Goal: Task Accomplishment & Management: Manage account settings

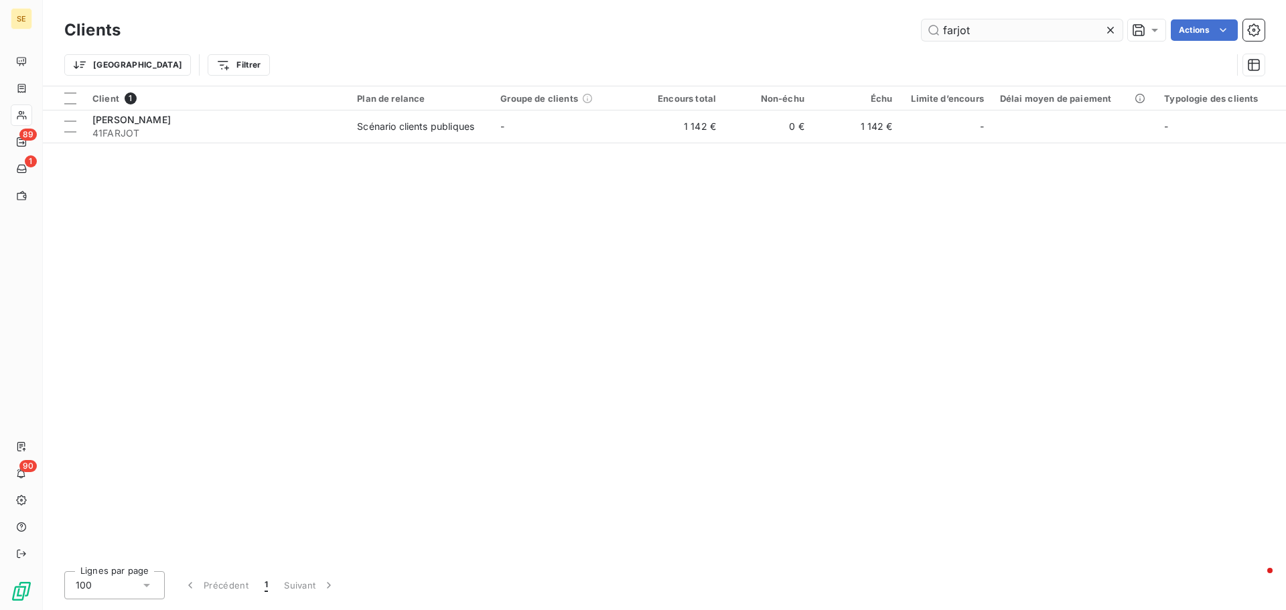
drag, startPoint x: 1004, startPoint y: 29, endPoint x: 941, endPoint y: 31, distance: 63.7
click at [941, 31] on input "farjot" at bounding box center [1022, 29] width 201 height 21
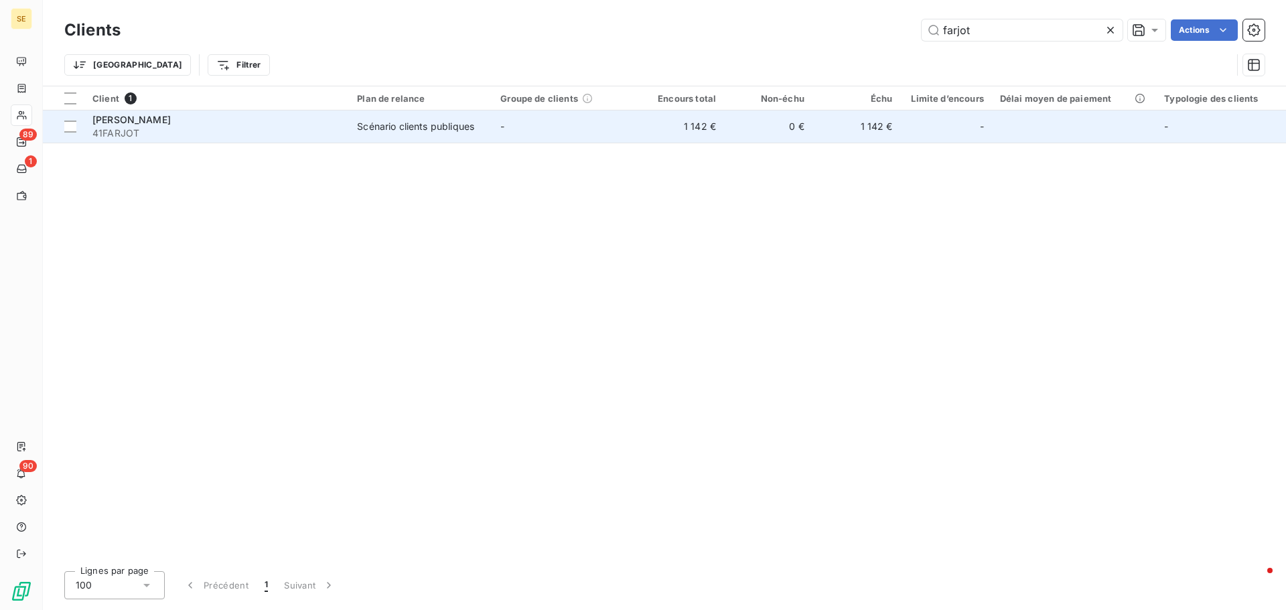
click at [290, 127] on span "41FARJOT" at bounding box center [216, 133] width 249 height 13
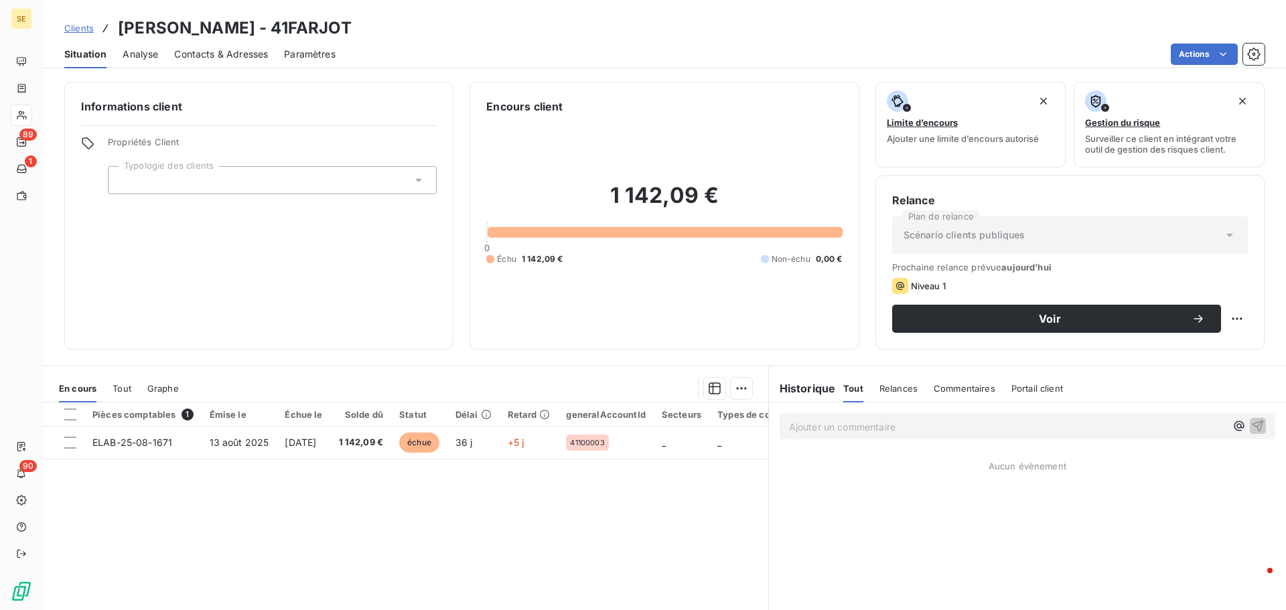
click at [860, 431] on p "Ajouter un commentaire ﻿" at bounding box center [1007, 427] width 437 height 17
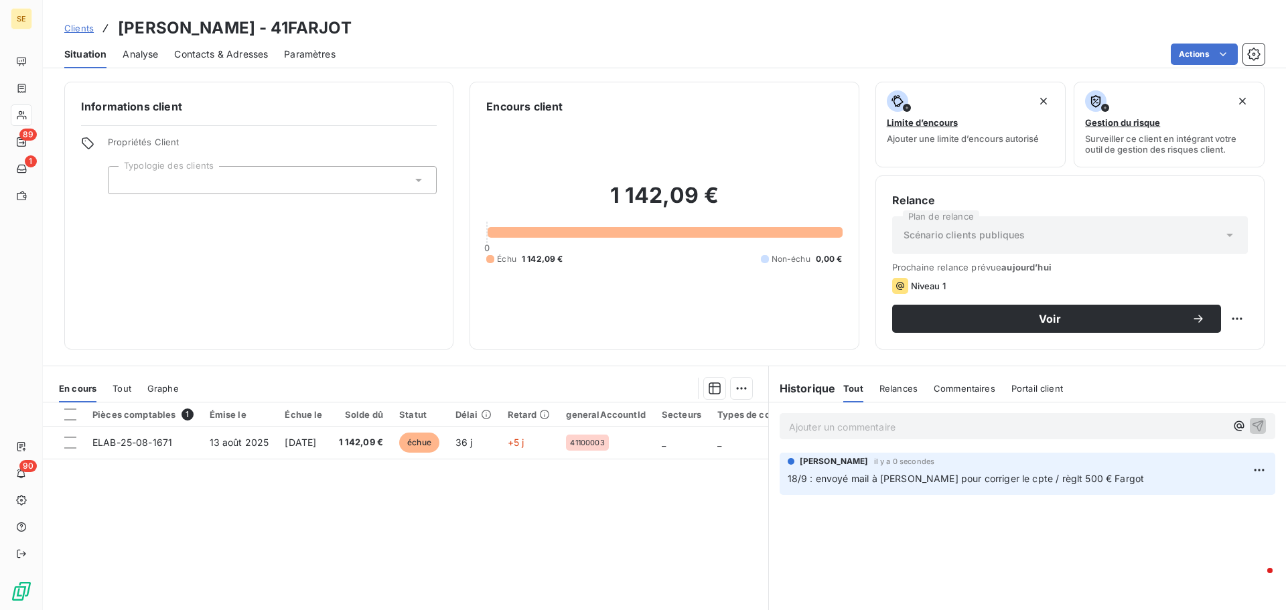
click at [75, 27] on span "Clients" at bounding box center [78, 28] width 29 height 11
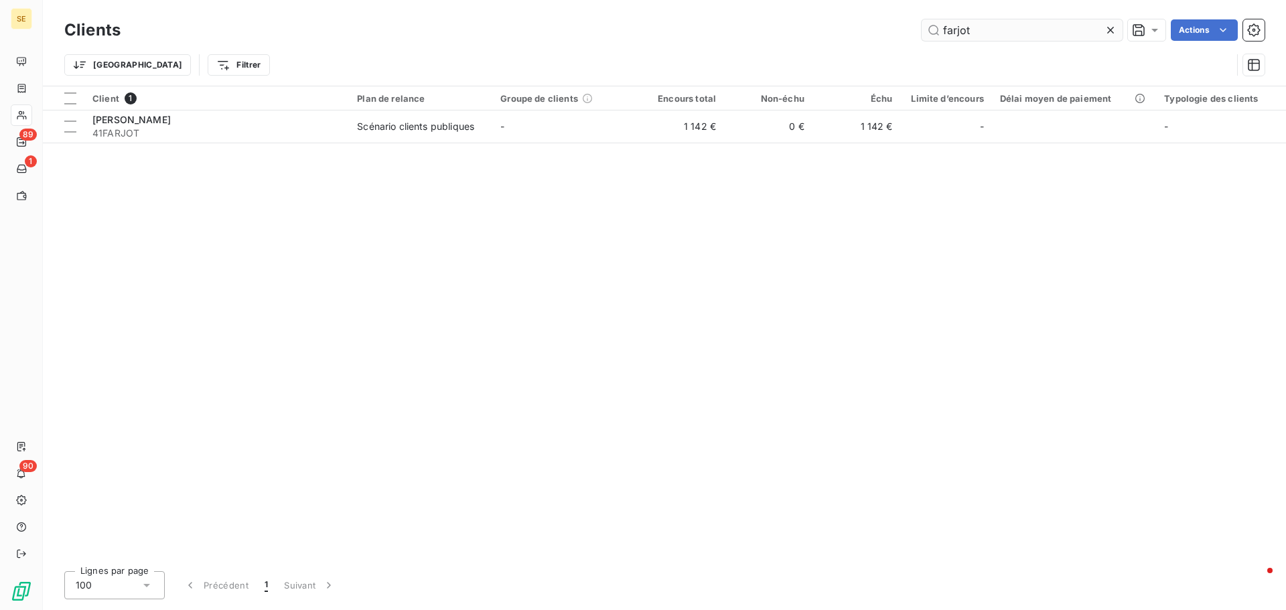
drag, startPoint x: 975, startPoint y: 36, endPoint x: 956, endPoint y: 33, distance: 19.5
click at [956, 33] on input "farjot" at bounding box center [1022, 29] width 201 height 21
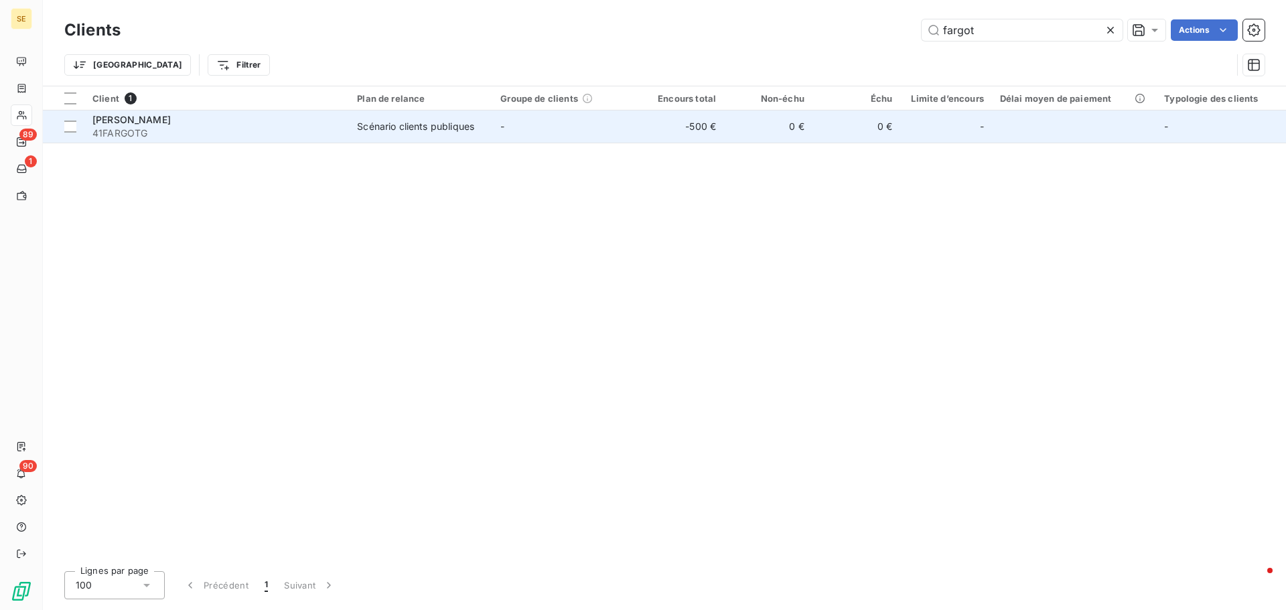
type input "fargot"
click at [402, 123] on div "Scénario clients publiques" at bounding box center [415, 126] width 117 height 13
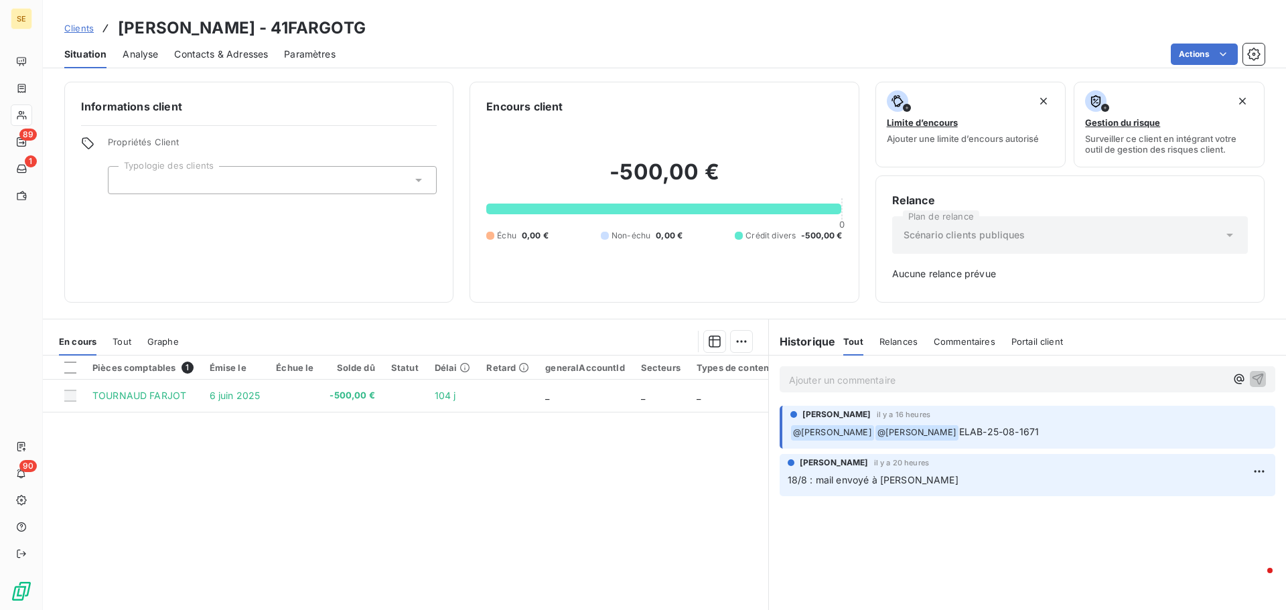
click at [819, 376] on p "Ajouter un commentaire ﻿" at bounding box center [1007, 380] width 437 height 17
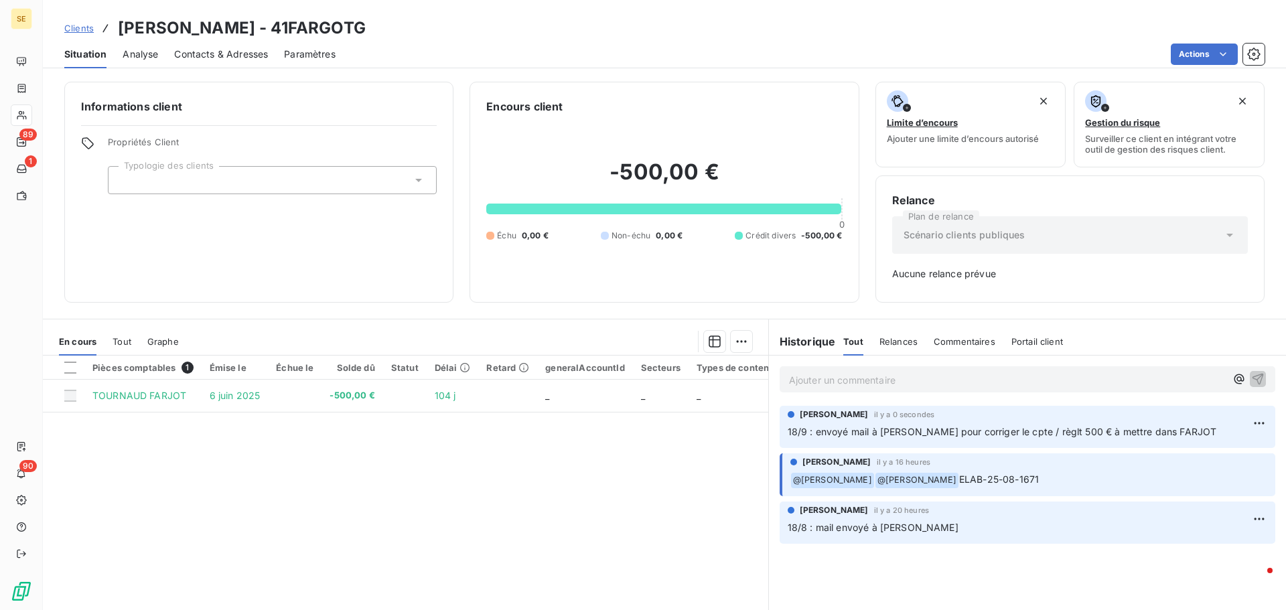
click at [84, 29] on span "Clients" at bounding box center [78, 28] width 29 height 11
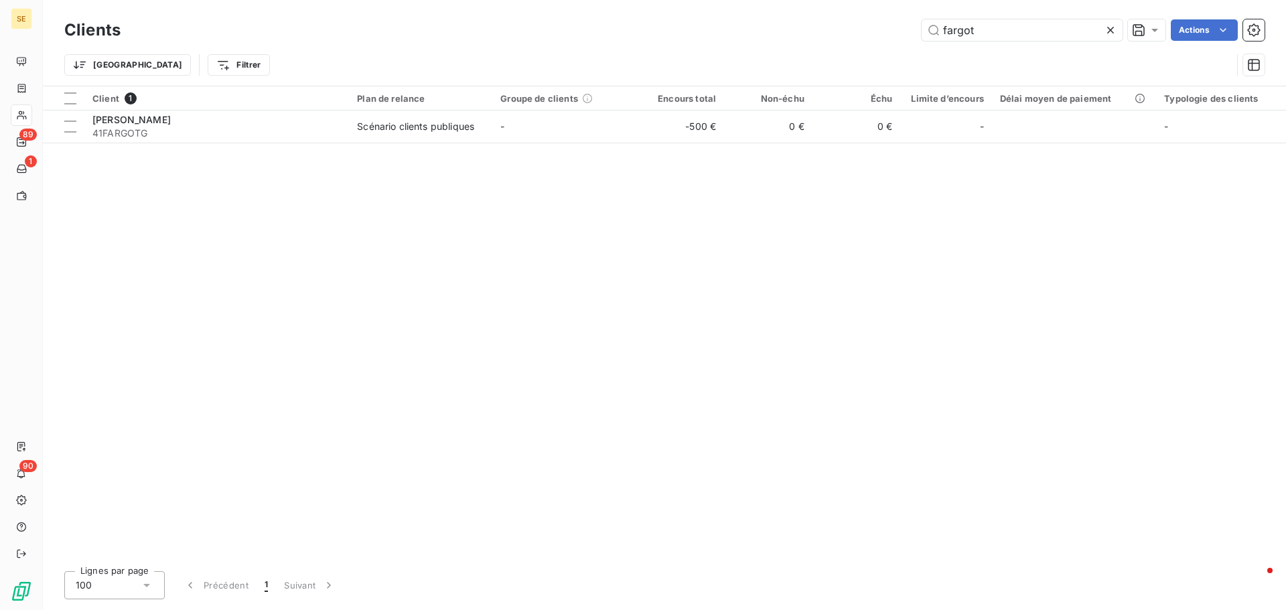
drag, startPoint x: 1004, startPoint y: 30, endPoint x: 851, endPoint y: 46, distance: 152.9
click at [852, 46] on div "Clients fargot Actions Trier Filtrer" at bounding box center [664, 51] width 1201 height 70
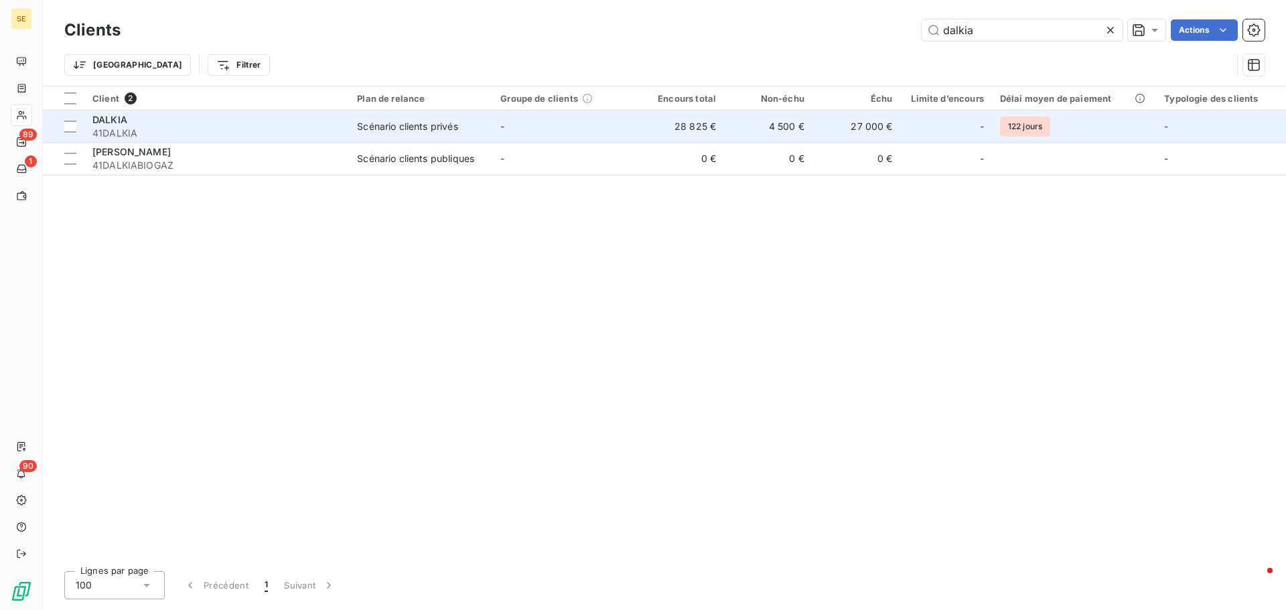
type input "dalkia"
click at [495, 133] on td "-" at bounding box center [563, 127] width 143 height 32
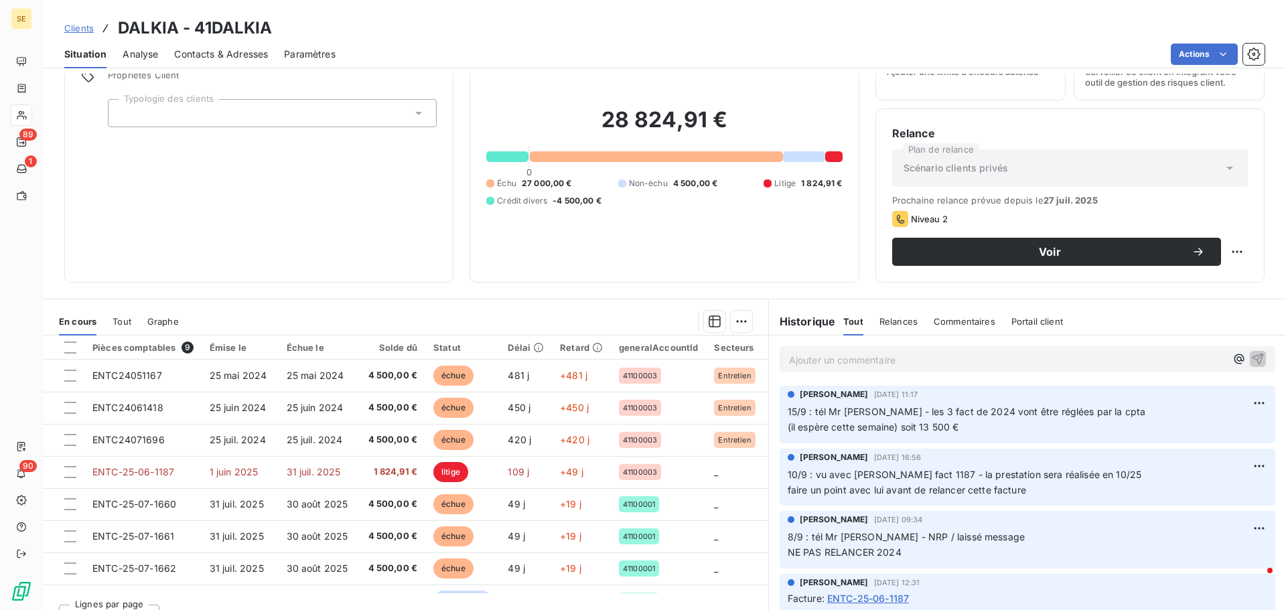
scroll to position [90, 0]
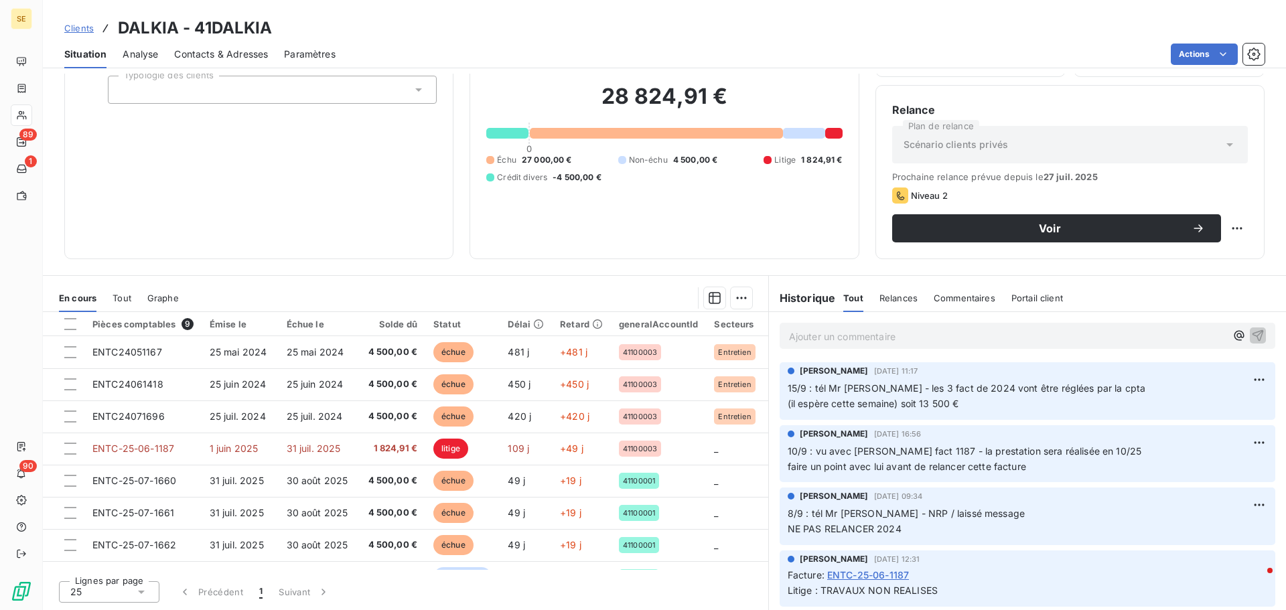
click at [76, 31] on span "Clients" at bounding box center [78, 28] width 29 height 11
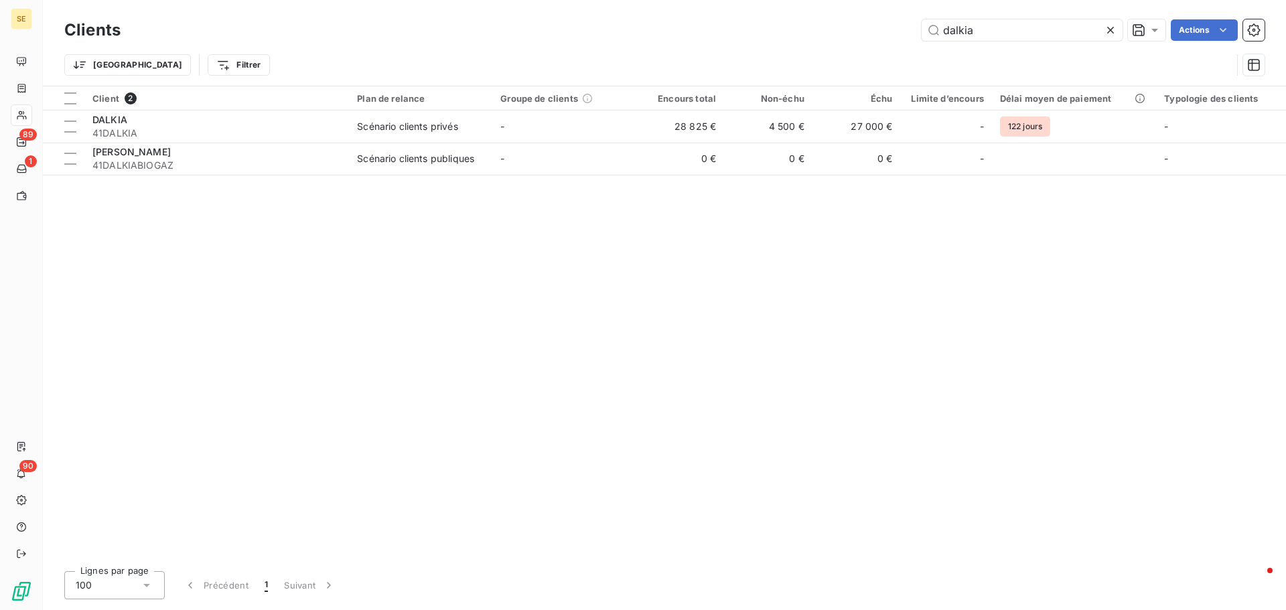
drag, startPoint x: 994, startPoint y: 34, endPoint x: 805, endPoint y: 42, distance: 189.1
click at [805, 42] on div "Clients dalkia Actions" at bounding box center [664, 30] width 1201 height 28
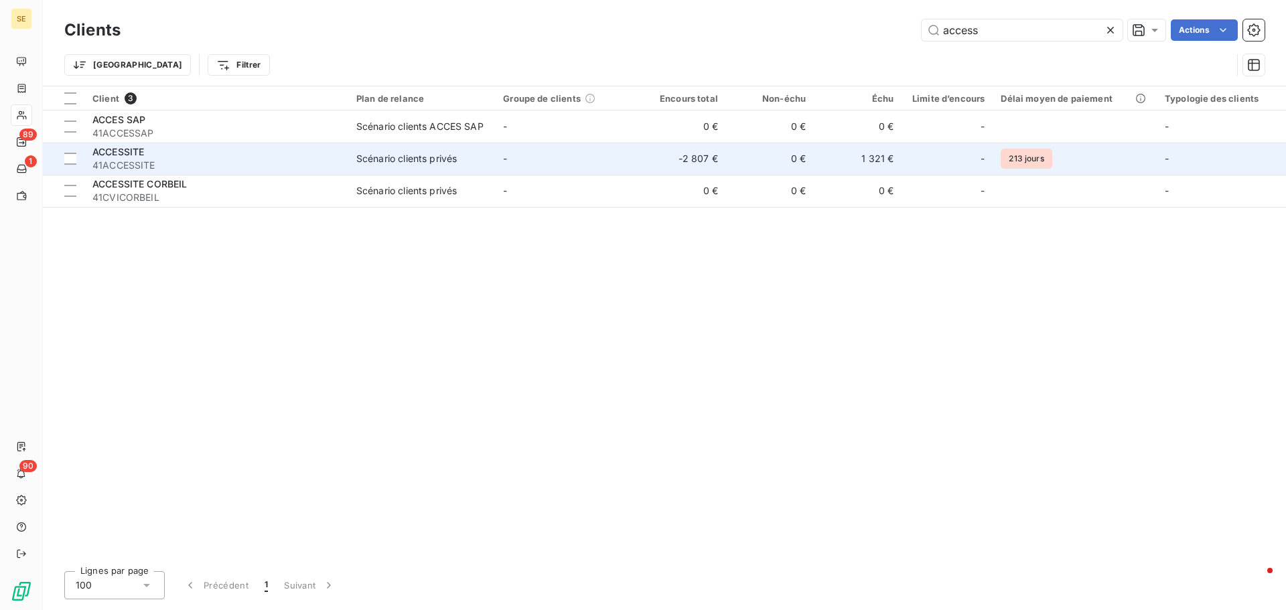
type input "access"
click at [328, 157] on div "ACCESSITE" at bounding box center [216, 151] width 248 height 13
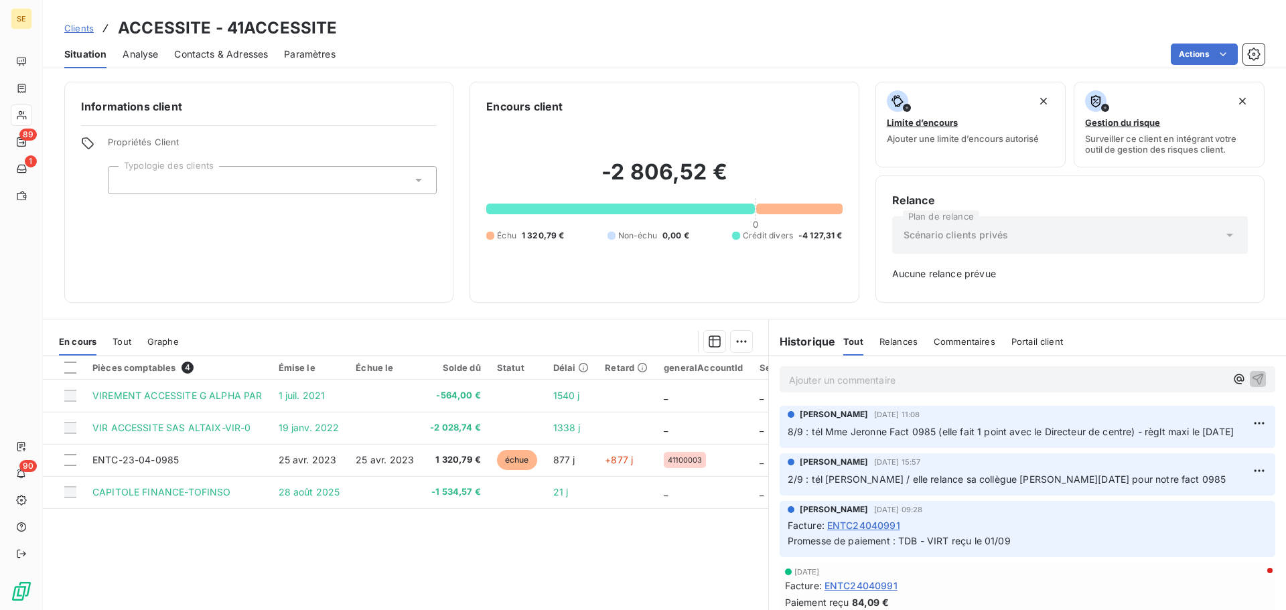
click at [82, 28] on span "Clients" at bounding box center [78, 28] width 29 height 11
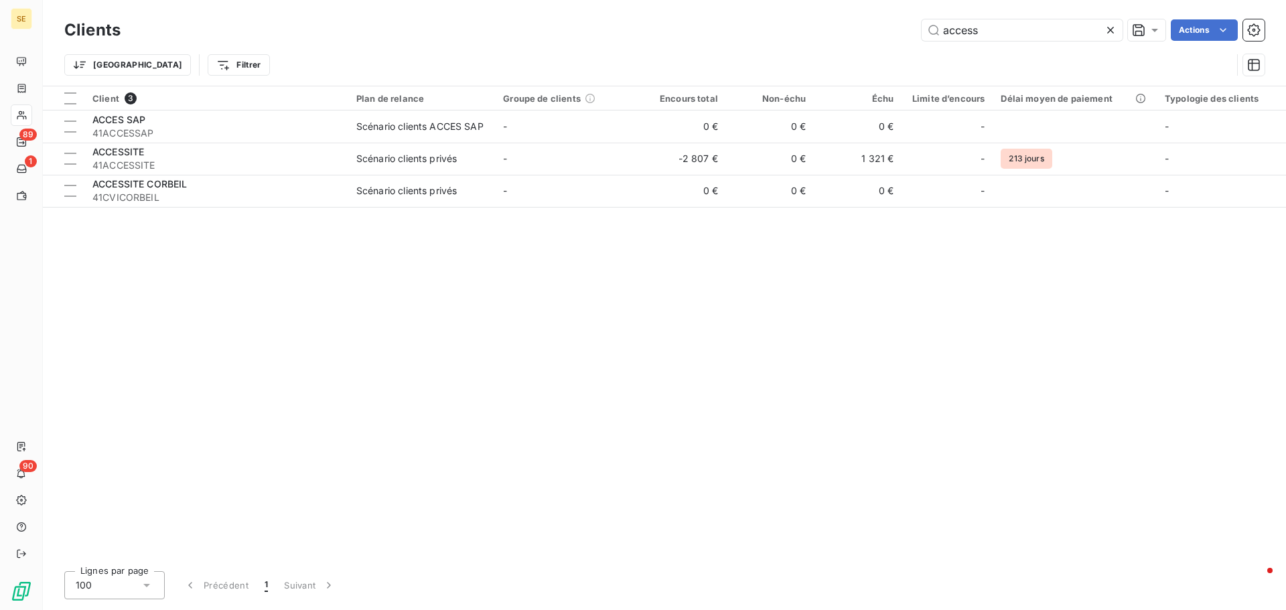
drag, startPoint x: 1022, startPoint y: 31, endPoint x: 683, endPoint y: 49, distance: 338.8
click at [683, 49] on div "Clients access Actions Trier Filtrer" at bounding box center [664, 51] width 1201 height 70
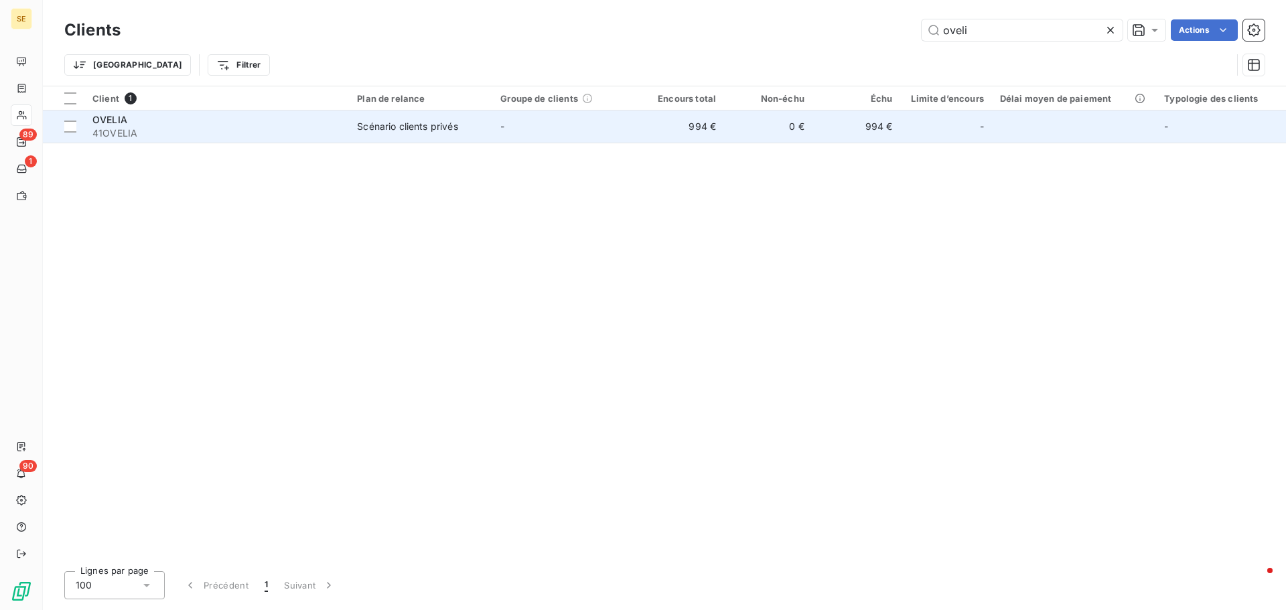
type input "oveli"
click at [383, 133] on td "Scénario clients privés" at bounding box center [420, 127] width 143 height 32
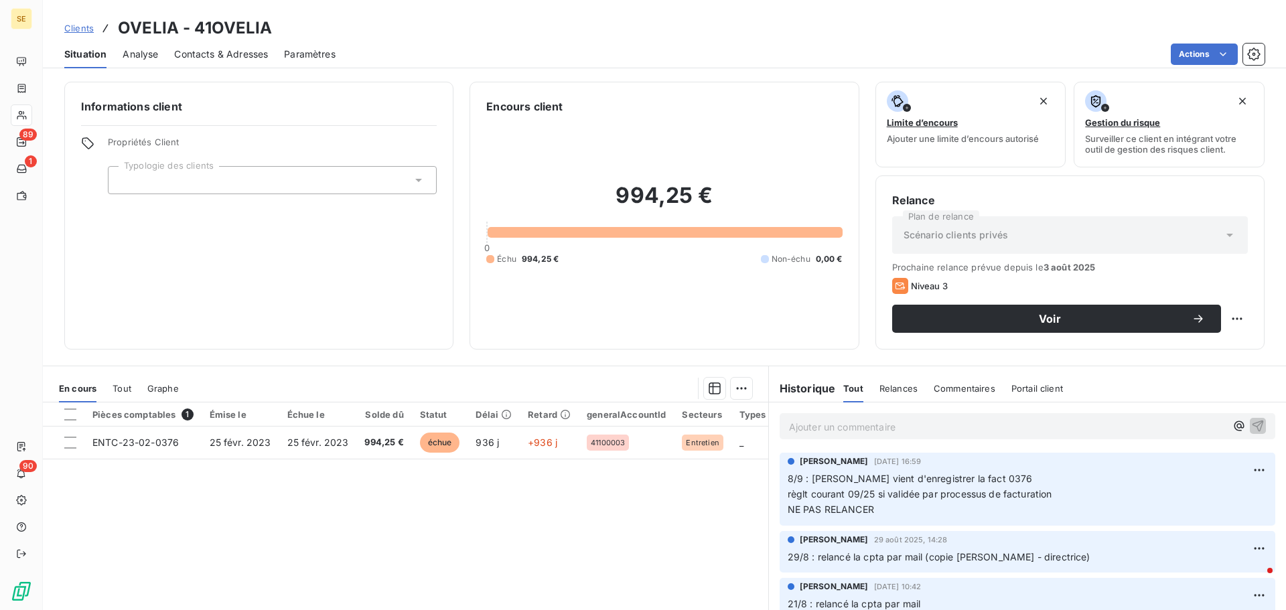
click at [74, 25] on span "Clients" at bounding box center [78, 28] width 29 height 11
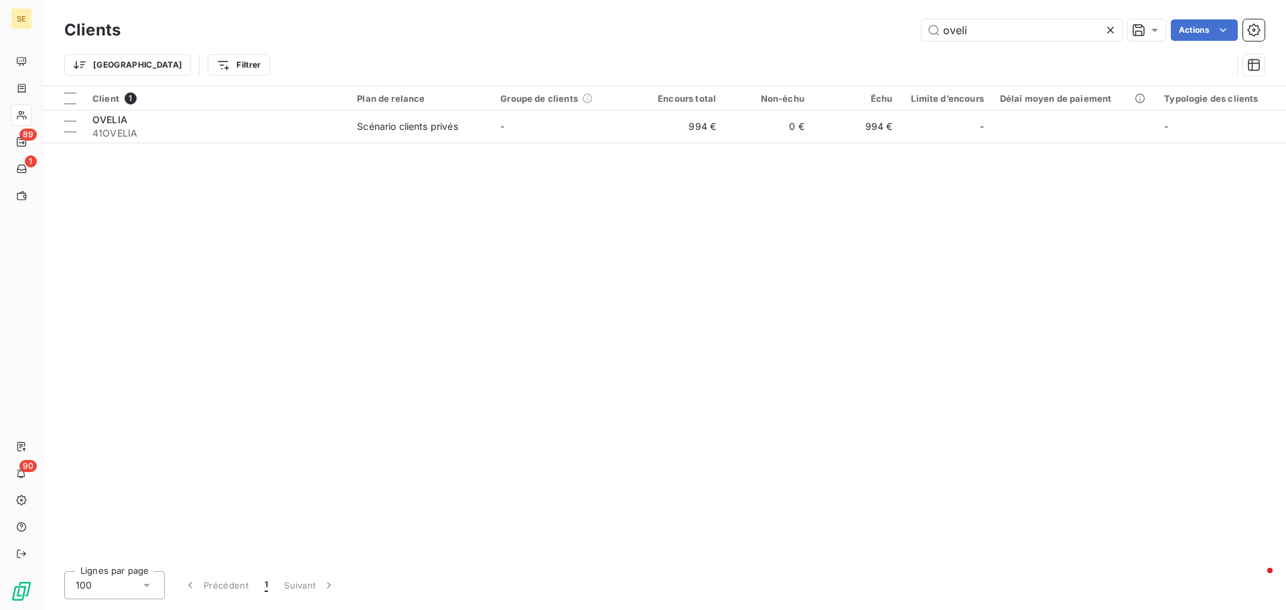
drag, startPoint x: 990, startPoint y: 28, endPoint x: 739, endPoint y: 33, distance: 251.3
click at [744, 33] on div "oveli Actions" at bounding box center [701, 29] width 1128 height 21
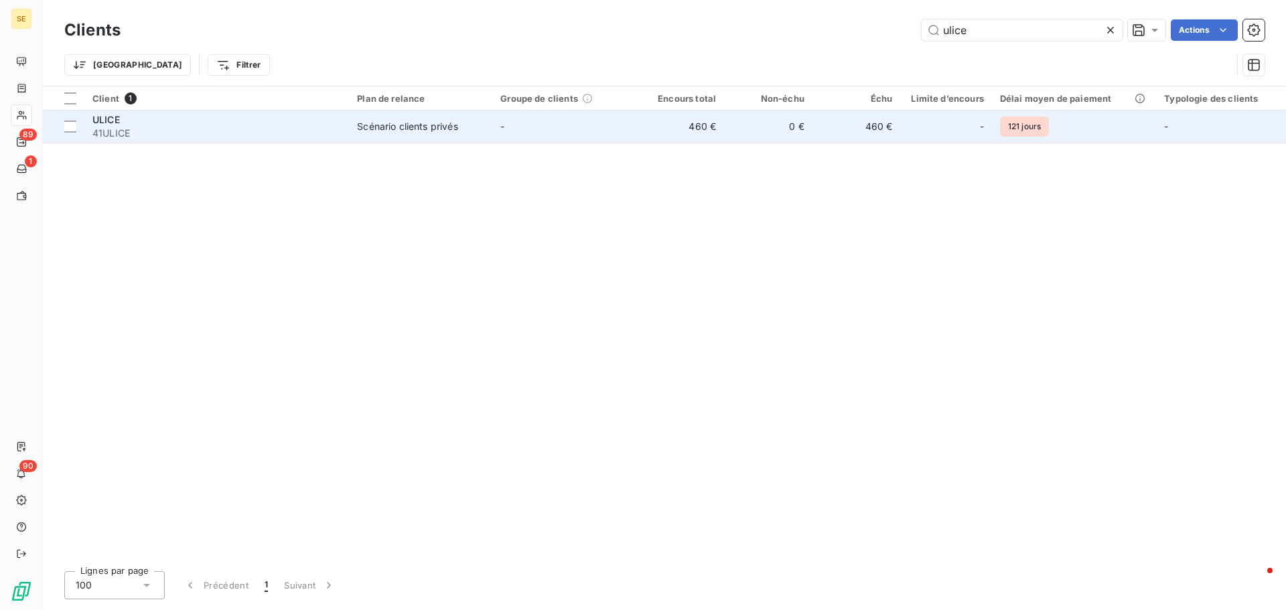
type input "ulice"
click at [232, 119] on div "ULICE" at bounding box center [216, 119] width 249 height 13
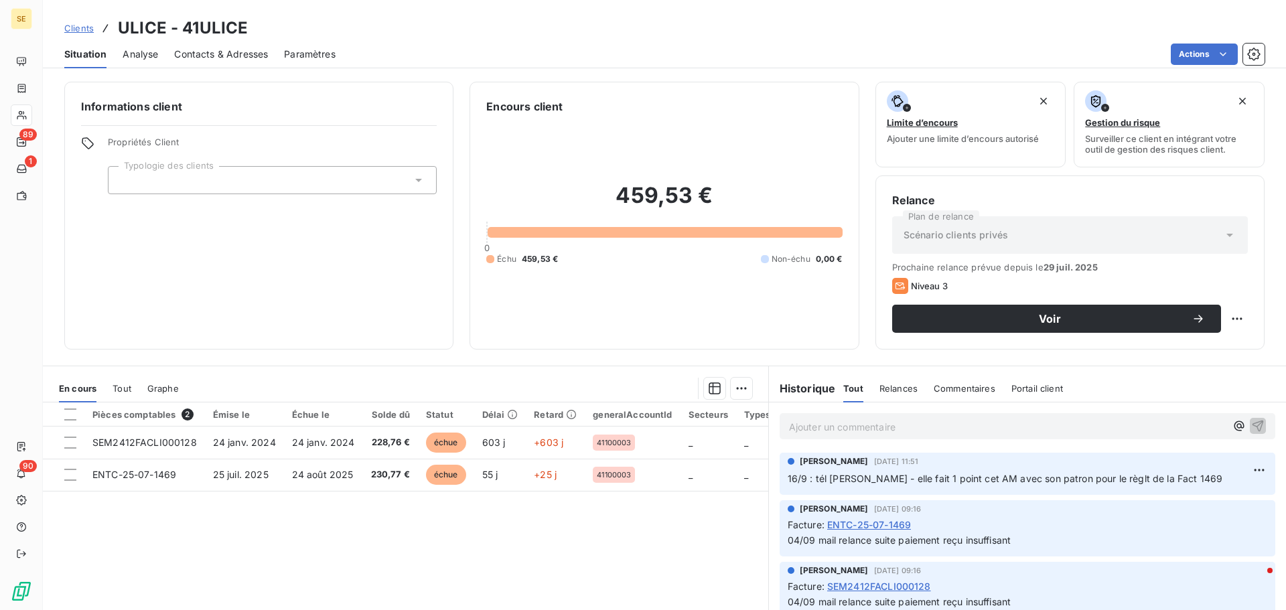
click at [125, 391] on span "Tout" at bounding box center [122, 388] width 19 height 11
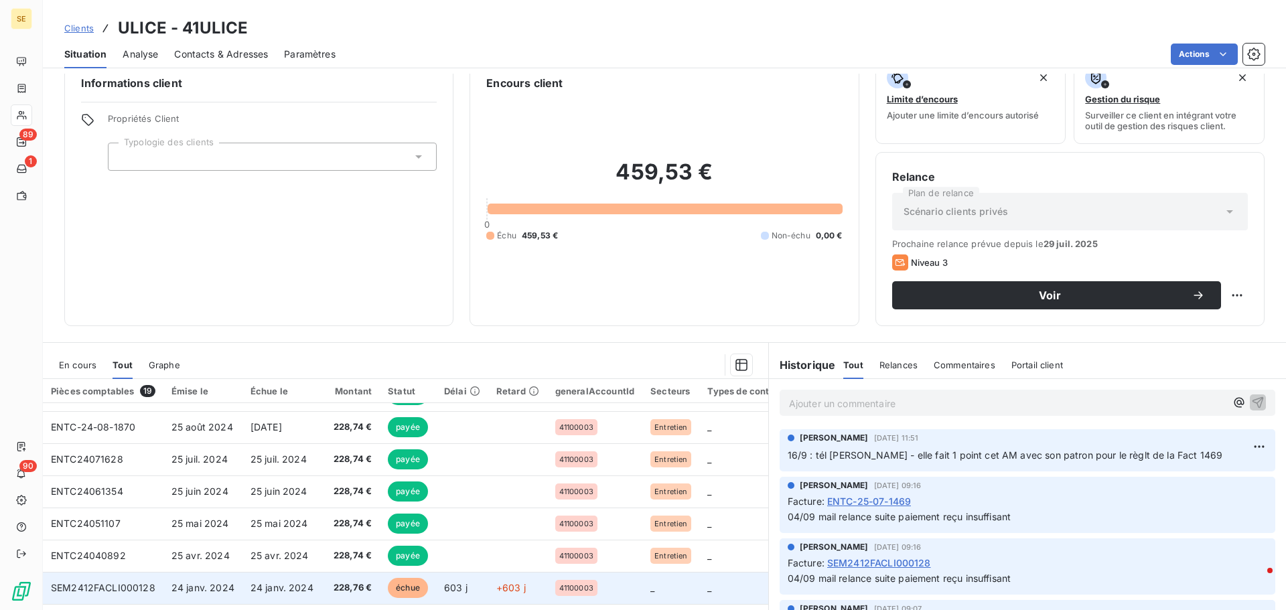
scroll to position [90, 0]
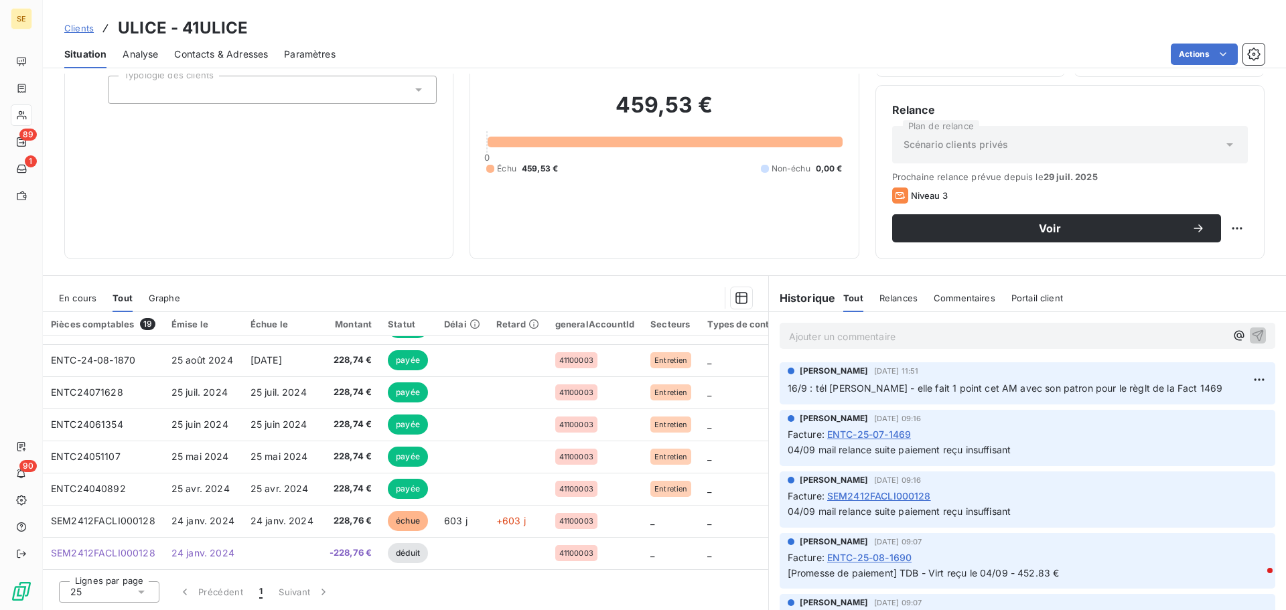
click at [138, 591] on icon at bounding box center [141, 592] width 7 height 3
click at [98, 571] on span "100" at bounding box center [94, 566] width 16 height 13
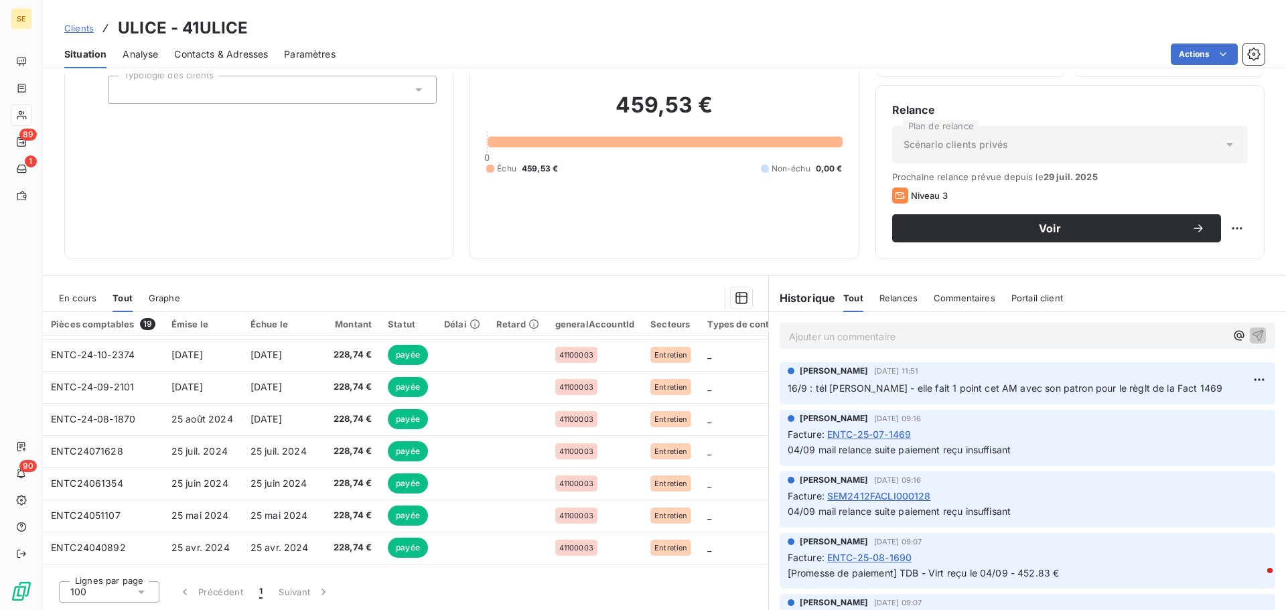
scroll to position [383, 0]
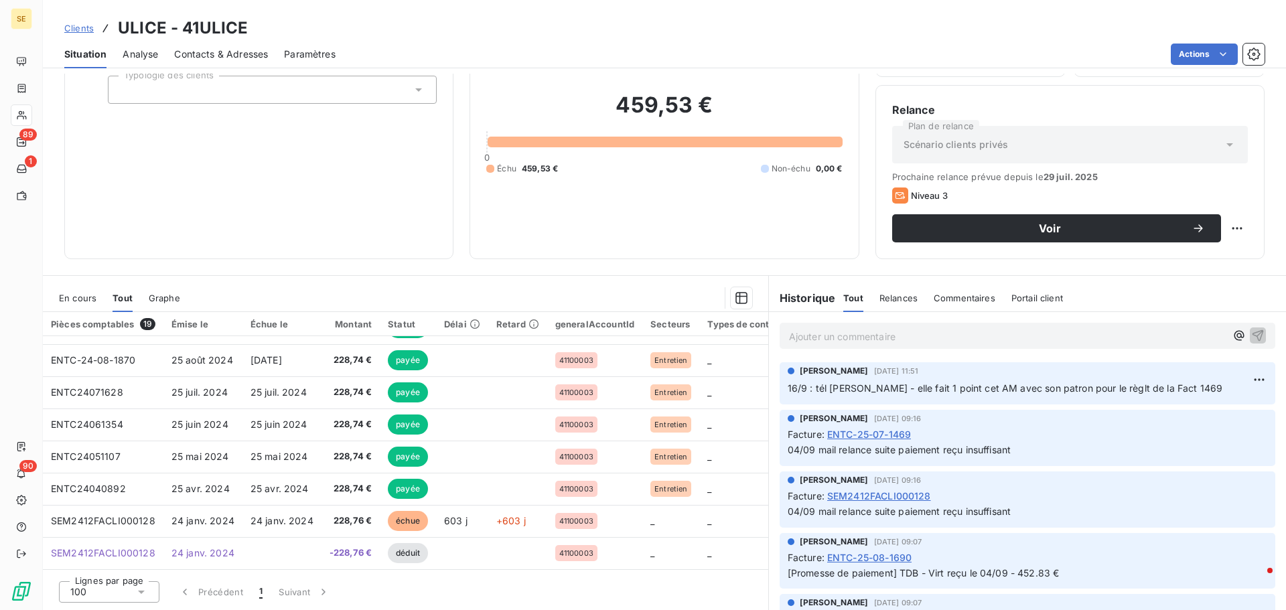
click at [84, 296] on span "En cours" at bounding box center [78, 298] width 38 height 11
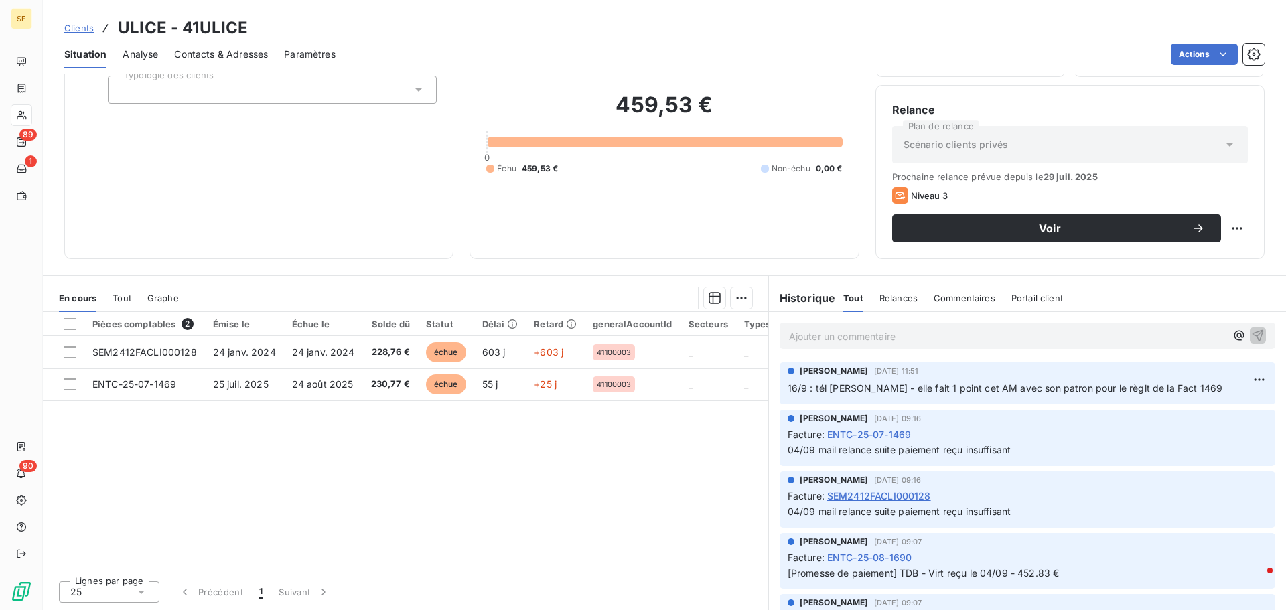
click at [69, 27] on span "Clients" at bounding box center [78, 28] width 29 height 11
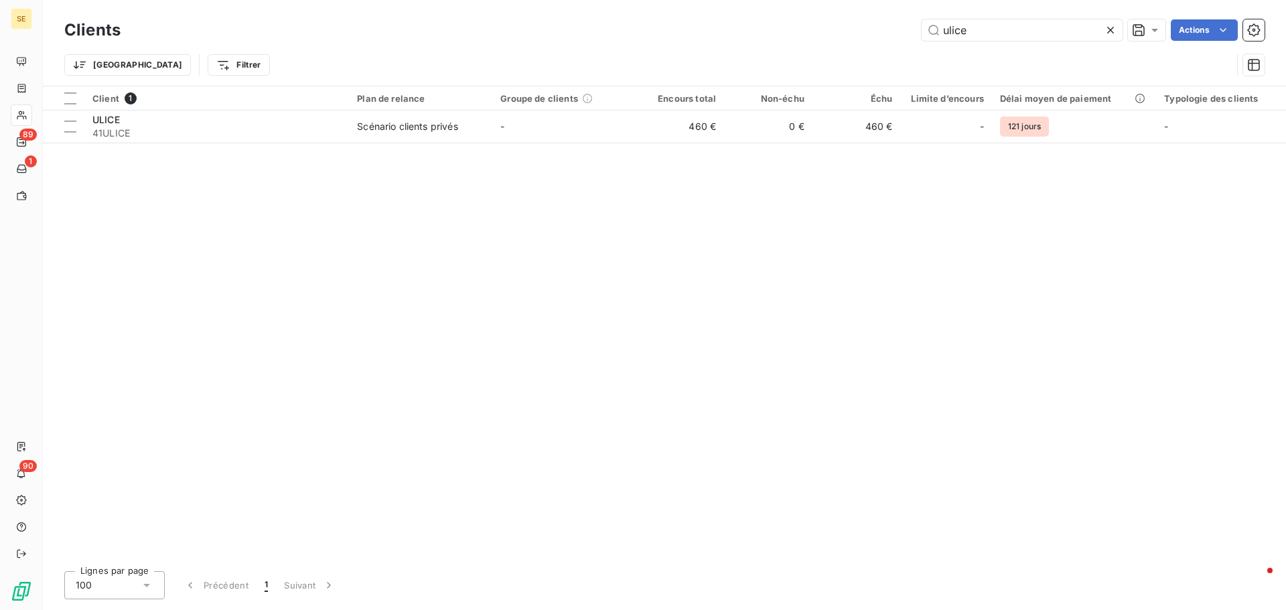
drag, startPoint x: 979, startPoint y: 33, endPoint x: 813, endPoint y: 33, distance: 165.5
click at [813, 33] on div "ulice Actions" at bounding box center [701, 29] width 1128 height 21
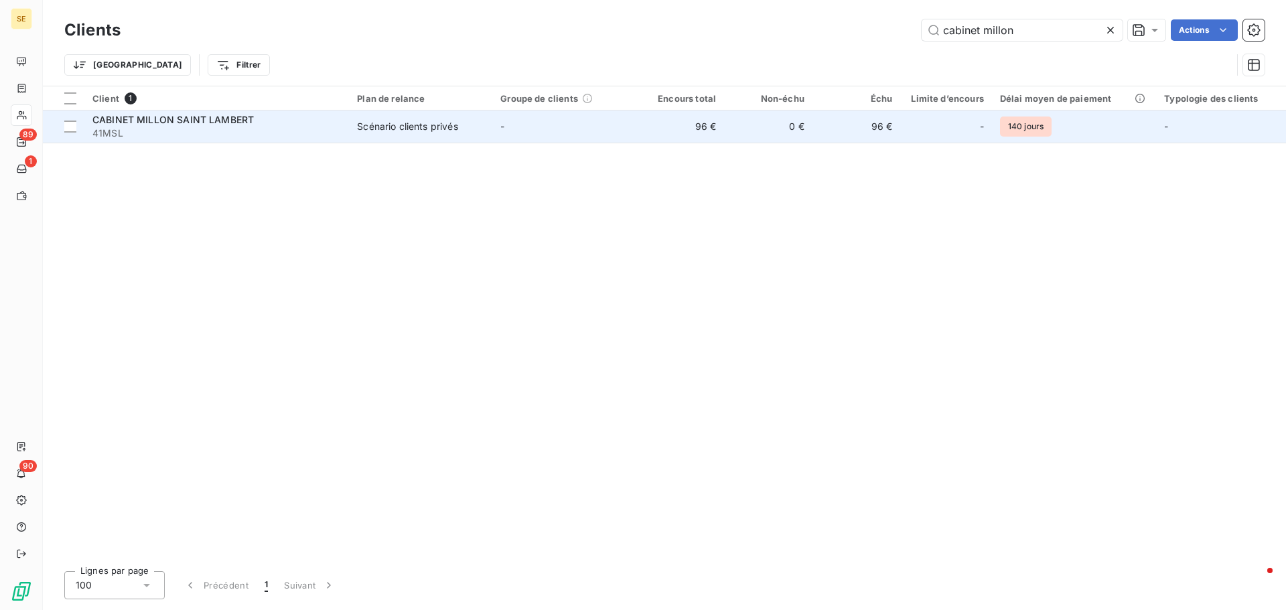
type input "cabinet millon"
click at [433, 139] on td "Scénario clients privés" at bounding box center [420, 127] width 143 height 32
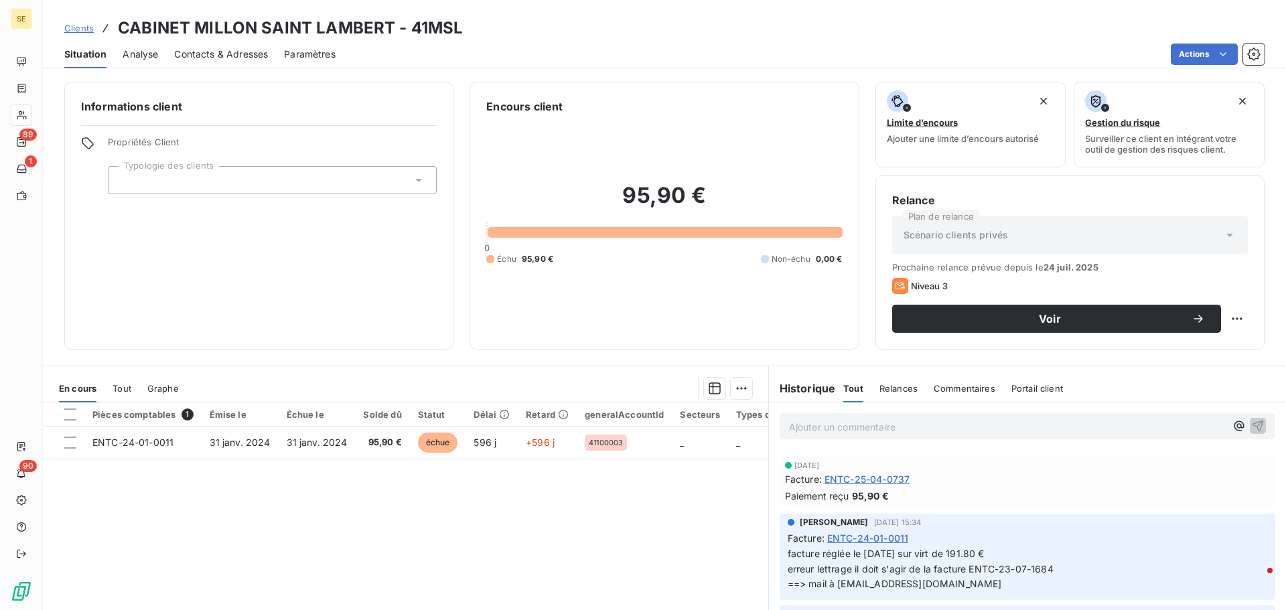
scroll to position [201, 0]
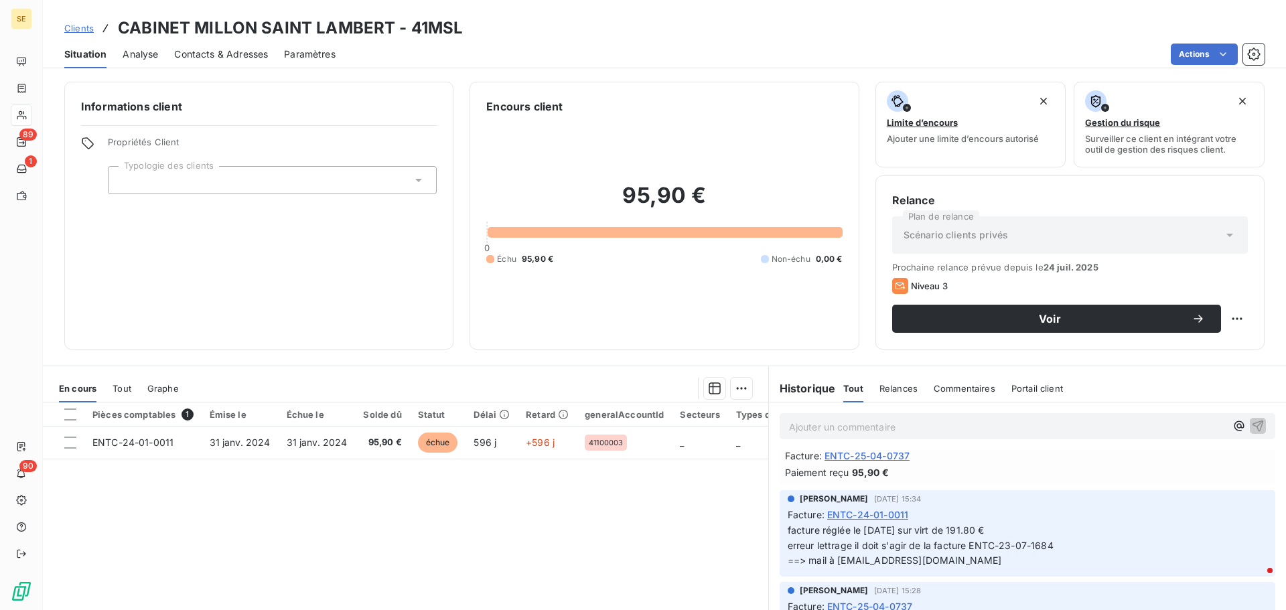
click at [80, 23] on span "Clients" at bounding box center [78, 28] width 29 height 11
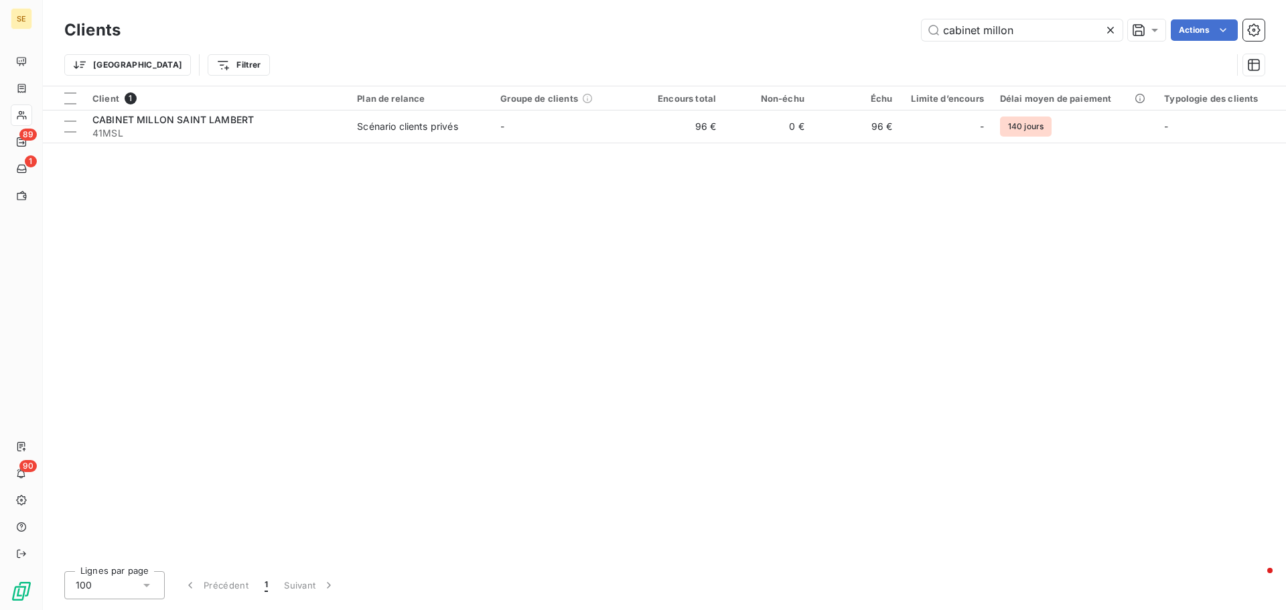
drag, startPoint x: 1040, startPoint y: 27, endPoint x: 701, endPoint y: 43, distance: 340.0
click at [701, 43] on div "Clients cabinet millon Actions" at bounding box center [664, 30] width 1201 height 28
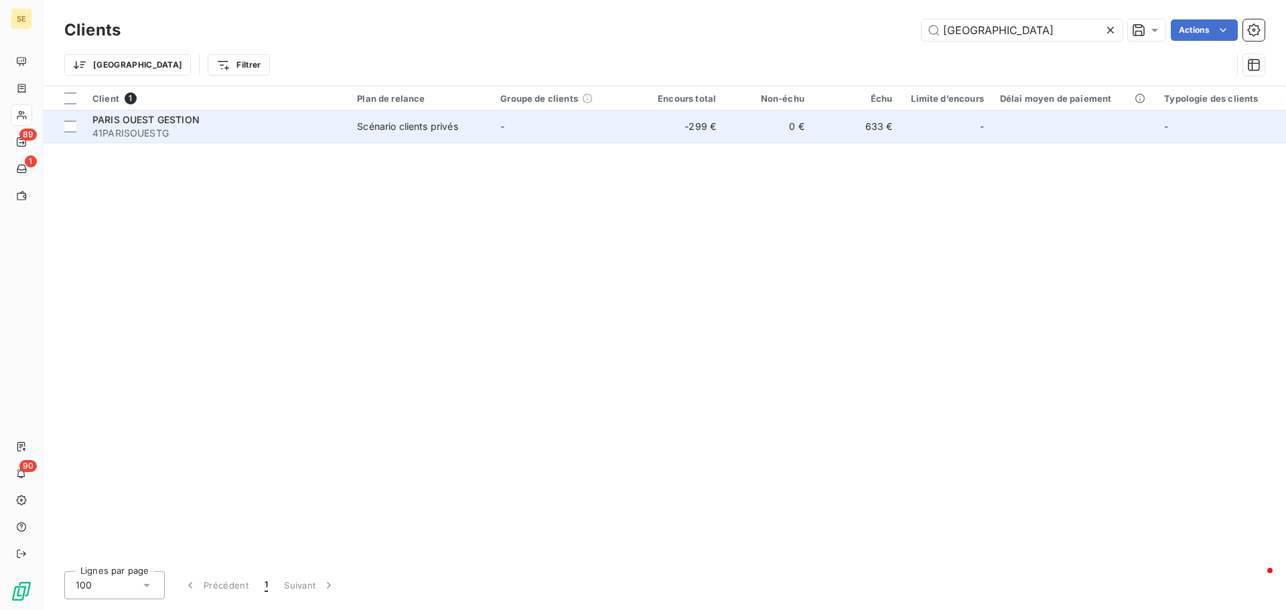
type input "[GEOGRAPHIC_DATA]"
click at [237, 137] on span "41PARISOUESTG" at bounding box center [216, 133] width 249 height 13
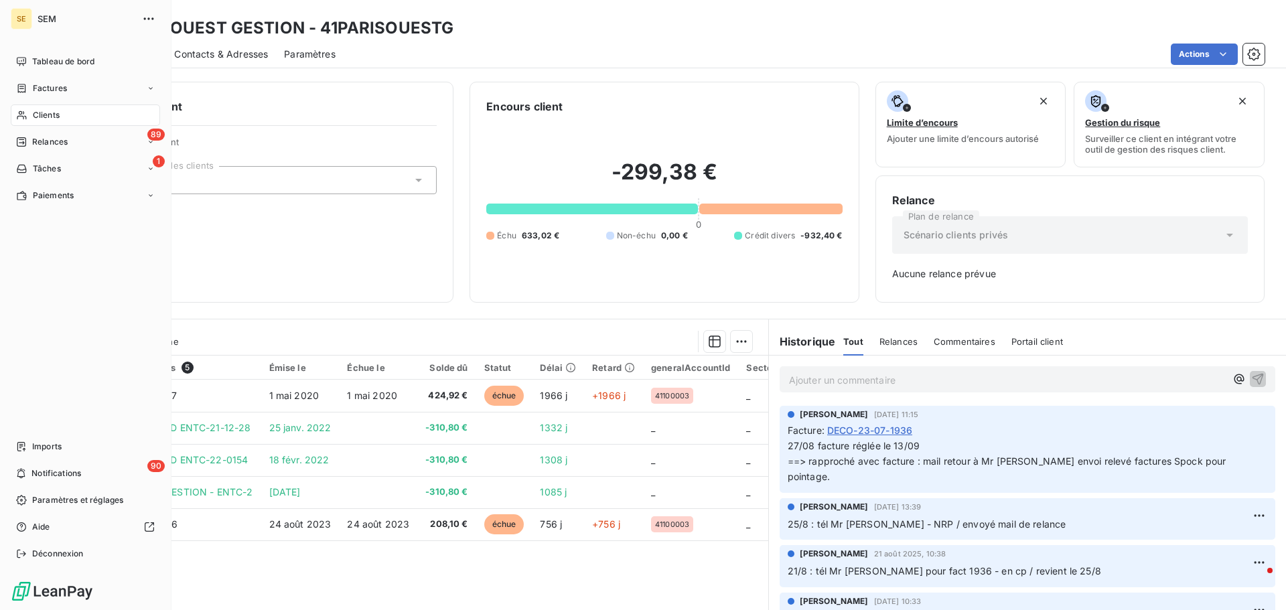
click at [43, 113] on span "Clients" at bounding box center [46, 115] width 27 height 12
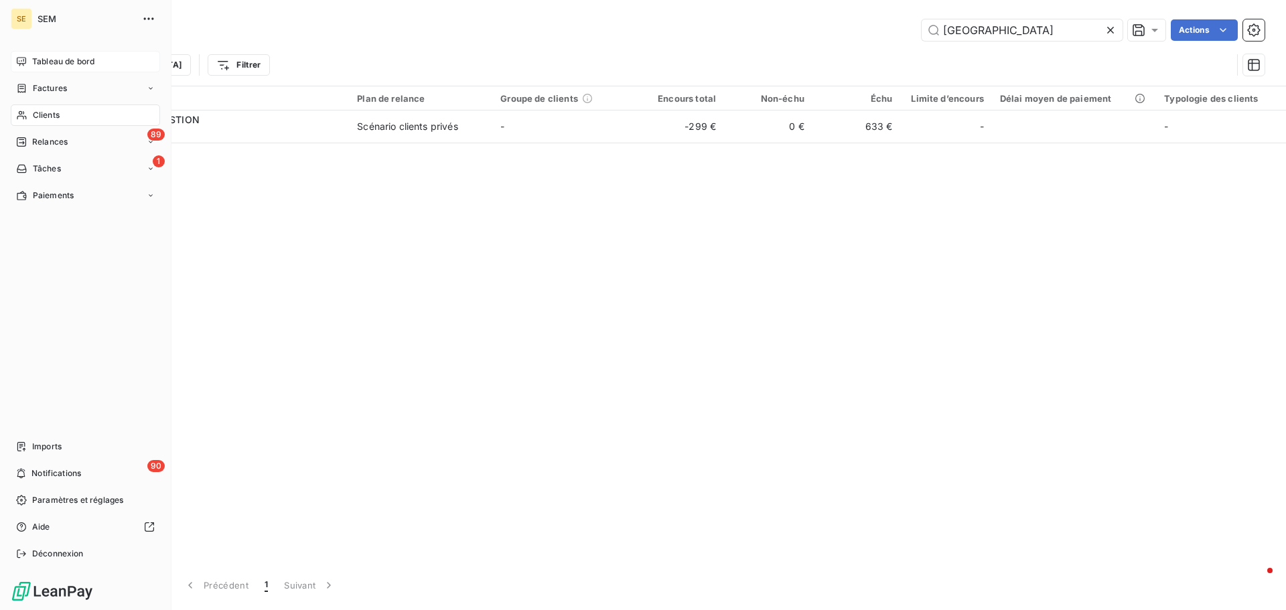
click at [51, 62] on span "Tableau de bord" at bounding box center [63, 62] width 62 height 12
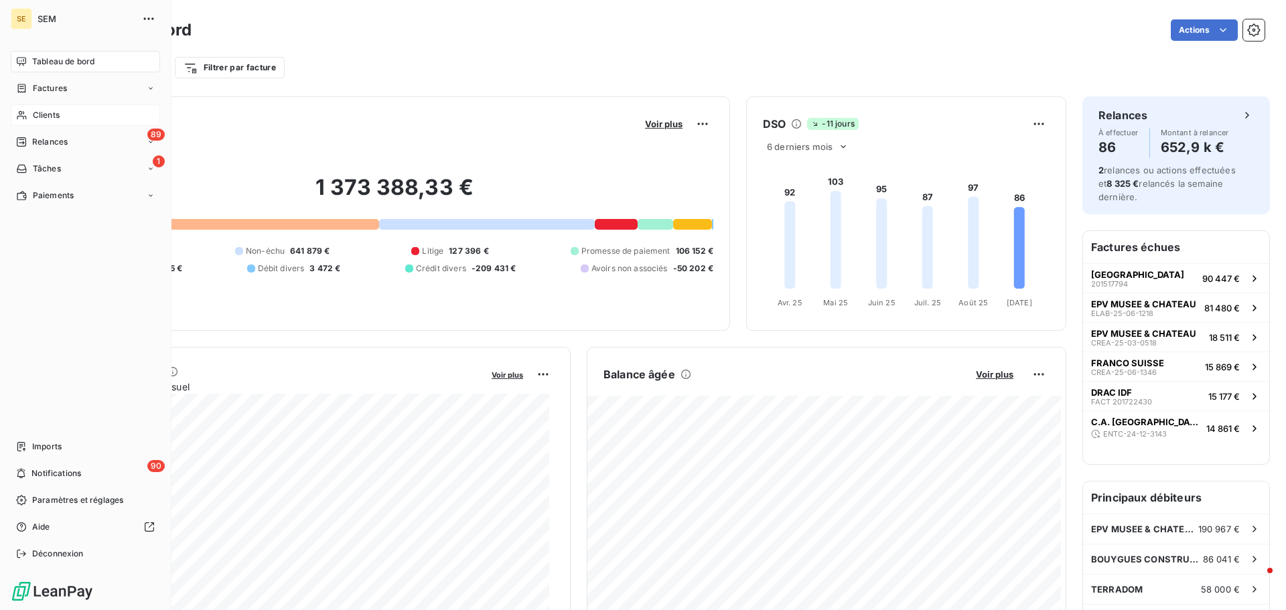
click at [39, 113] on span "Clients" at bounding box center [46, 115] width 27 height 12
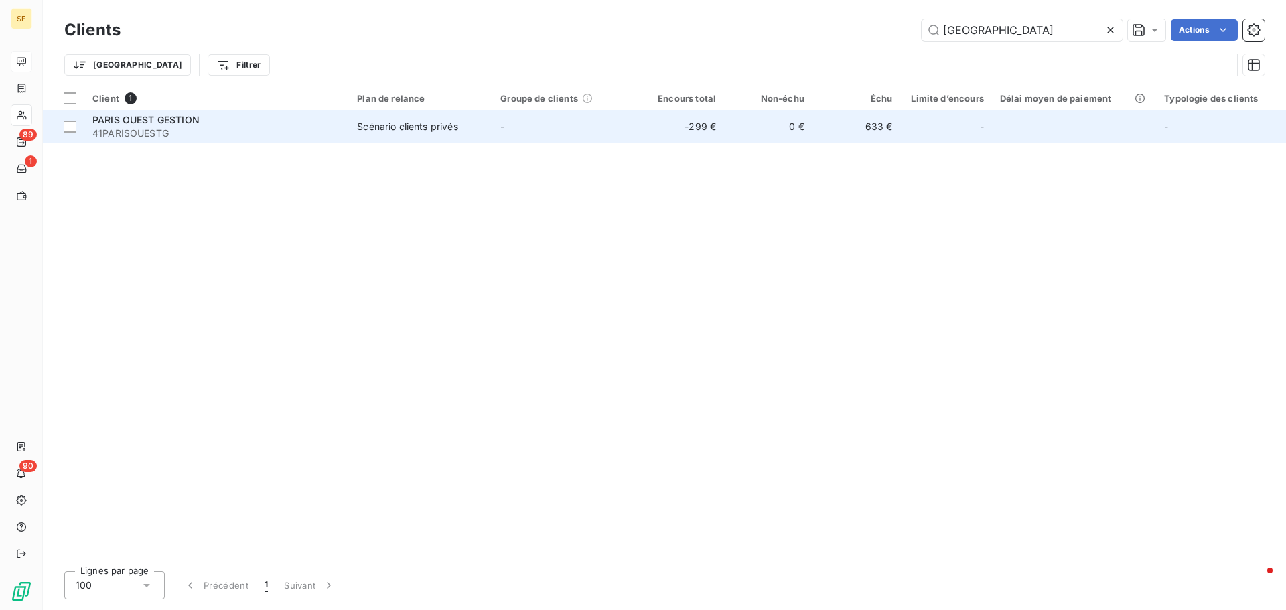
click at [250, 130] on span "41PARISOUESTG" at bounding box center [216, 133] width 249 height 13
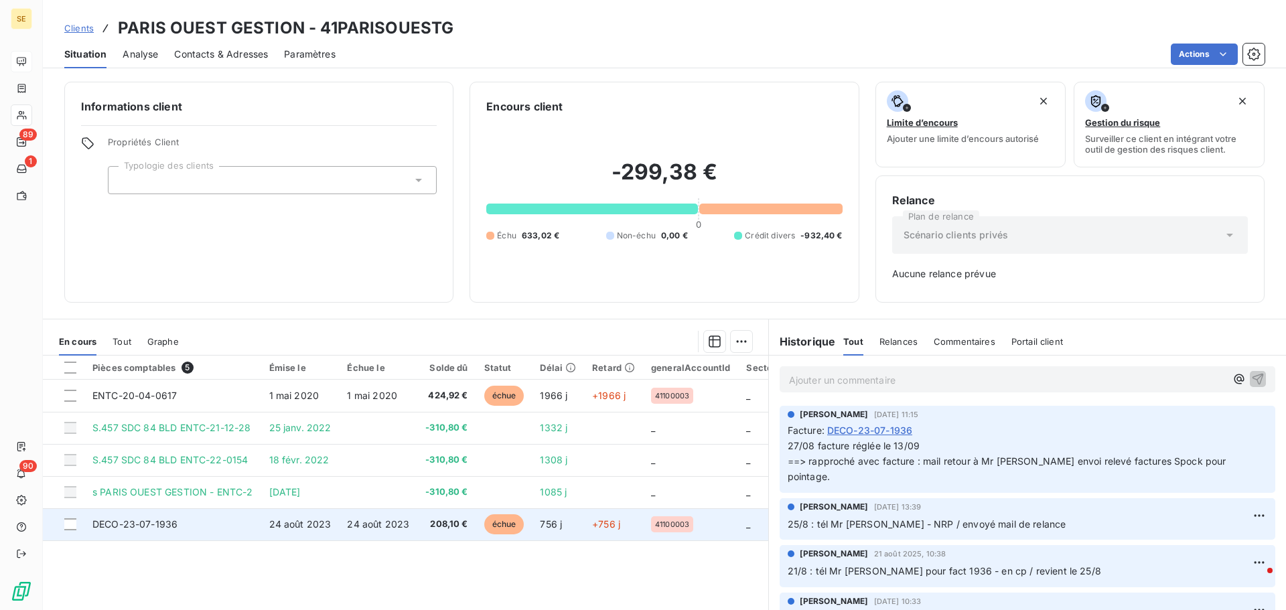
scroll to position [44, 0]
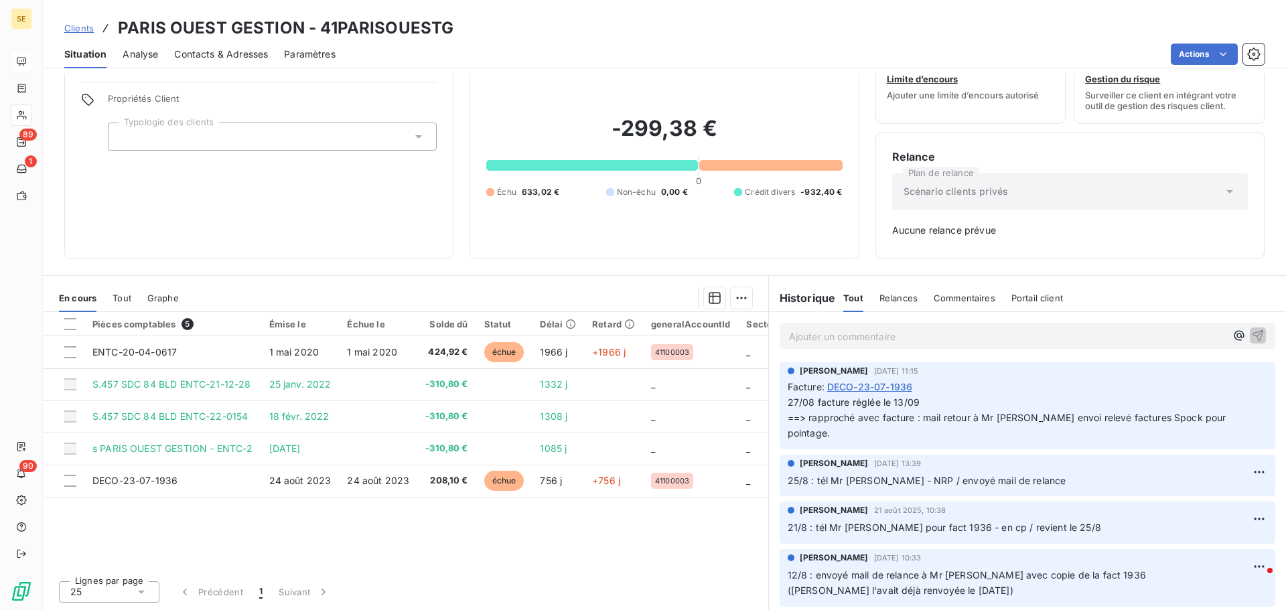
click at [80, 21] on link "Clients" at bounding box center [78, 27] width 29 height 13
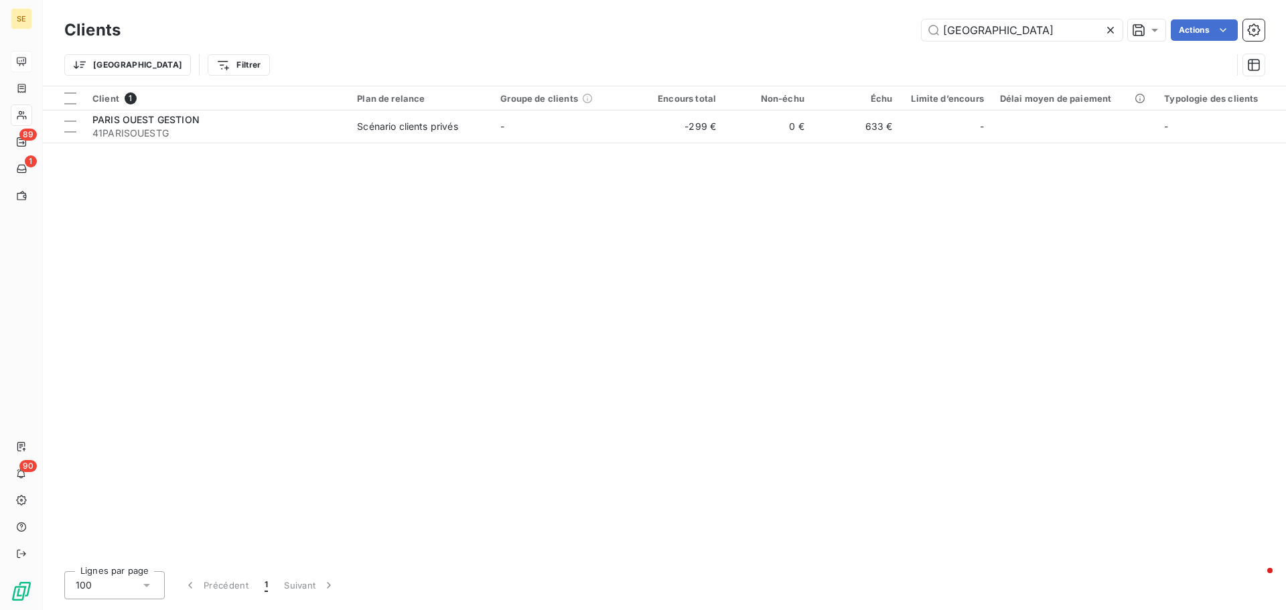
drag, startPoint x: 1006, startPoint y: 29, endPoint x: 810, endPoint y: 33, distance: 196.3
click at [811, 33] on div "paris ouest Actions" at bounding box center [701, 29] width 1128 height 21
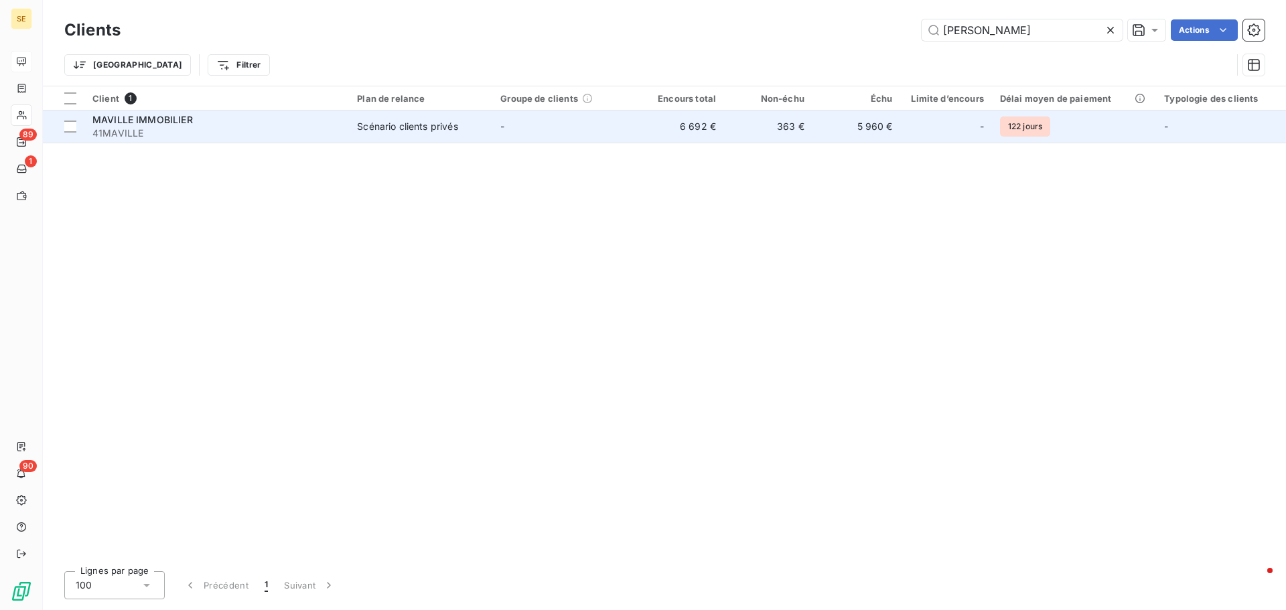
type input "[PERSON_NAME]"
click at [430, 125] on div "Scénario clients privés" at bounding box center [407, 126] width 100 height 13
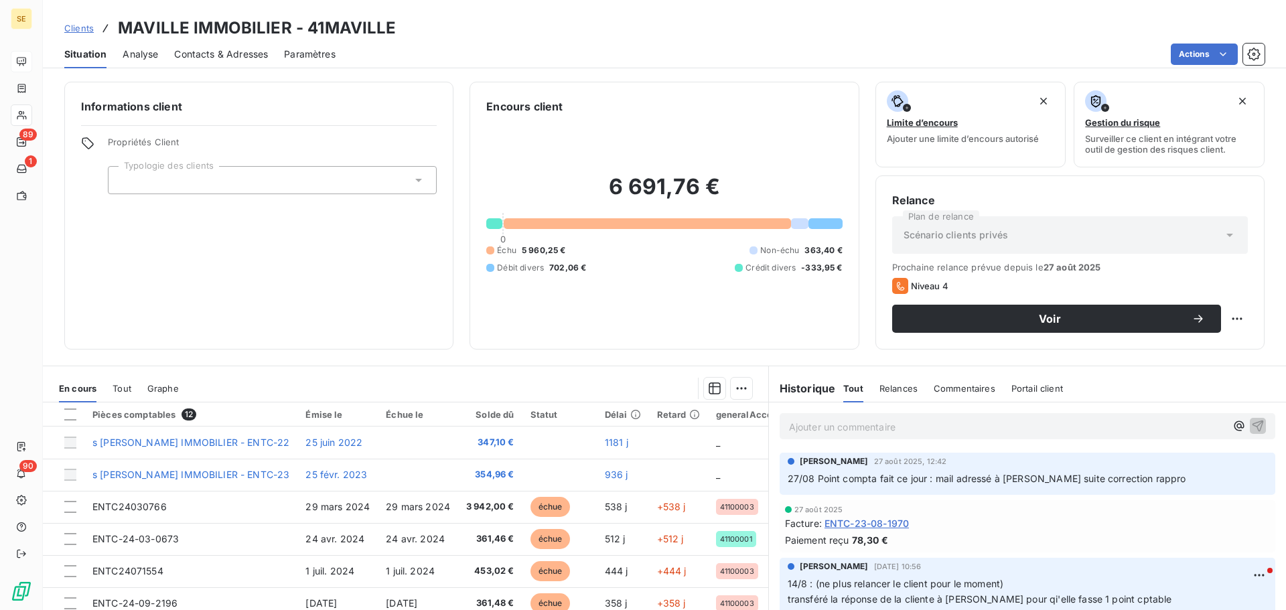
click at [70, 26] on span "Clients" at bounding box center [78, 28] width 29 height 11
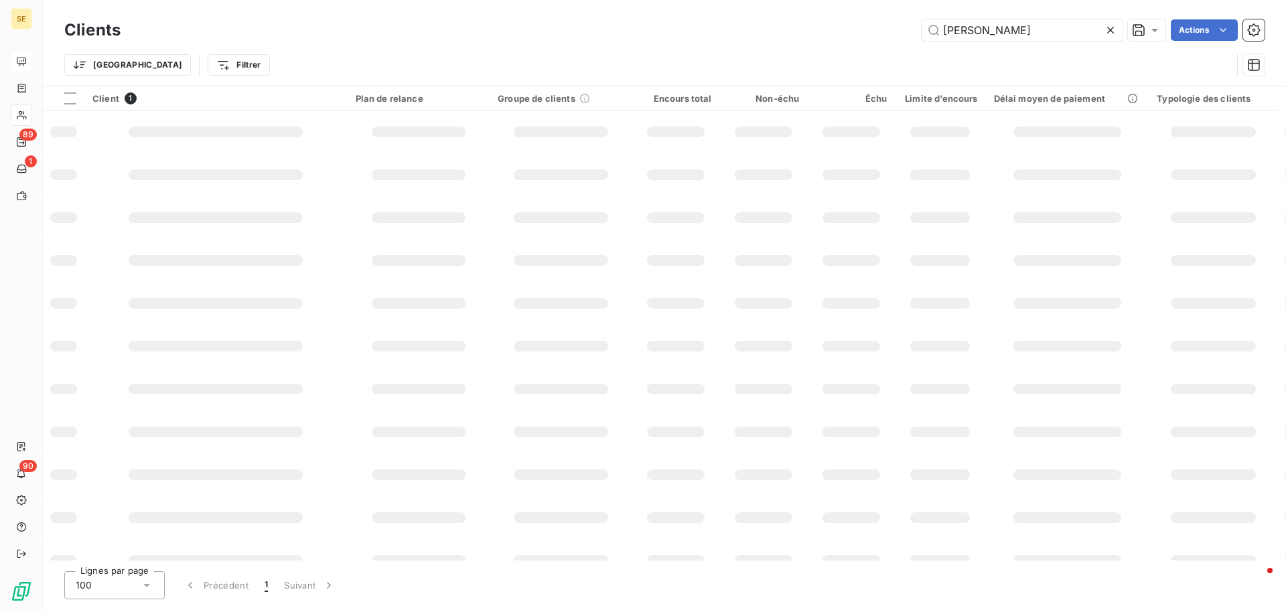
drag, startPoint x: 999, startPoint y: 28, endPoint x: 715, endPoint y: 34, distance: 284.1
click at [715, 34] on div "maville Actions" at bounding box center [701, 29] width 1128 height 21
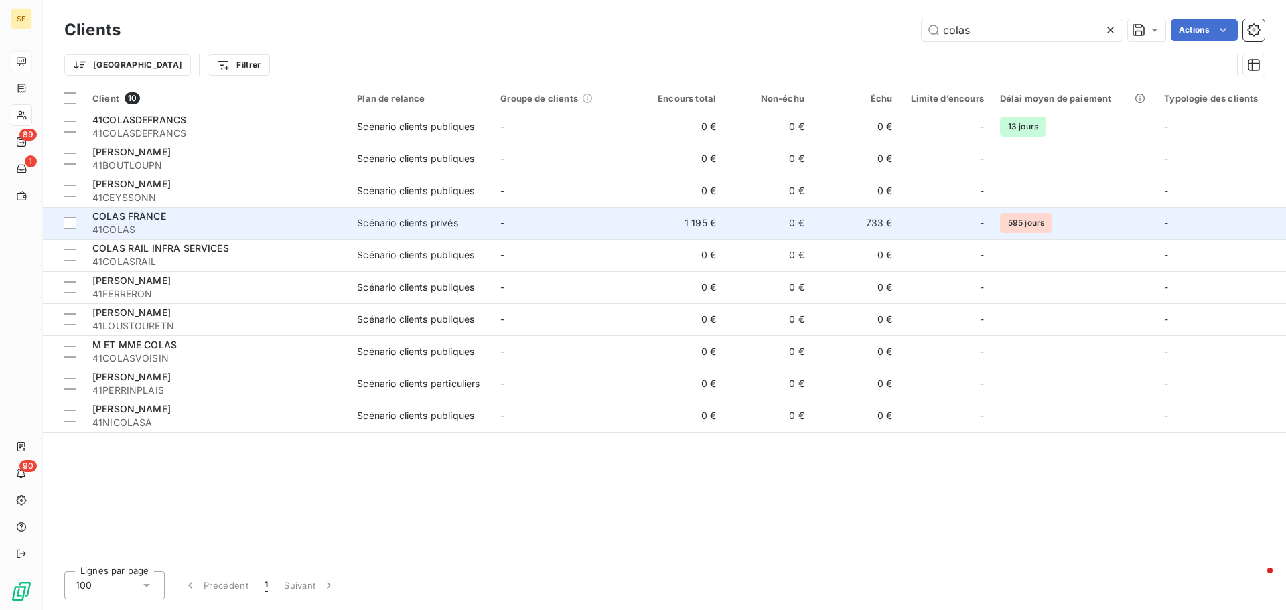
type input "colas"
click at [337, 217] on div "COLAS FRANCE" at bounding box center [216, 216] width 249 height 13
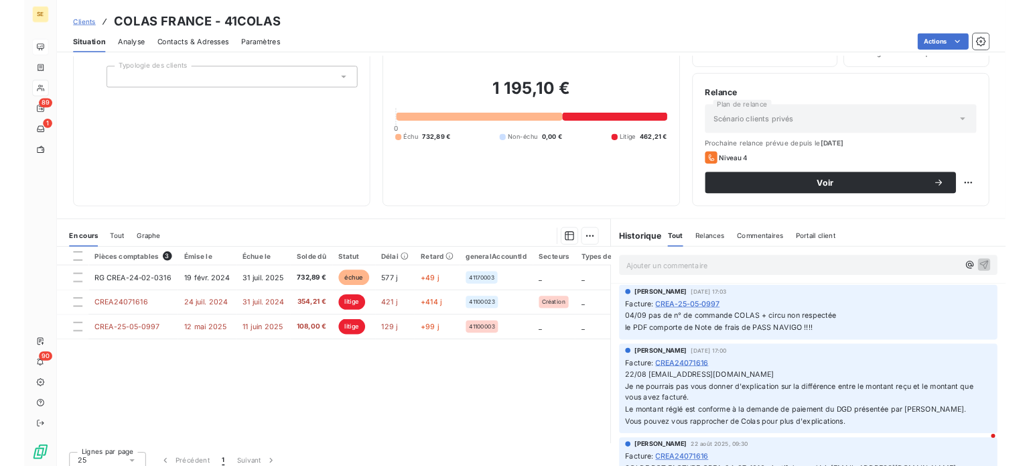
scroll to position [90, 0]
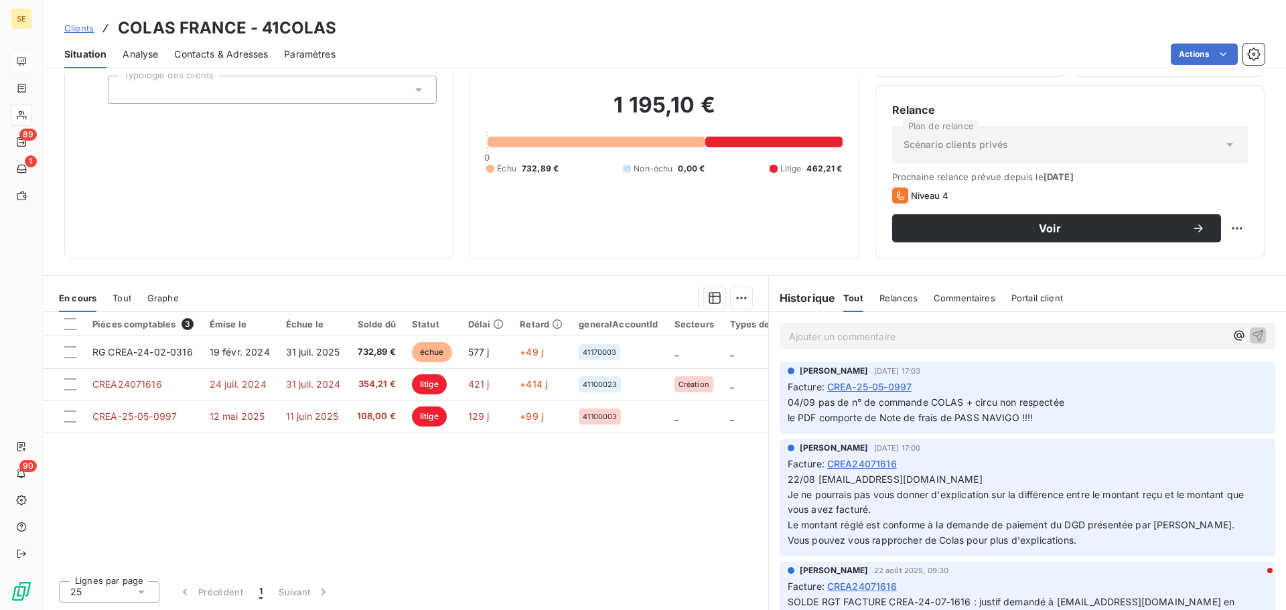
click at [82, 27] on span "Clients" at bounding box center [78, 28] width 29 height 11
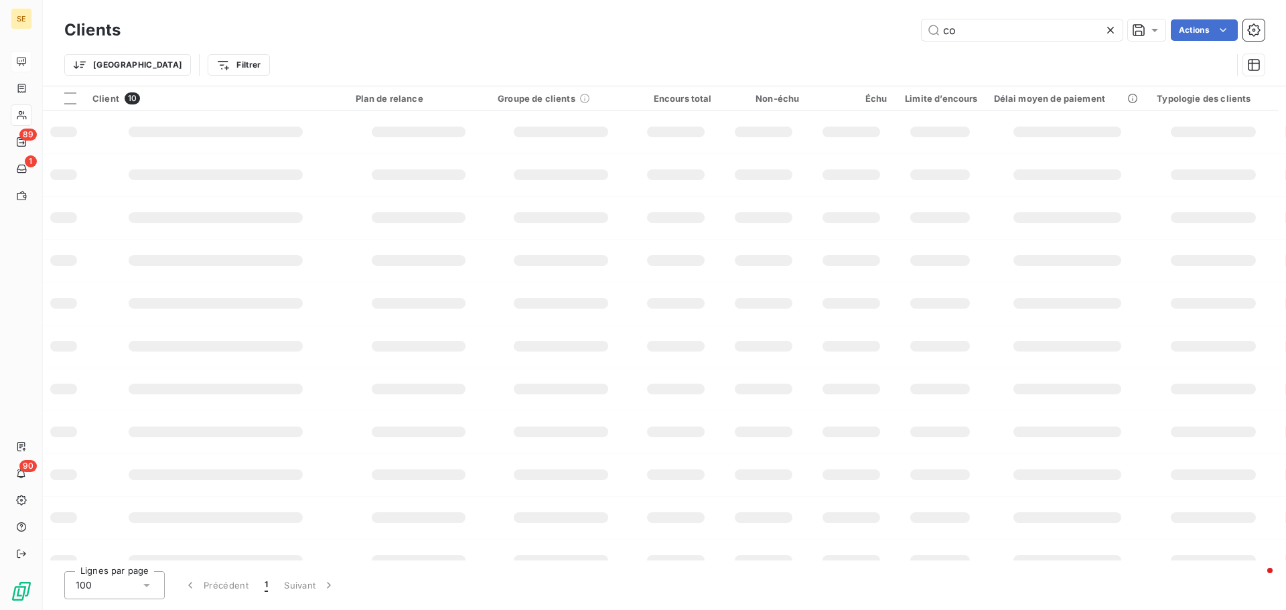
type input "c"
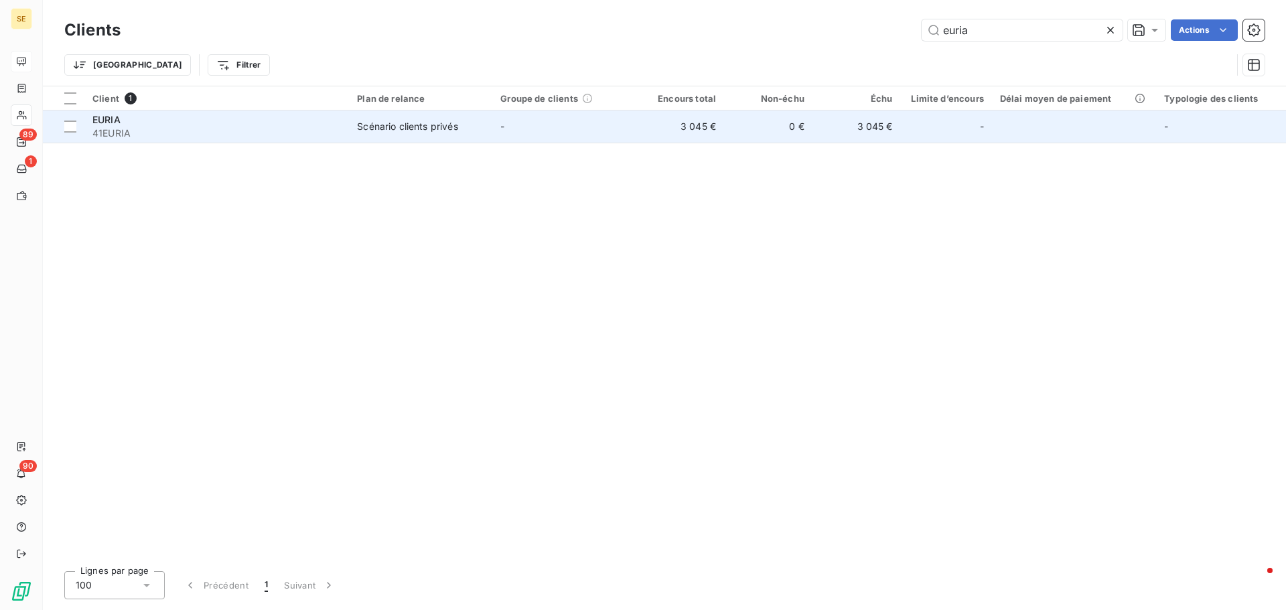
type input "euria"
click at [320, 122] on div "EURIA" at bounding box center [216, 119] width 249 height 13
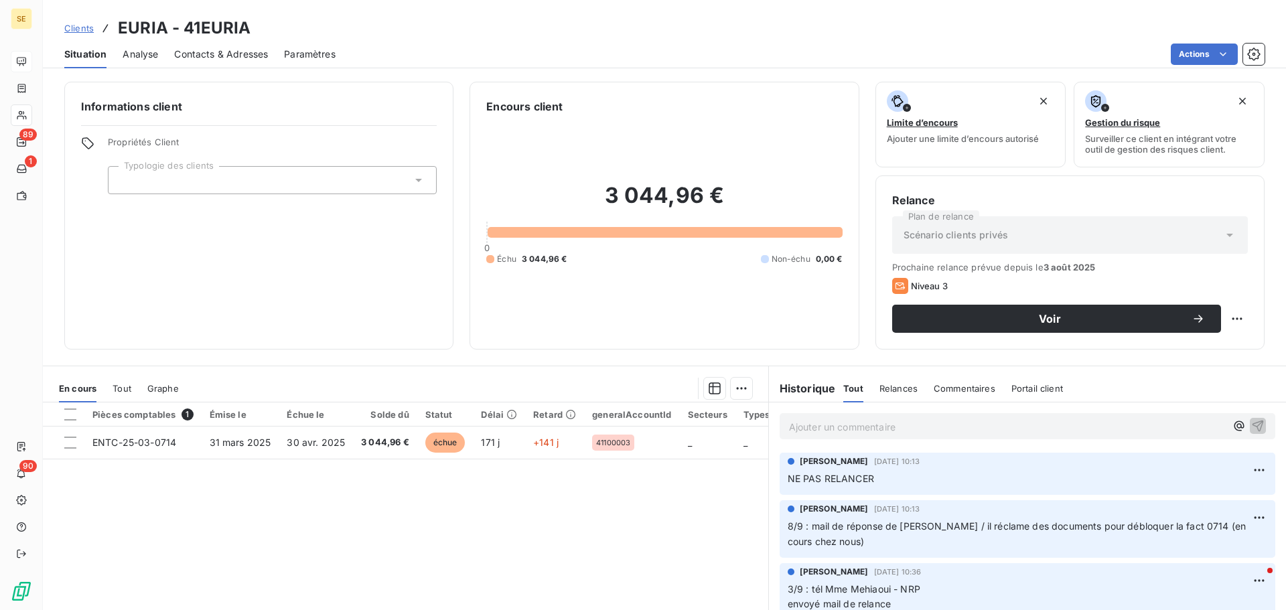
click at [225, 50] on span "Contacts & Adresses" at bounding box center [221, 54] width 94 height 13
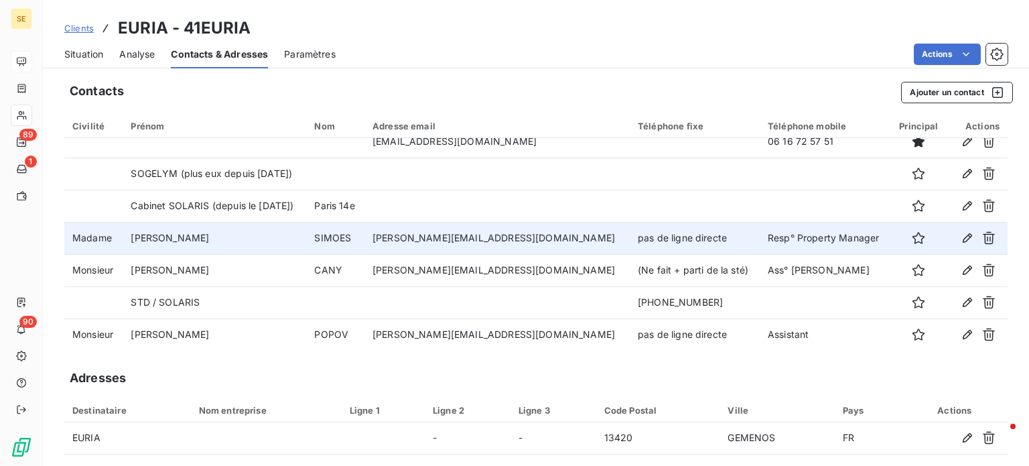
scroll to position [16, 0]
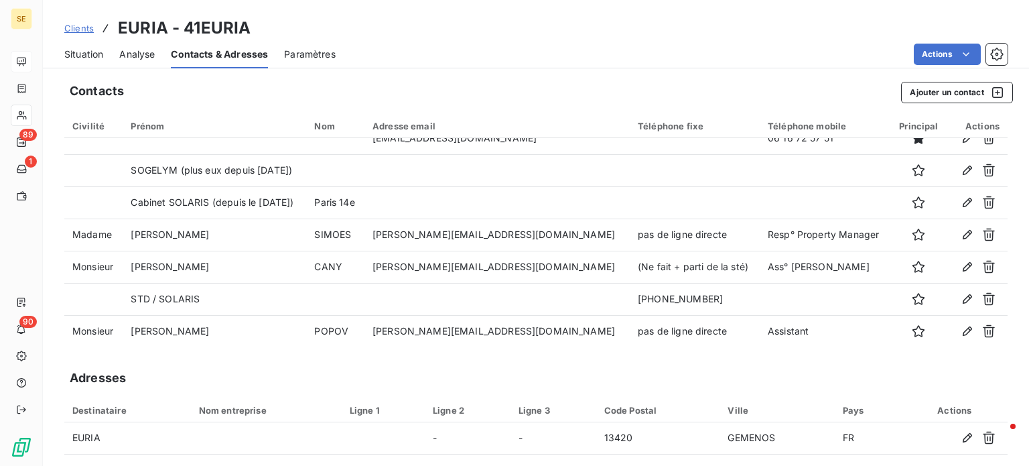
click at [70, 28] on span "Clients" at bounding box center [78, 28] width 29 height 11
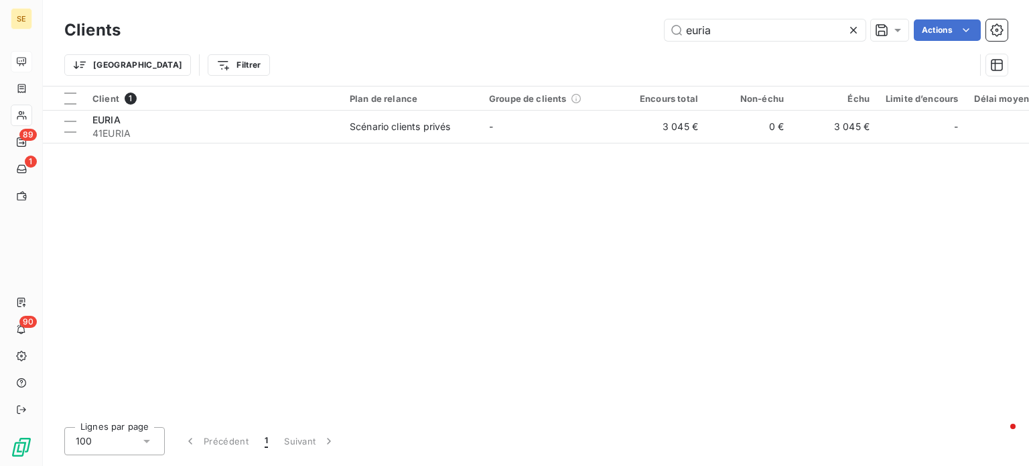
drag, startPoint x: 737, startPoint y: 29, endPoint x: 535, endPoint y: 36, distance: 201.7
click at [565, 36] on div "euria Actions" at bounding box center [572, 29] width 871 height 21
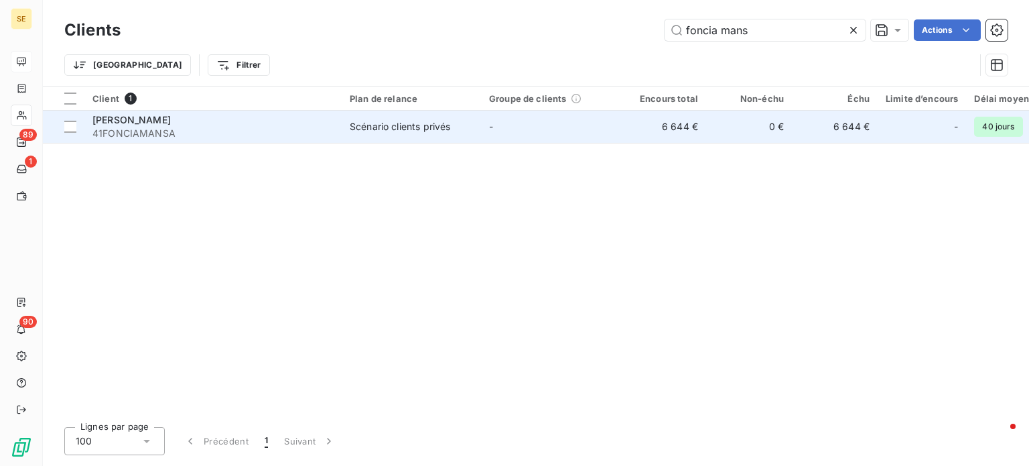
type input "foncia mans"
click at [241, 123] on div "[PERSON_NAME]" at bounding box center [212, 119] width 241 height 13
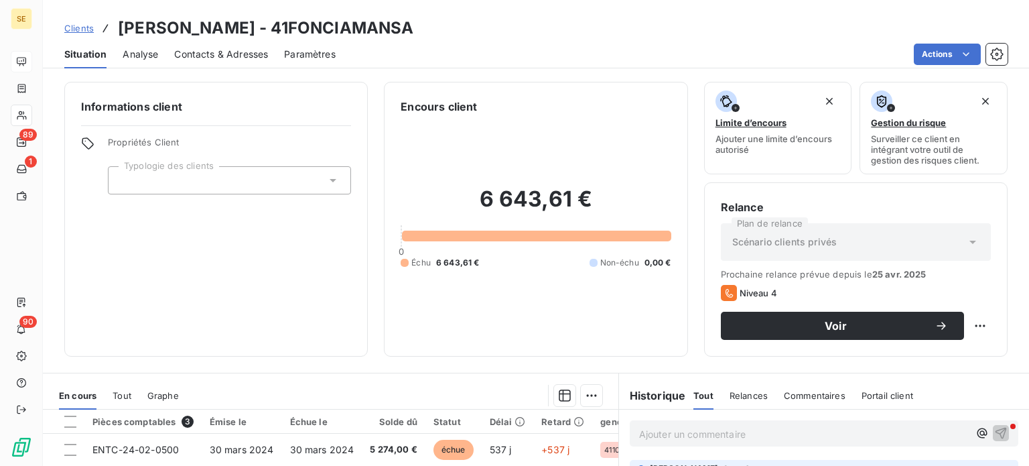
click at [233, 53] on span "Contacts & Adresses" at bounding box center [221, 54] width 94 height 13
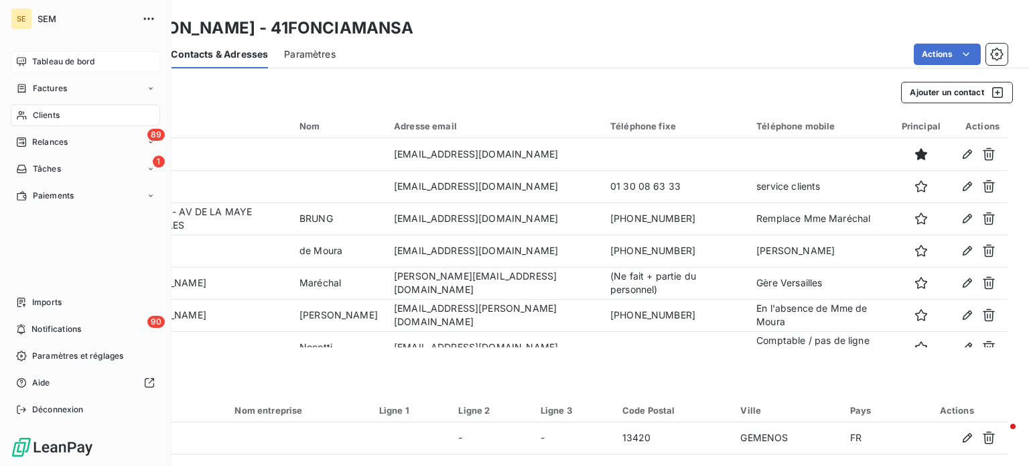
click at [32, 58] on span "Tableau de bord" at bounding box center [63, 62] width 62 height 12
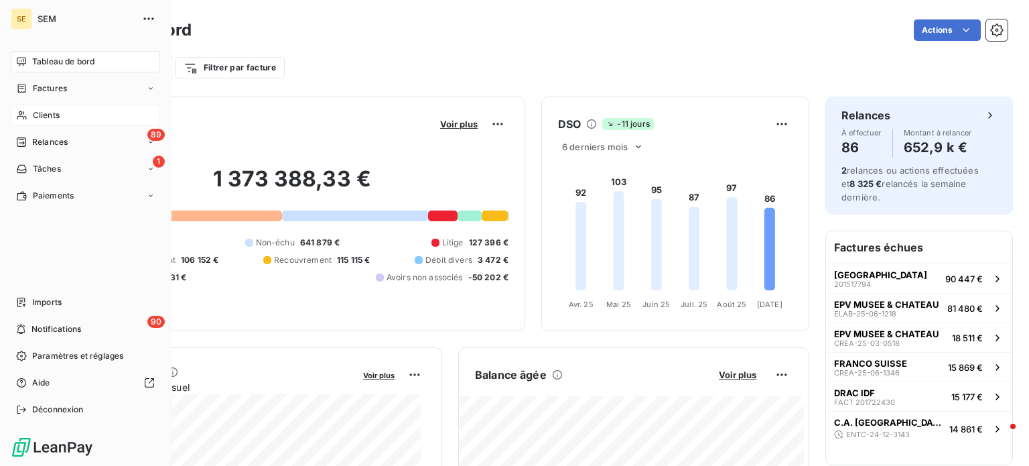
click at [46, 118] on span "Clients" at bounding box center [46, 115] width 27 height 12
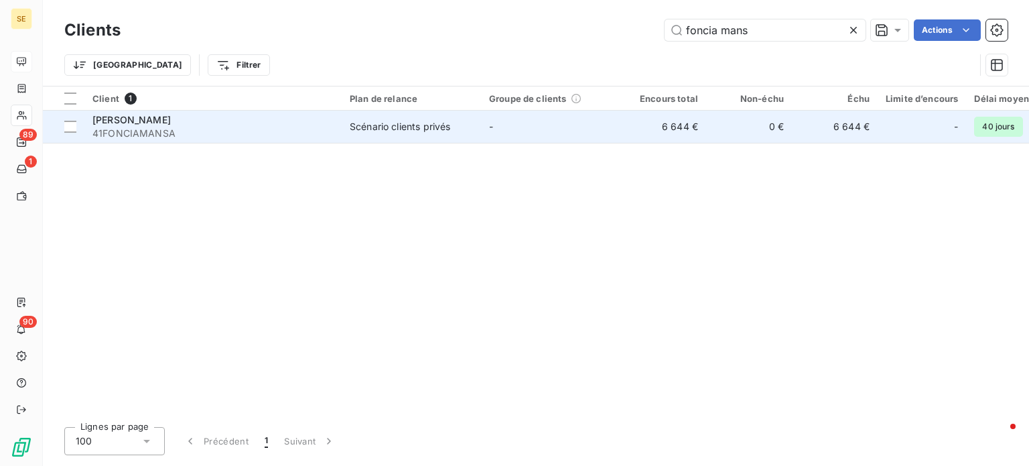
click at [228, 127] on span "41FONCIAMANSA" at bounding box center [212, 133] width 241 height 13
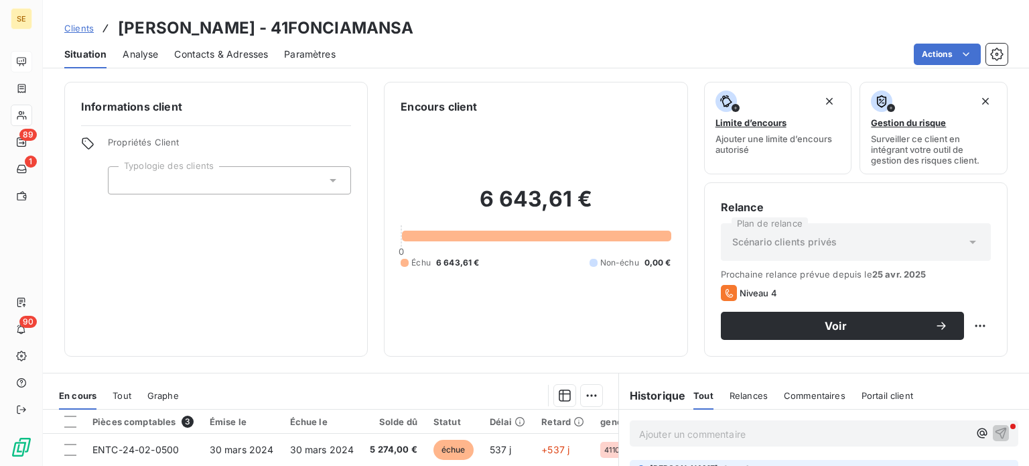
click at [221, 55] on span "Contacts & Adresses" at bounding box center [221, 54] width 94 height 13
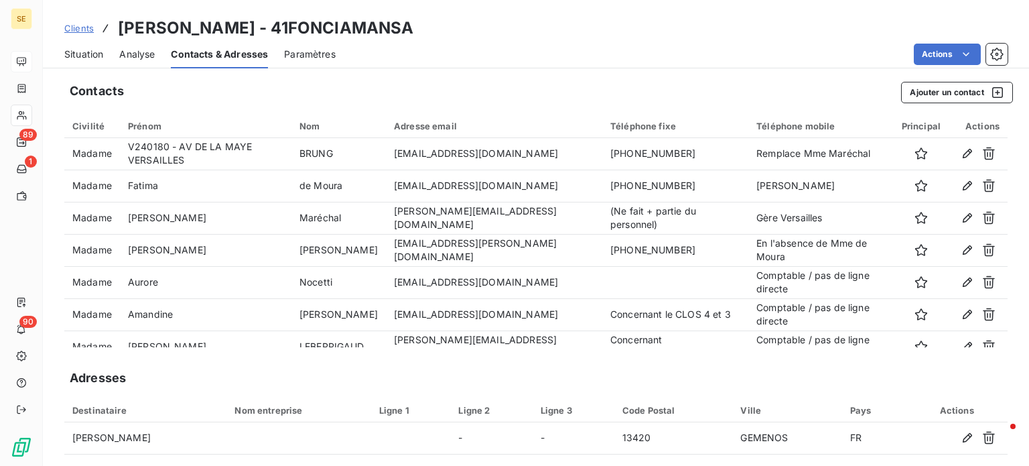
scroll to position [43, 0]
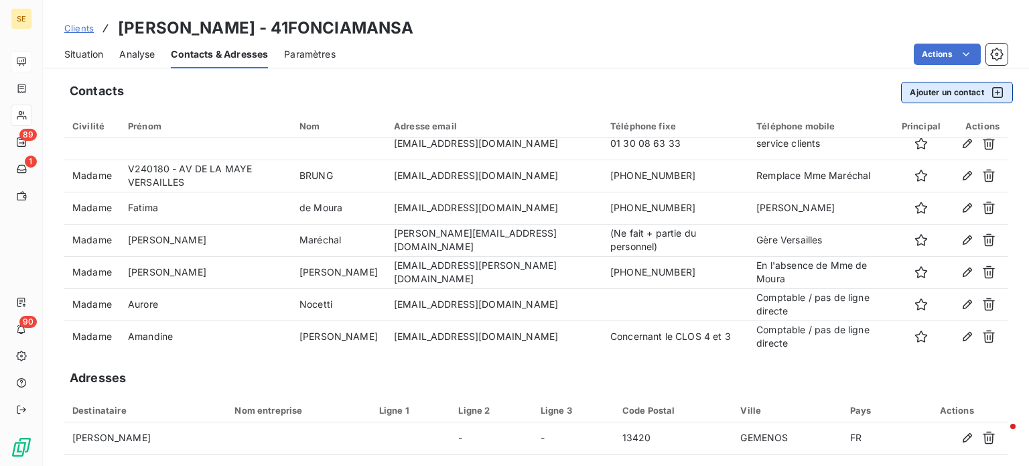
click at [922, 90] on button "Ajouter un contact" at bounding box center [957, 92] width 112 height 21
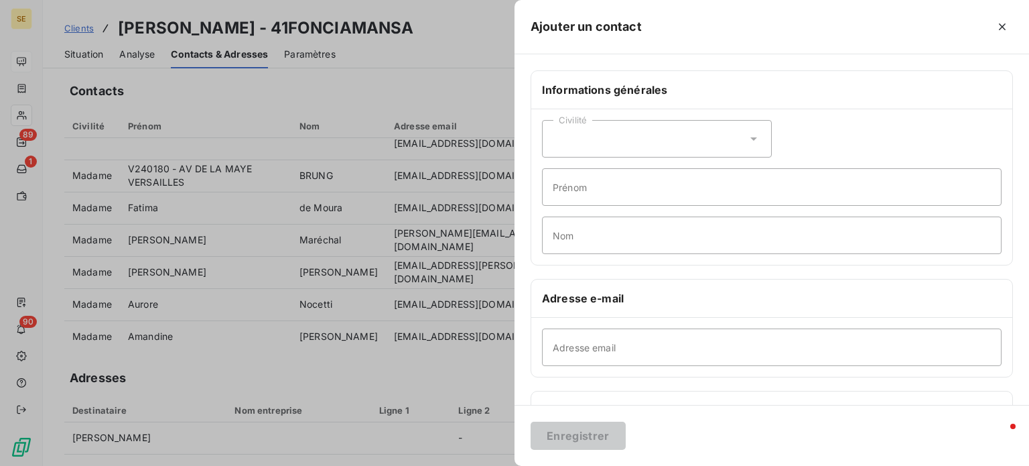
click at [747, 135] on icon at bounding box center [753, 138] width 13 height 13
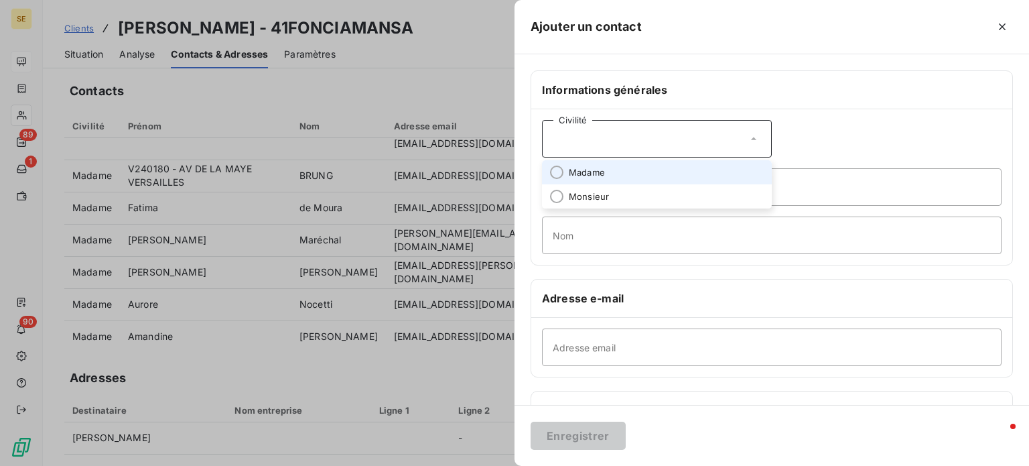
click at [598, 164] on li "Madame" at bounding box center [657, 172] width 230 height 24
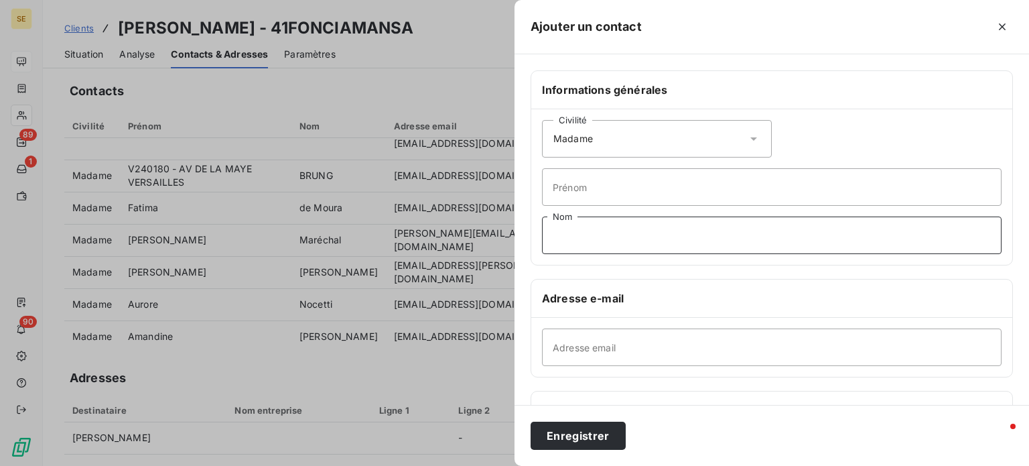
click at [582, 239] on input "Nom" at bounding box center [772, 235] width 460 height 38
type input "MAILLARD"
click at [608, 184] on input "Prénom" at bounding box center [772, 187] width 460 height 38
type input "r"
type input "Resp° cptable"
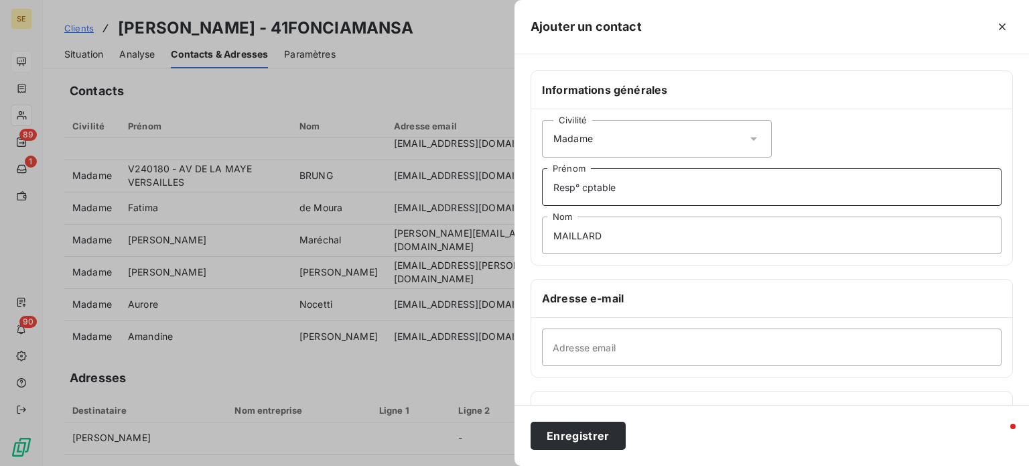
click at [531, 421] on button "Enregistrer" at bounding box center [578, 435] width 95 height 28
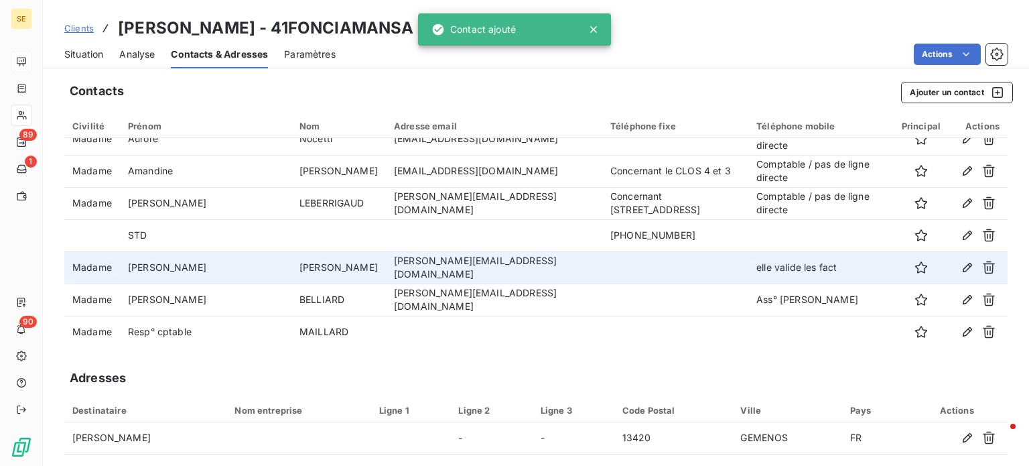
scroll to position [209, 0]
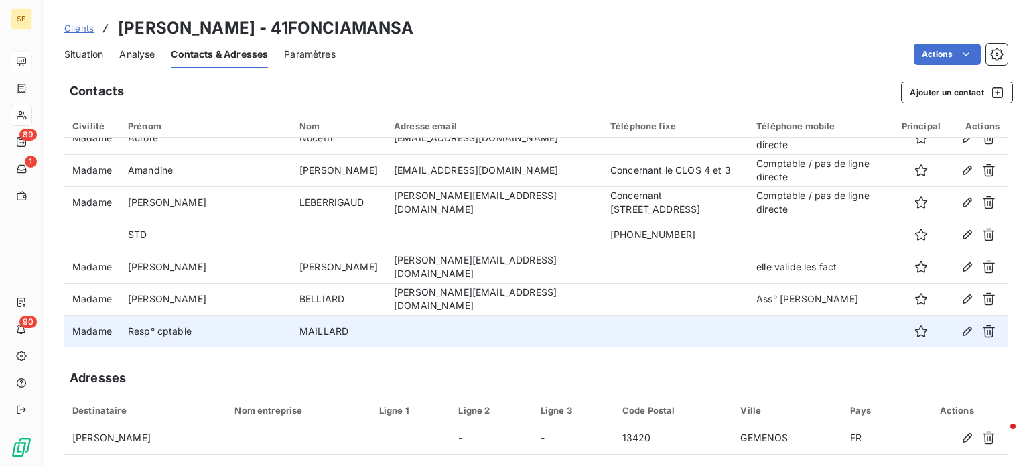
click at [171, 335] on td "Resp° cptable" at bounding box center [206, 331] width 172 height 32
click at [961, 330] on icon "button" at bounding box center [967, 330] width 13 height 13
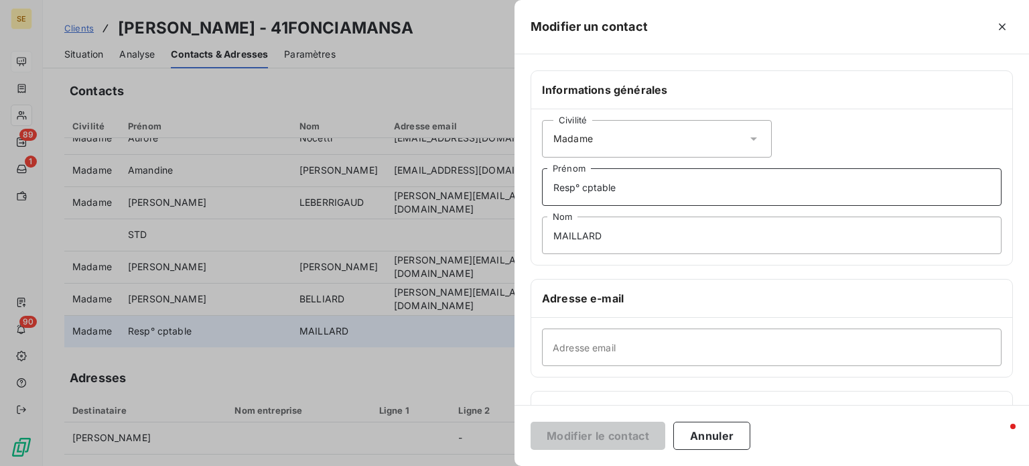
drag, startPoint x: 643, startPoint y: 184, endPoint x: 228, endPoint y: 147, distance: 416.3
click at [230, 466] on div "Modifier un contact Informations générales Civilité Madame Resp° cptable Prénom…" at bounding box center [514, 466] width 1029 height 0
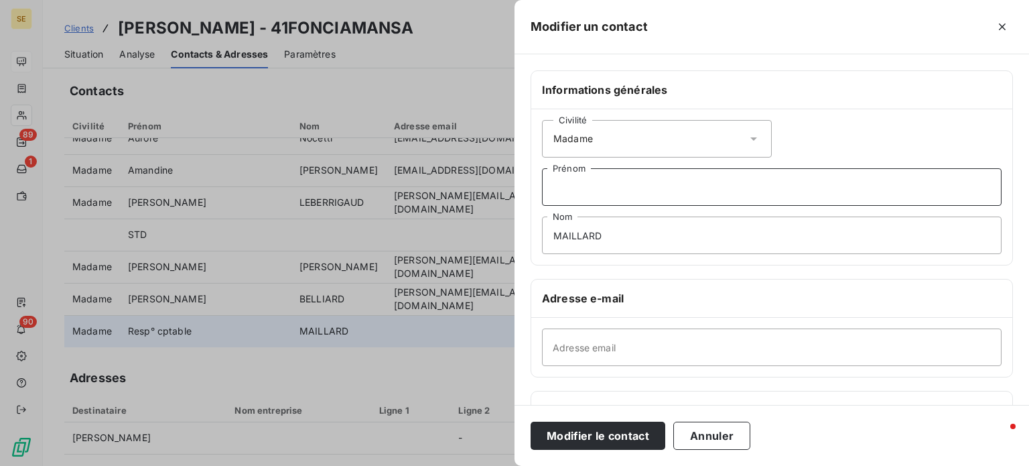
scroll to position [258, 0]
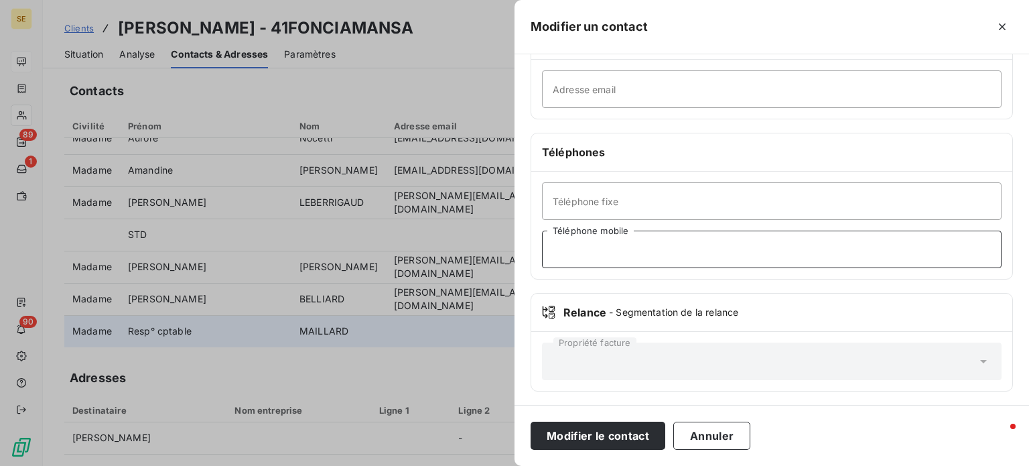
click at [625, 244] on input "Téléphone mobile" at bounding box center [772, 249] width 460 height 38
paste input "Resp° cptable"
type input "Resp° cptable"
click at [531, 421] on button "Modifier le contact" at bounding box center [598, 435] width 135 height 28
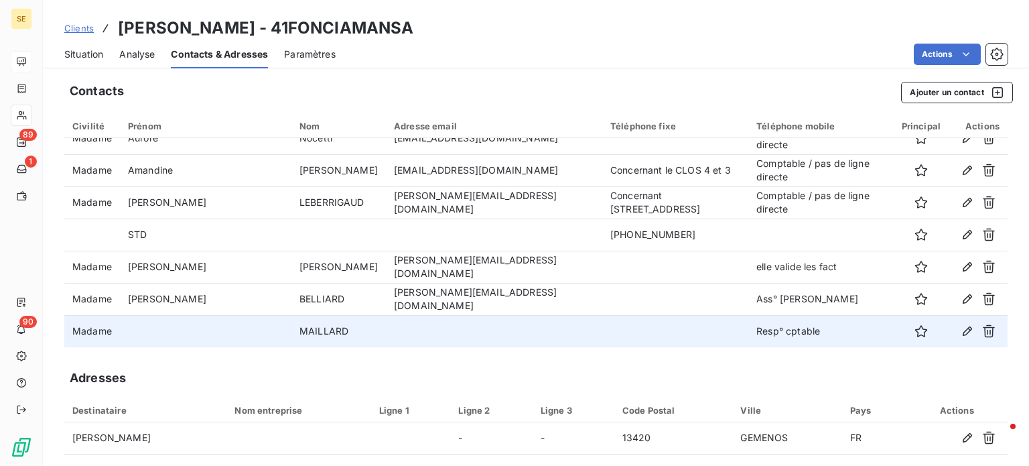
click at [74, 29] on span "Clients" at bounding box center [78, 28] width 29 height 11
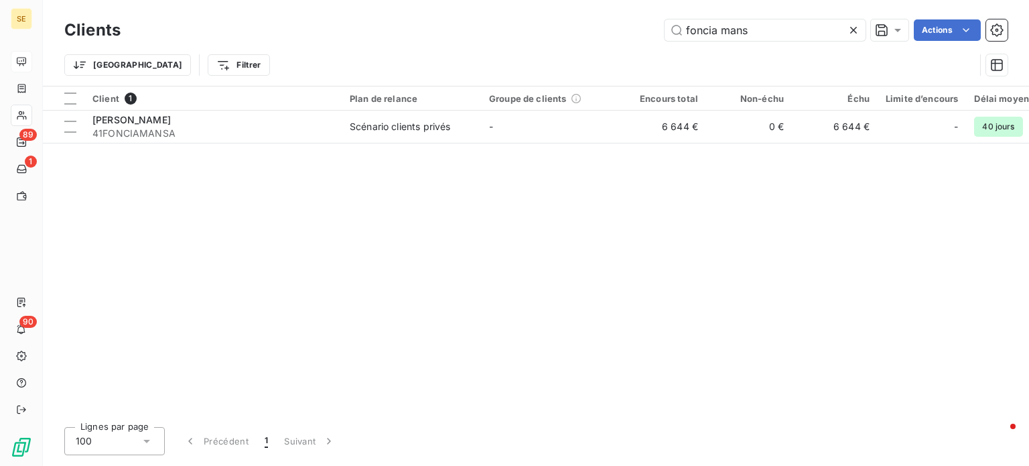
drag, startPoint x: 773, startPoint y: 34, endPoint x: 393, endPoint y: 31, distance: 379.9
click at [395, 33] on div "foncia mans Actions" at bounding box center [572, 29] width 871 height 21
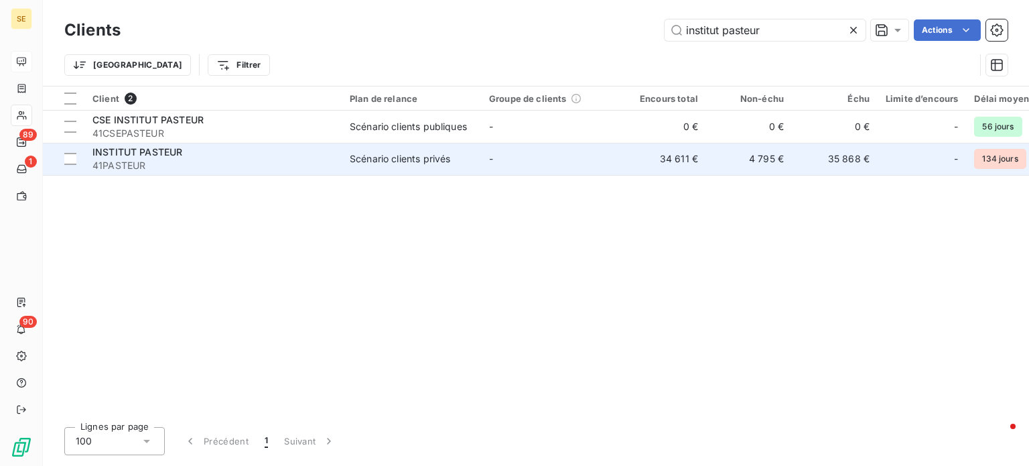
type input "institut pasteur"
click at [241, 162] on span "41PASTEUR" at bounding box center [212, 165] width 241 height 13
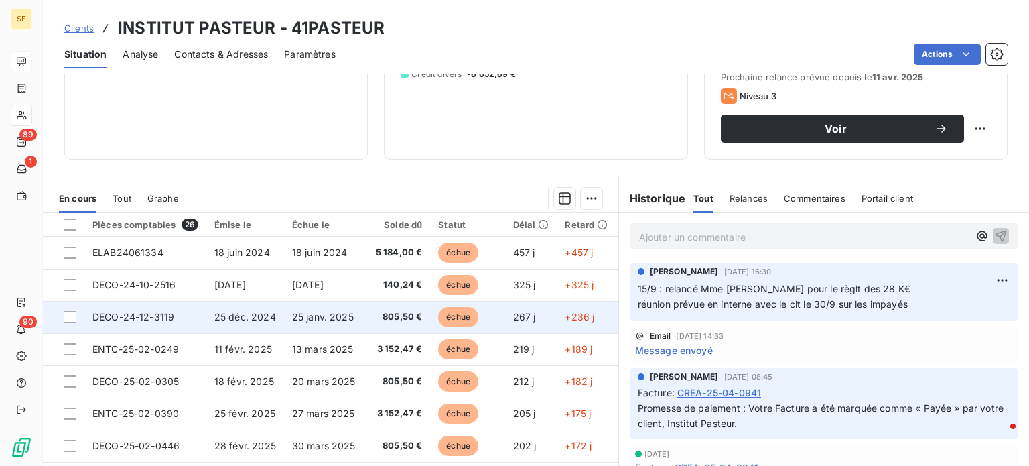
scroll to position [241, 0]
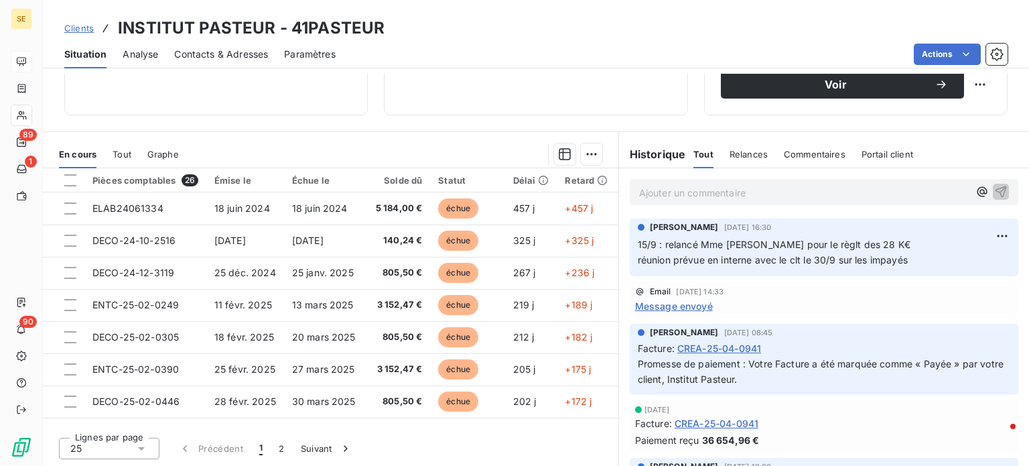
click at [75, 27] on span "Clients" at bounding box center [78, 28] width 29 height 11
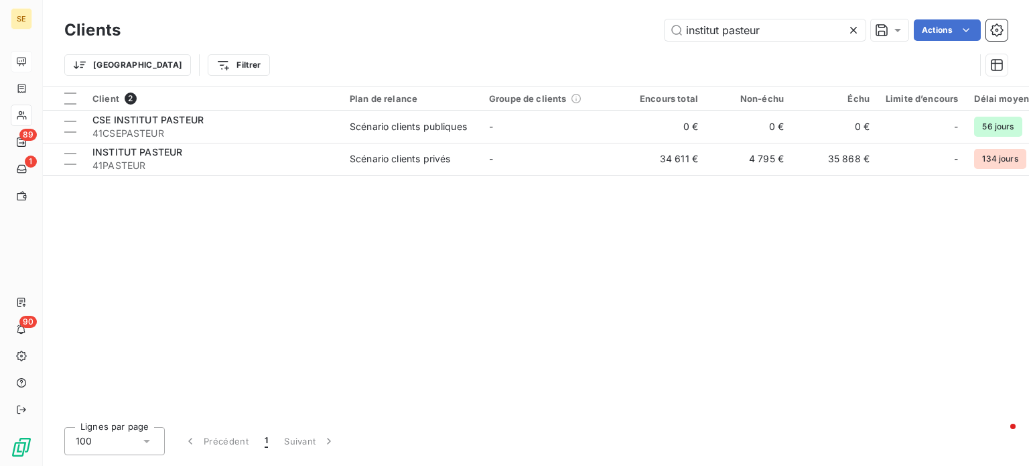
drag, startPoint x: 779, startPoint y: 31, endPoint x: 536, endPoint y: 49, distance: 243.8
click at [537, 49] on div "Clients institut pasteur Actions Trier Filtrer" at bounding box center [535, 51] width 943 height 70
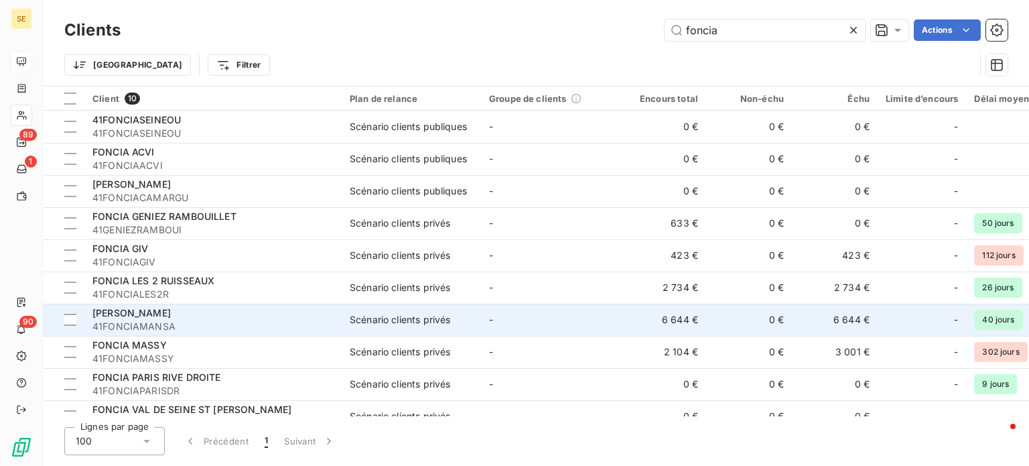
type input "foncia"
click at [260, 315] on div "[PERSON_NAME]" at bounding box center [212, 312] width 241 height 13
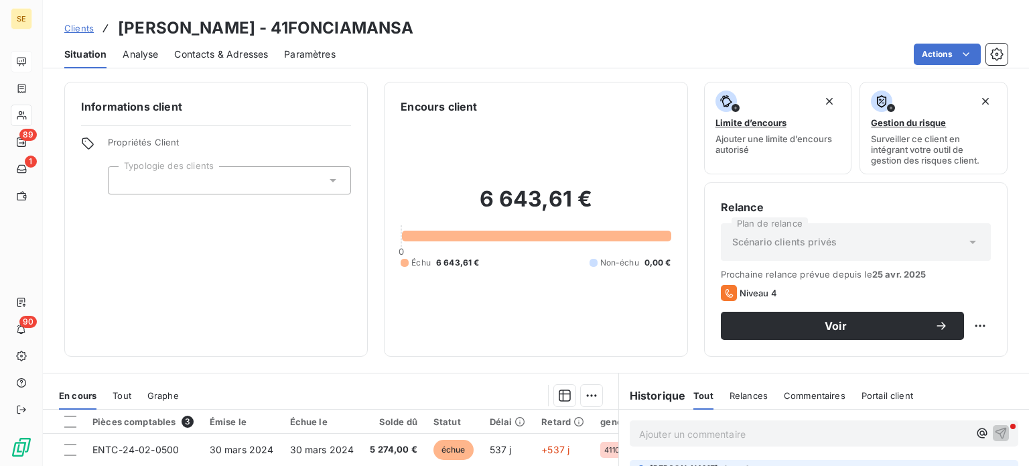
click at [210, 53] on span "Contacts & Adresses" at bounding box center [221, 54] width 94 height 13
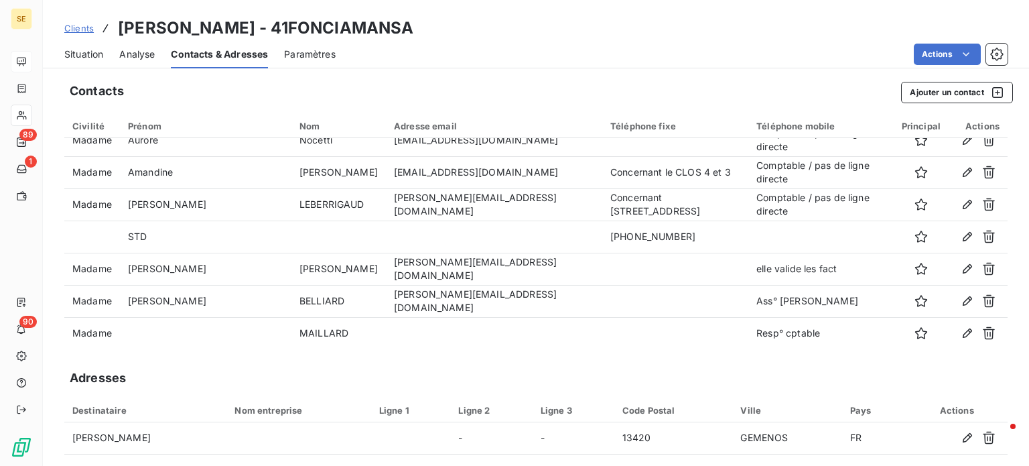
scroll to position [209, 0]
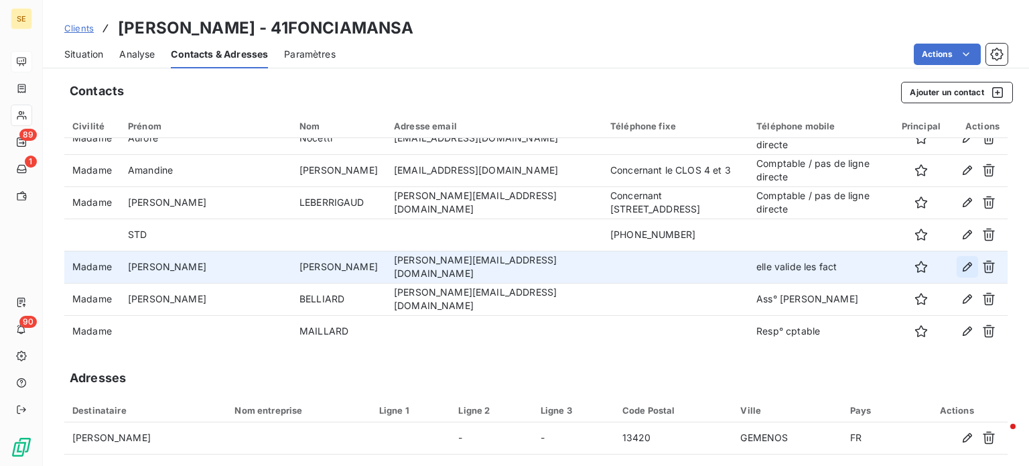
click at [963, 262] on icon "button" at bounding box center [967, 266] width 9 height 9
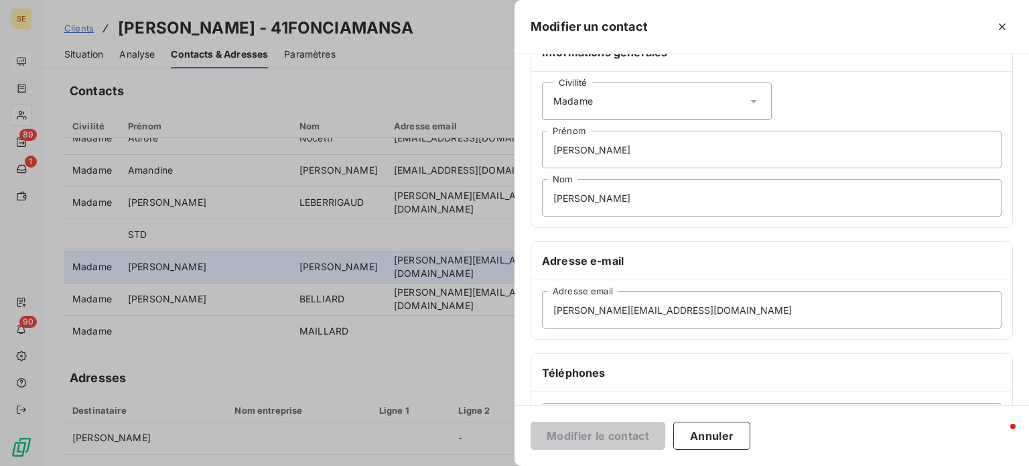
scroll to position [134, 0]
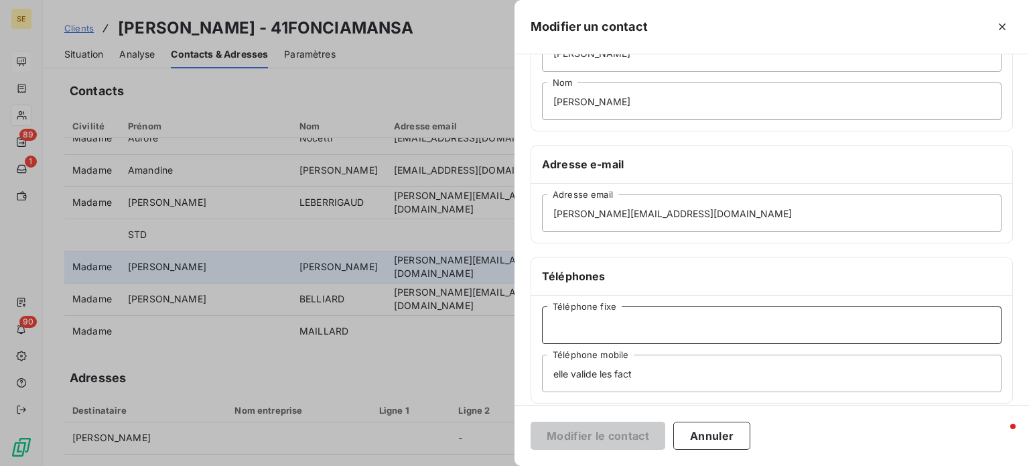
click at [608, 322] on input "Téléphone fixe" at bounding box center [772, 325] width 460 height 38
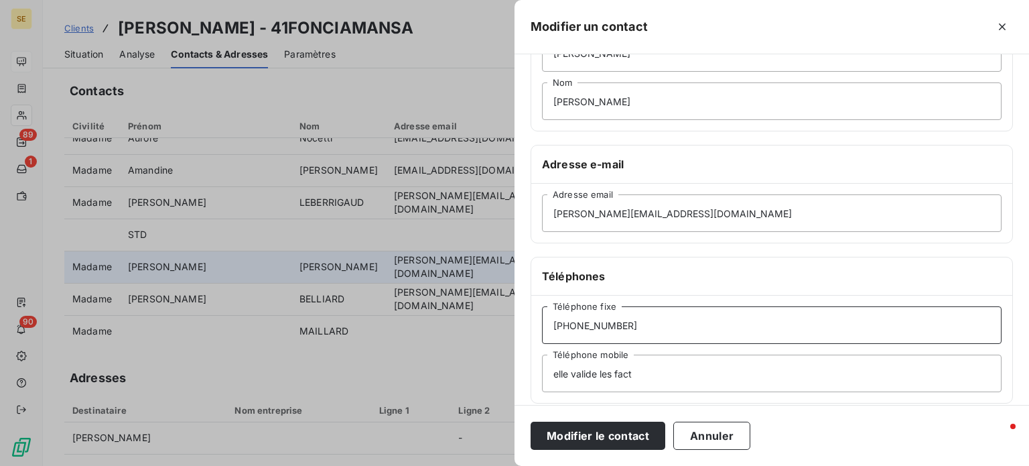
type input "[PHONE_NUMBER]"
drag, startPoint x: 666, startPoint y: 377, endPoint x: 348, endPoint y: 382, distance: 317.6
click at [348, 466] on div "Modifier un contact Informations générales Civilité Madame [PERSON_NAME] [PERSO…" at bounding box center [514, 466] width 1029 height 0
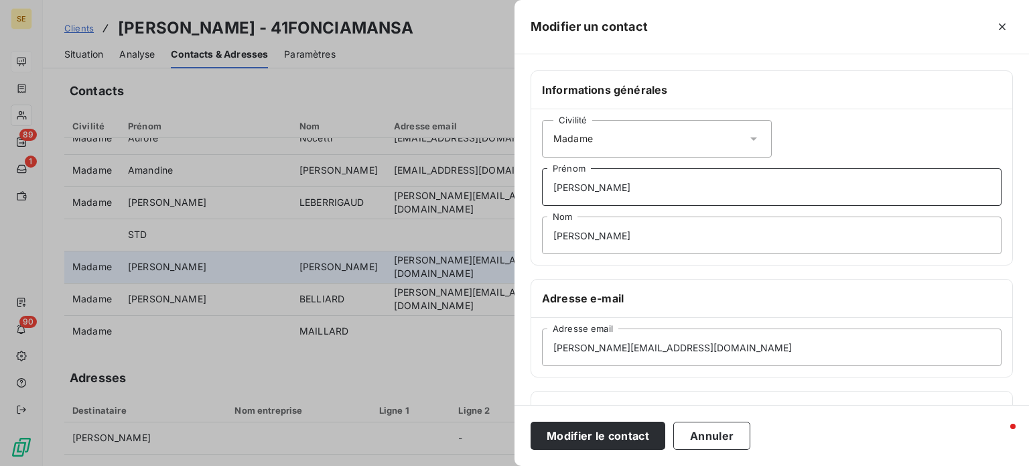
click at [674, 192] on input "[PERSON_NAME]" at bounding box center [772, 187] width 460 height 38
paste input "elle valide les fact"
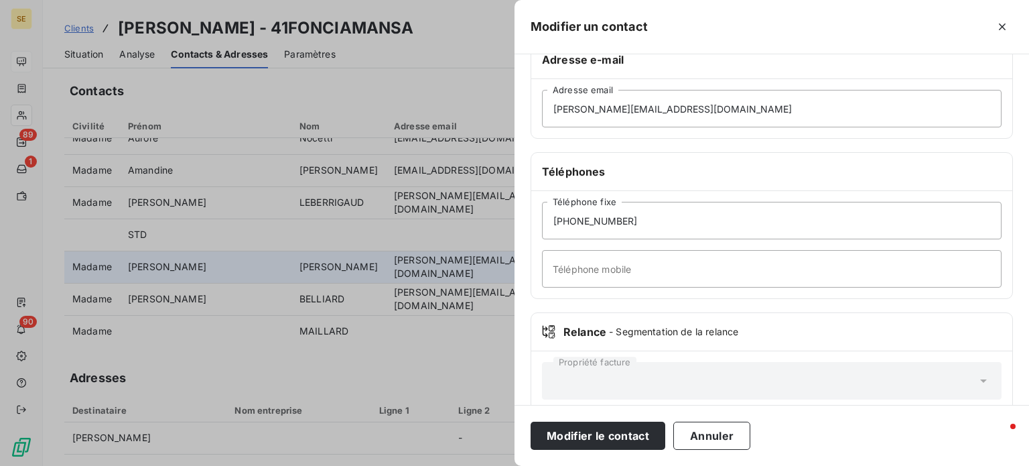
scroll to position [258, 0]
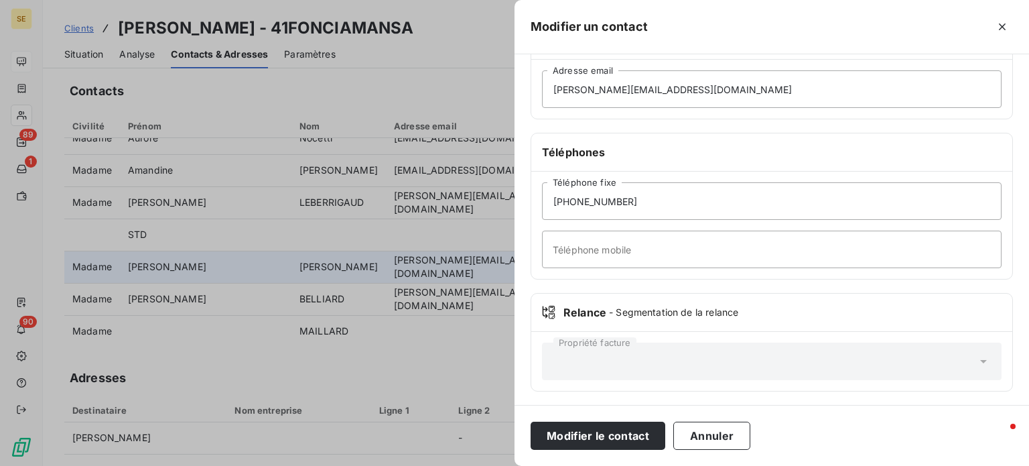
type input "[PERSON_NAME] / elle valide les fact"
click at [614, 251] on input "Téléphone mobile" at bounding box center [772, 249] width 460 height 38
type input "[PHONE_NUMBER]"
click at [531, 421] on button "Modifier le contact" at bounding box center [598, 435] width 135 height 28
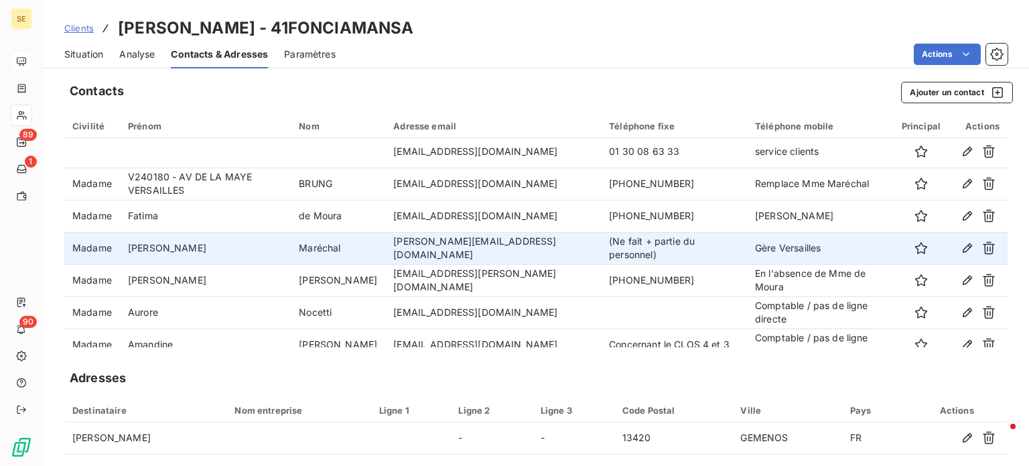
scroll to position [0, 0]
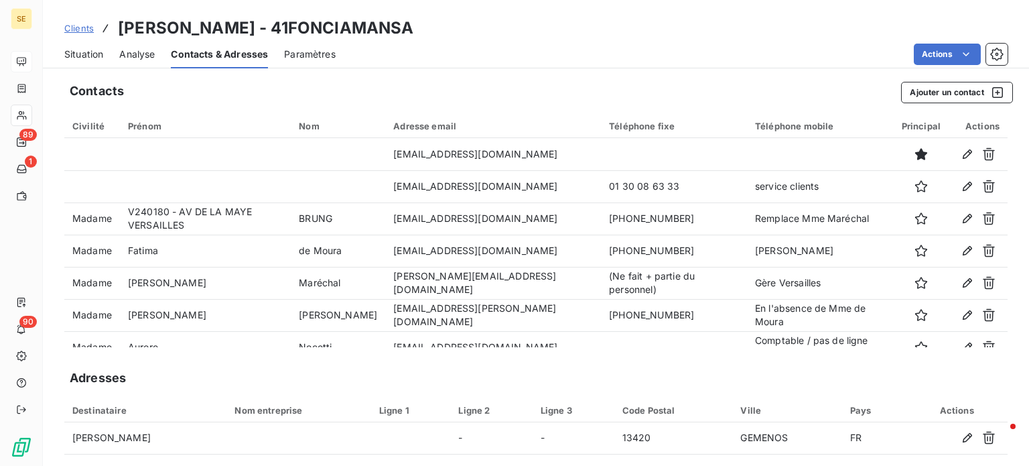
click at [76, 53] on span "Situation" at bounding box center [83, 54] width 39 height 13
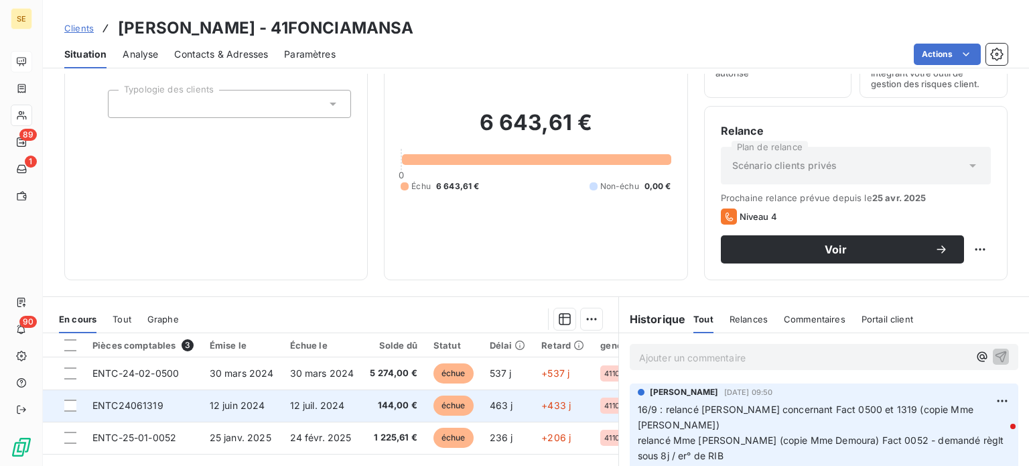
scroll to position [241, 0]
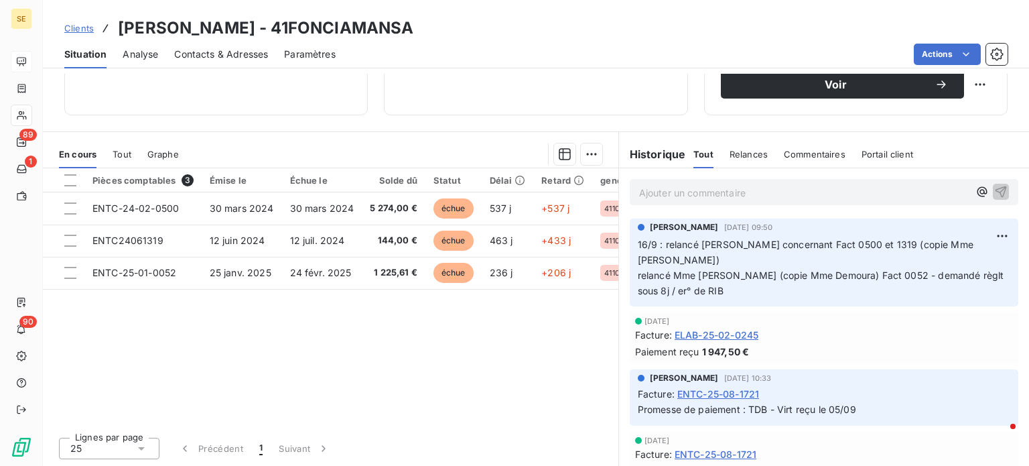
click at [713, 190] on p "Ajouter un commentaire ﻿" at bounding box center [804, 192] width 330 height 17
click at [217, 54] on span "Contacts & Adresses" at bounding box center [221, 54] width 94 height 13
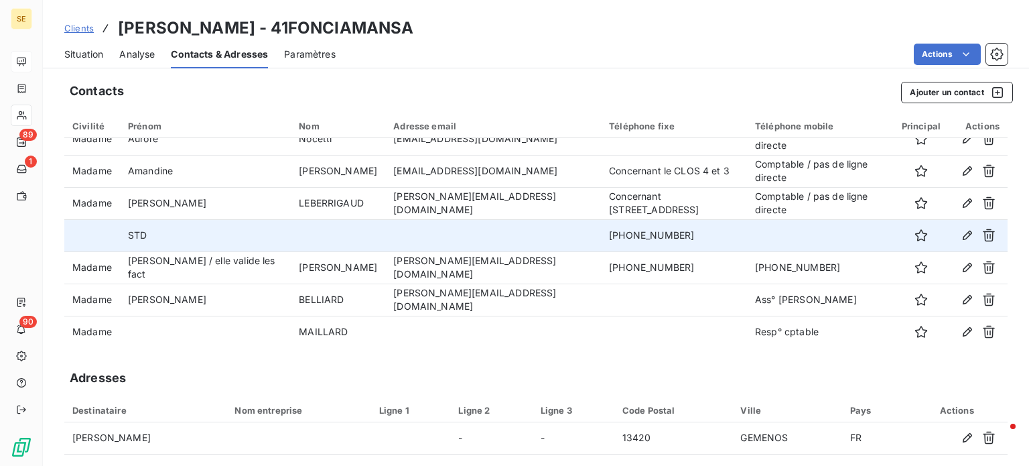
scroll to position [209, 0]
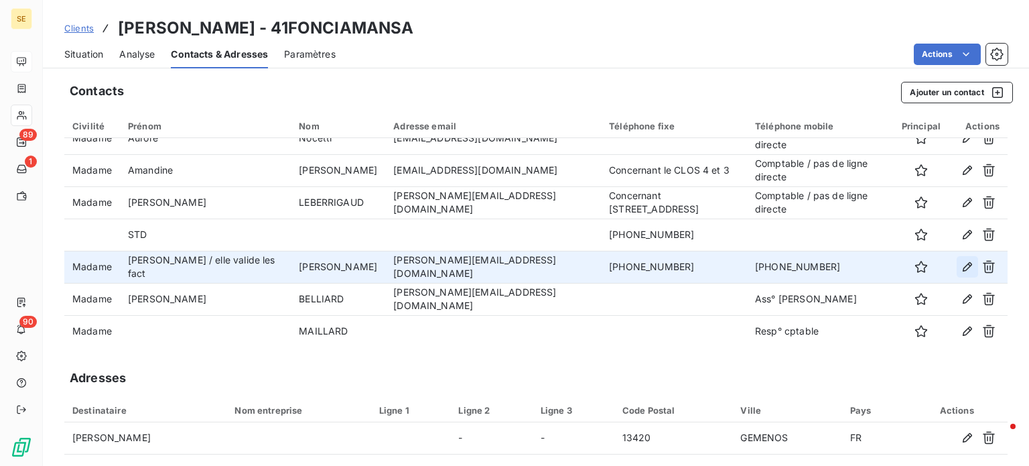
click at [961, 267] on icon "button" at bounding box center [967, 266] width 13 height 13
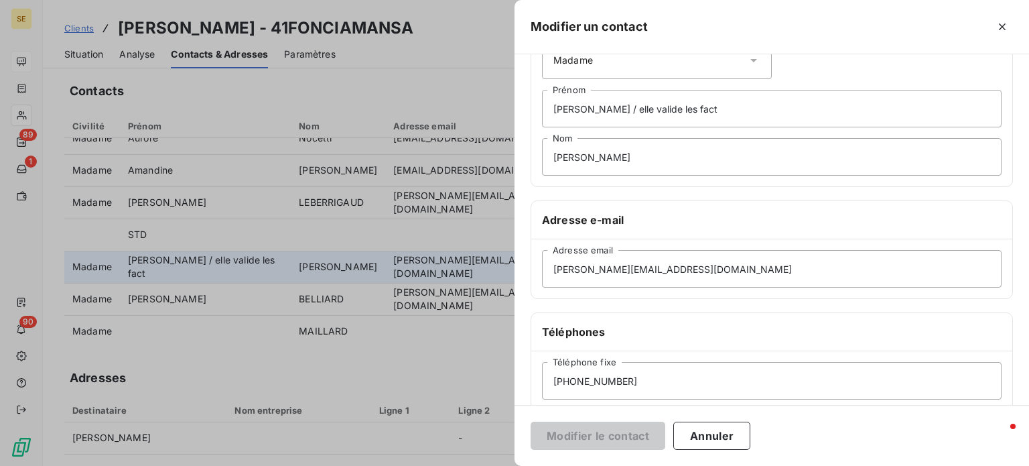
scroll to position [258, 0]
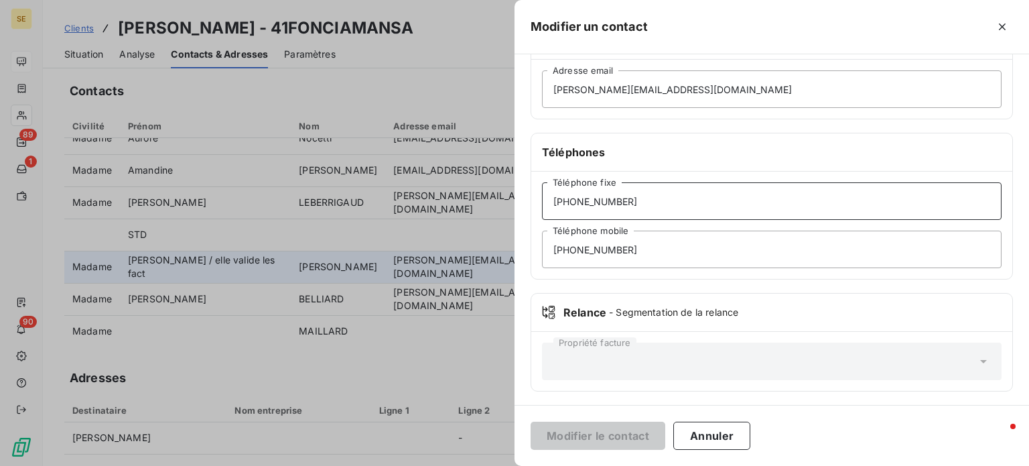
drag, startPoint x: 654, startPoint y: 196, endPoint x: 630, endPoint y: 196, distance: 24.1
click at [642, 196] on input "[PHONE_NUMBER]" at bounding box center [772, 201] width 460 height 38
click at [624, 196] on input "[PHONE_NUMBER]" at bounding box center [772, 201] width 460 height 38
type input "[PHONE_NUMBER]"
click at [531, 421] on button "Modifier le contact" at bounding box center [598, 435] width 135 height 28
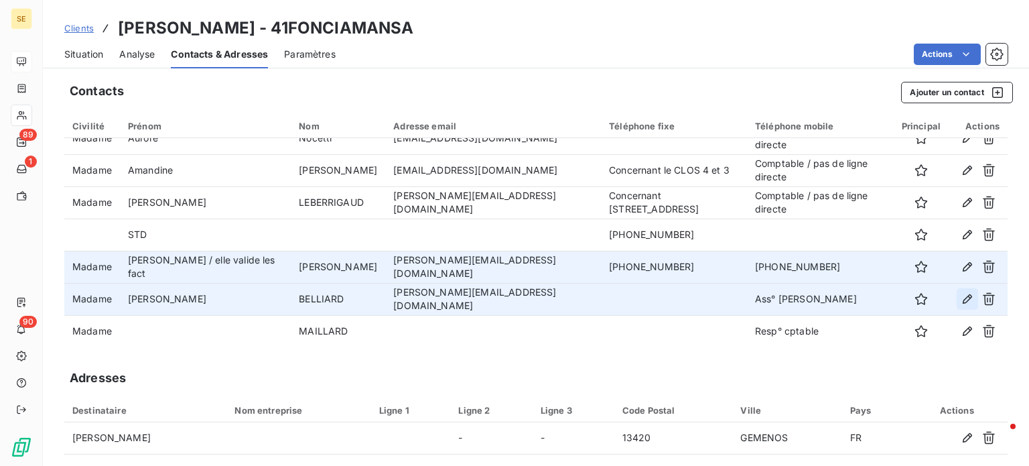
click at [961, 294] on icon "button" at bounding box center [967, 298] width 13 height 13
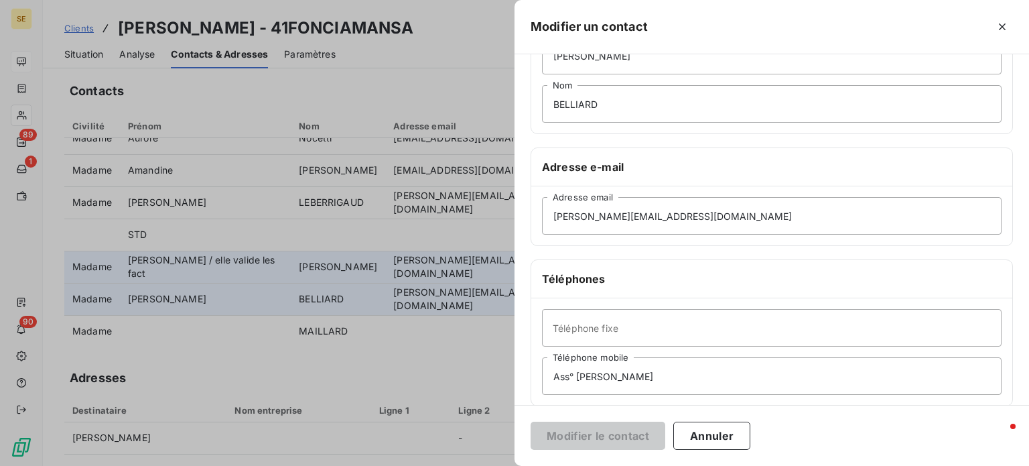
scroll to position [134, 0]
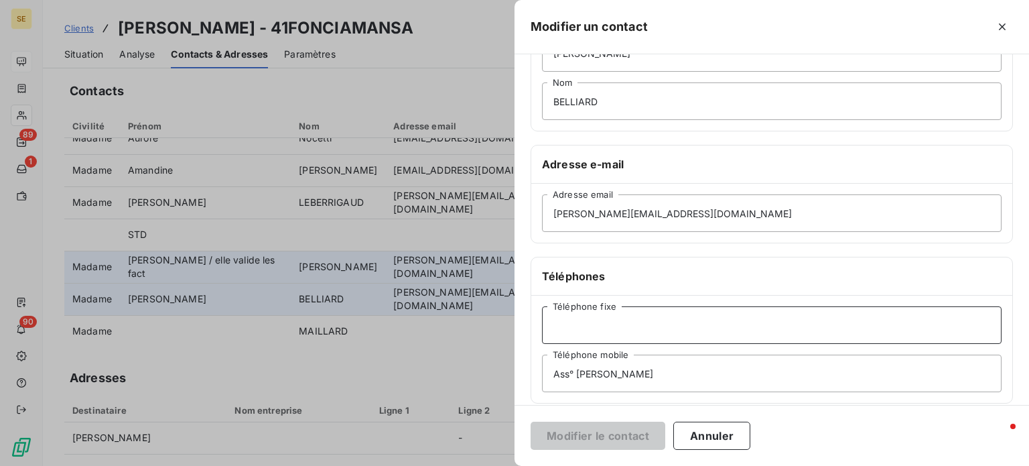
click at [609, 329] on input "Téléphone fixe" at bounding box center [772, 325] width 460 height 38
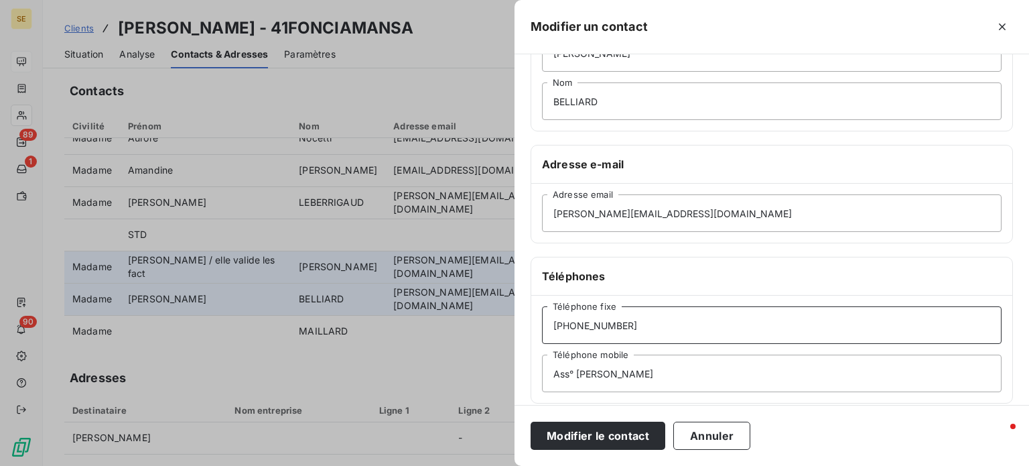
type input "[PHONE_NUMBER]"
click at [531, 421] on button "Modifier le contact" at bounding box center [598, 435] width 135 height 28
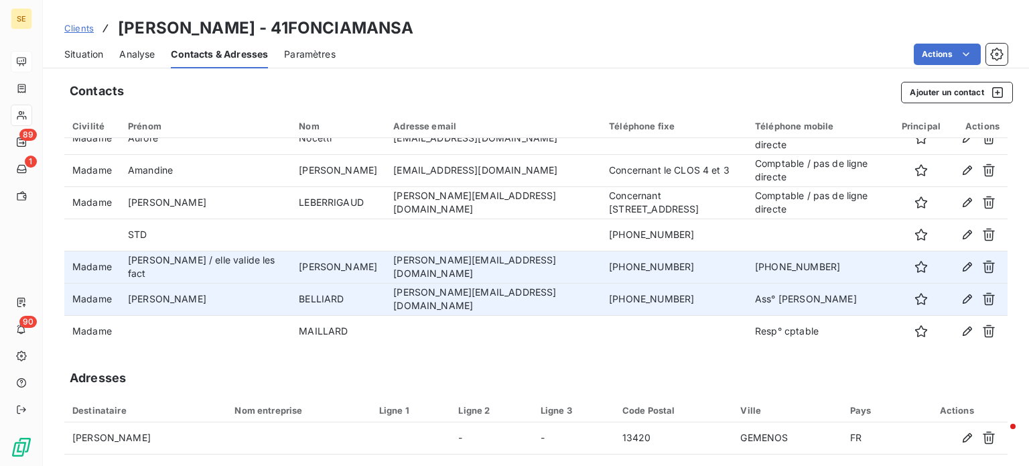
click at [78, 25] on span "Clients" at bounding box center [78, 28] width 29 height 11
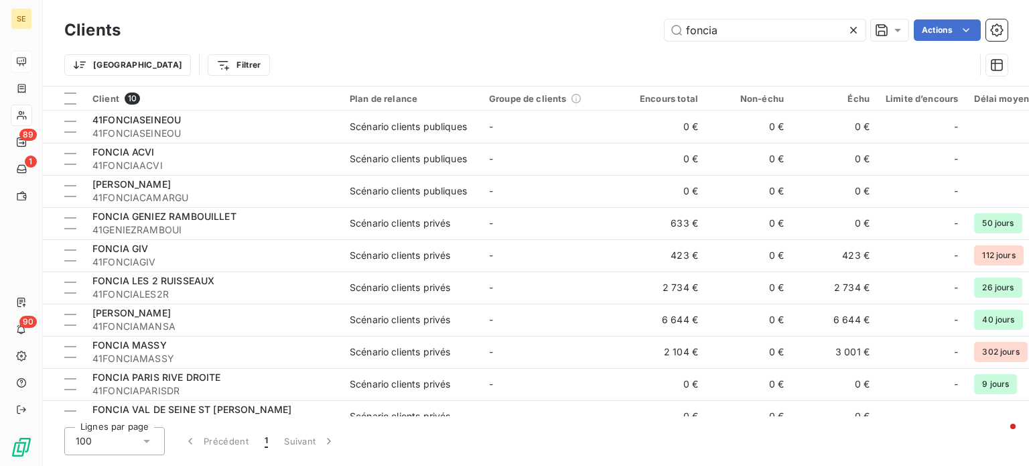
drag, startPoint x: 746, startPoint y: 31, endPoint x: 377, endPoint y: 27, distance: 369.2
click at [383, 30] on div "foncia Actions" at bounding box center [572, 29] width 871 height 21
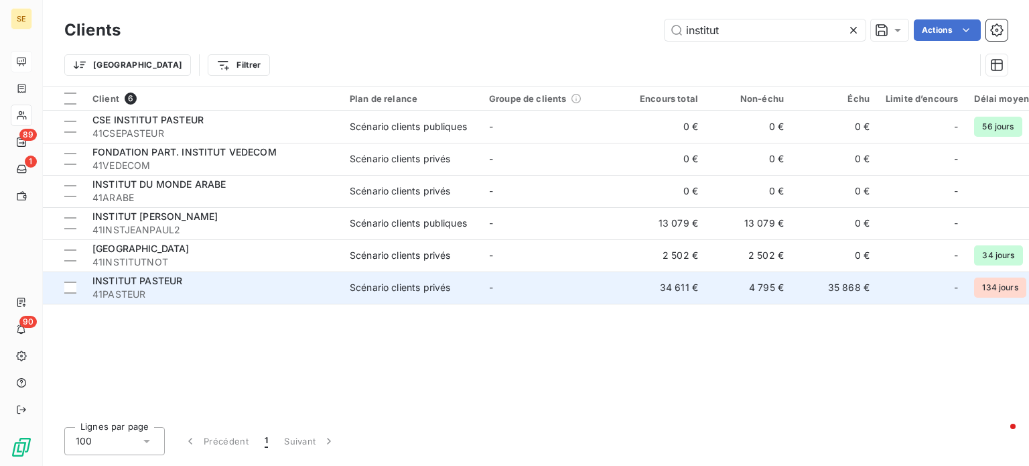
type input "institut"
click at [236, 286] on div "INSTITUT PASTEUR" at bounding box center [212, 280] width 241 height 13
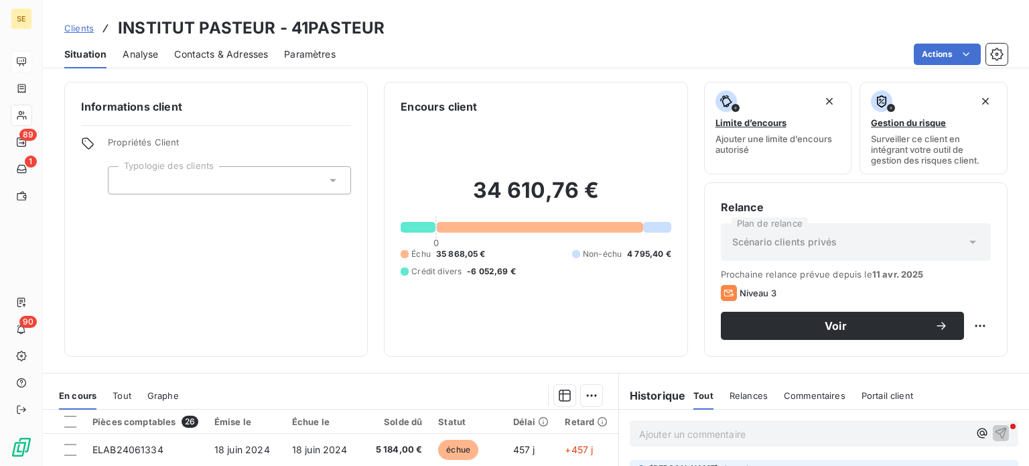
click at [217, 50] on span "Contacts & Adresses" at bounding box center [221, 54] width 94 height 13
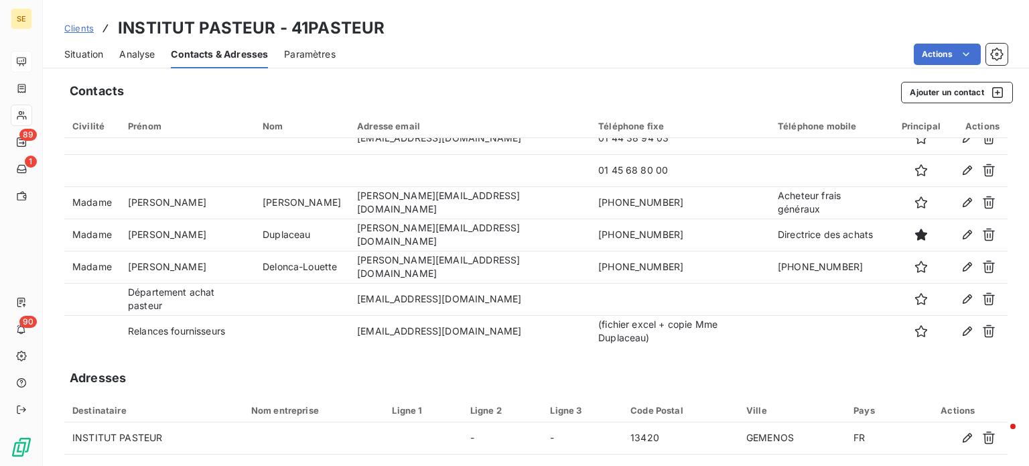
drag, startPoint x: 89, startPoint y: 53, endPoint x: 89, endPoint y: 61, distance: 8.0
click at [89, 53] on span "Situation" at bounding box center [83, 54] width 39 height 13
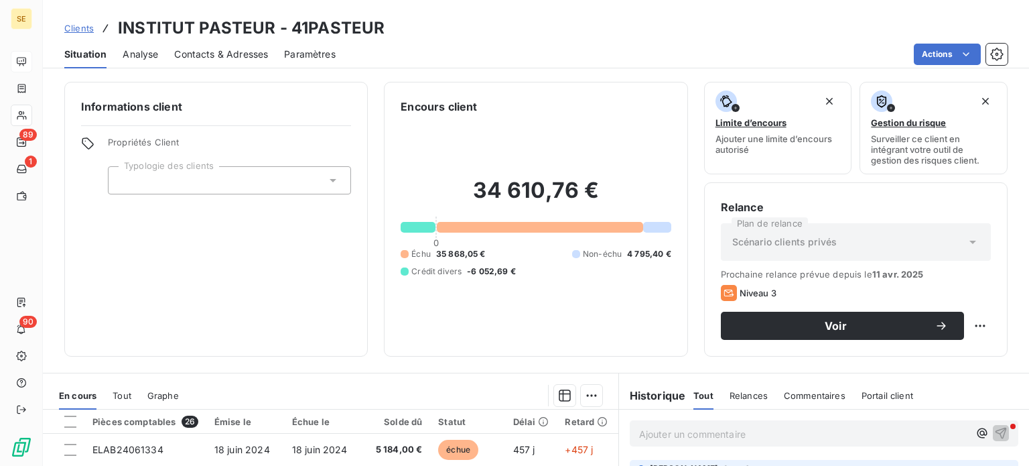
click at [245, 56] on span "Contacts & Adresses" at bounding box center [221, 54] width 94 height 13
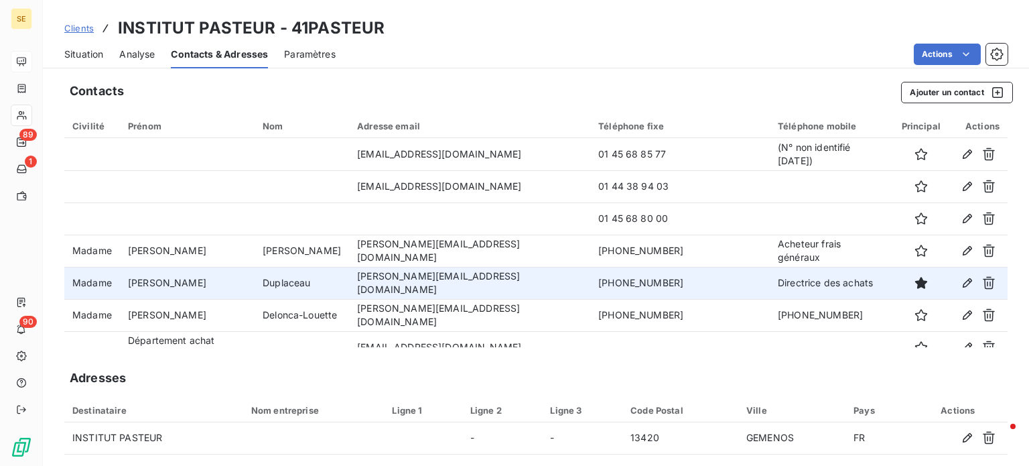
scroll to position [48, 0]
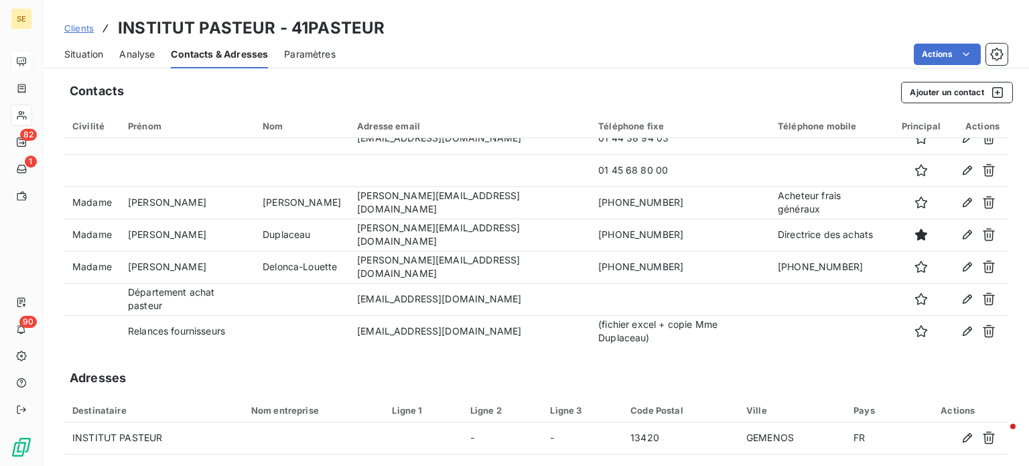
click at [75, 27] on span "Clients" at bounding box center [78, 28] width 29 height 11
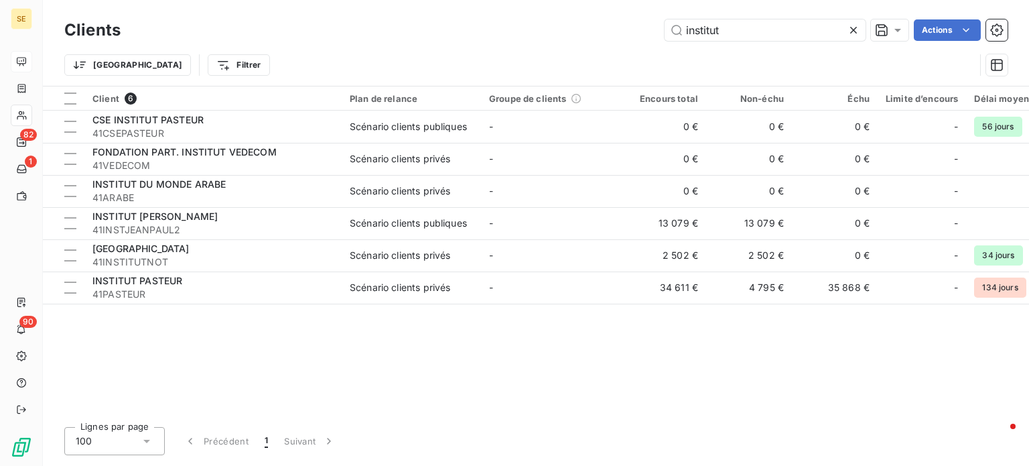
drag, startPoint x: 734, startPoint y: 33, endPoint x: 565, endPoint y: 31, distance: 169.5
click at [567, 34] on div "institut Actions" at bounding box center [572, 29] width 871 height 21
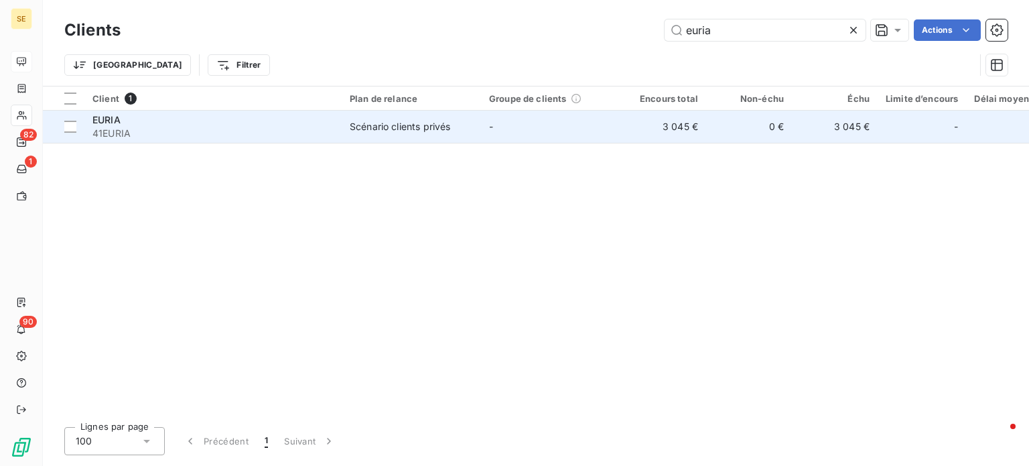
type input "euria"
click at [318, 125] on div "EURIA" at bounding box center [212, 119] width 241 height 13
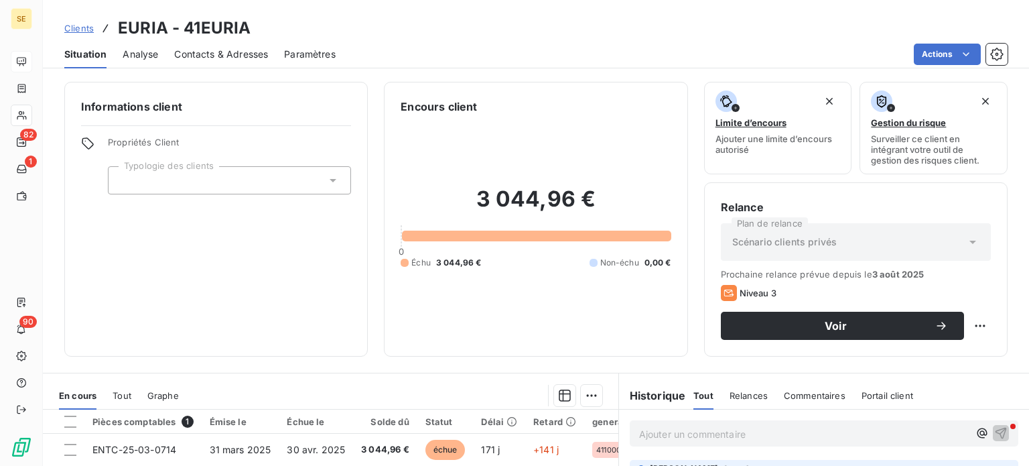
click at [222, 55] on span "Contacts & Adresses" at bounding box center [221, 54] width 94 height 13
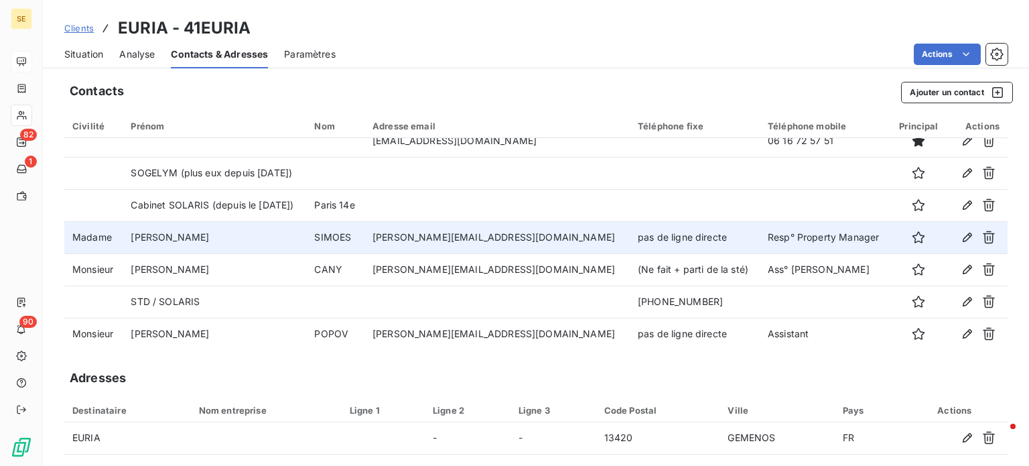
scroll to position [16, 0]
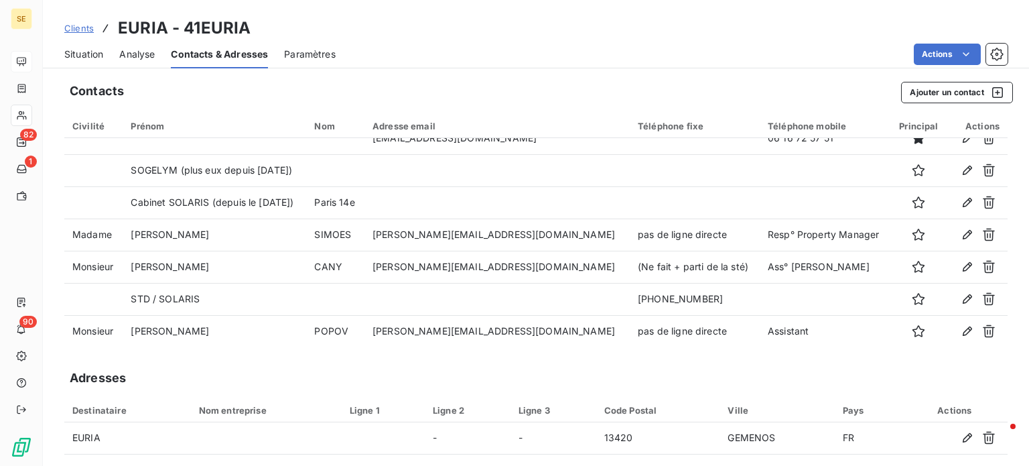
click at [78, 26] on span "Clients" at bounding box center [78, 28] width 29 height 11
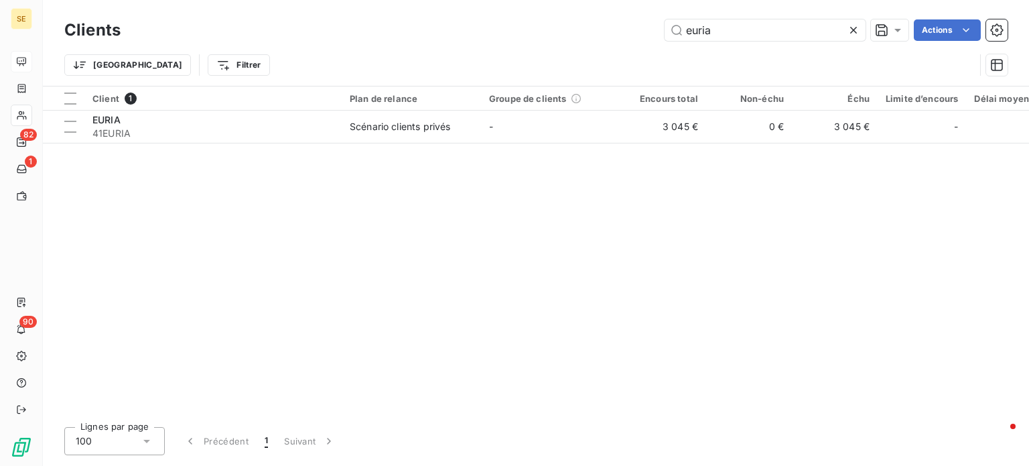
drag, startPoint x: 736, startPoint y: 31, endPoint x: 595, endPoint y: 43, distance: 141.1
click at [595, 43] on div "Clients euria Actions" at bounding box center [535, 30] width 943 height 28
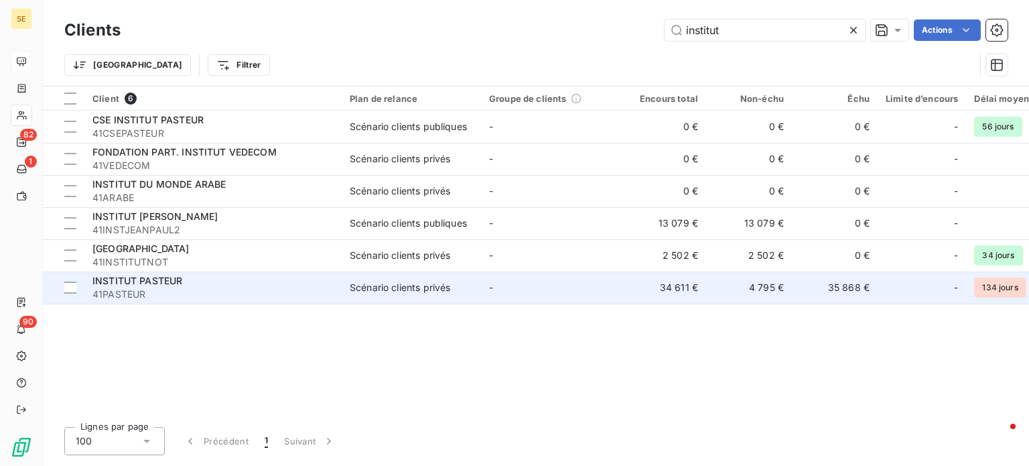
type input "institut"
click at [348, 279] on td "Scénario clients privés" at bounding box center [411, 287] width 139 height 32
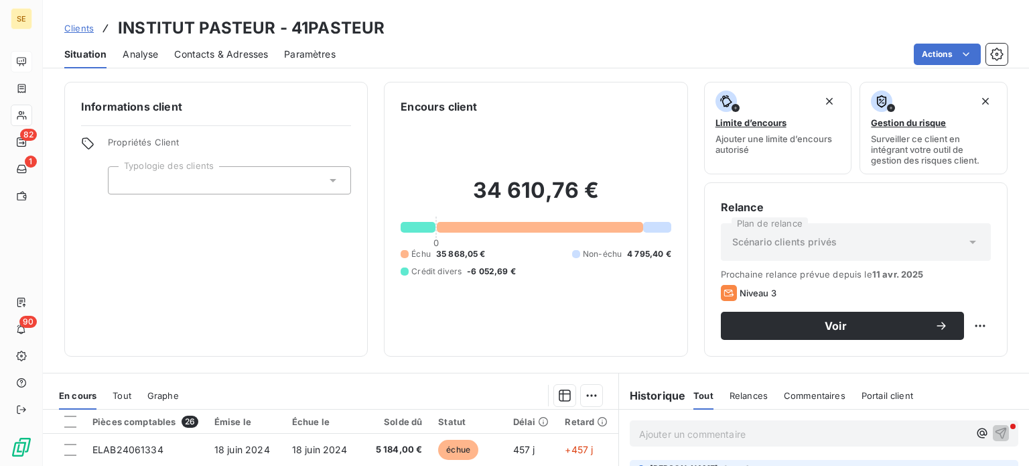
click at [225, 52] on span "Contacts & Adresses" at bounding box center [221, 54] width 94 height 13
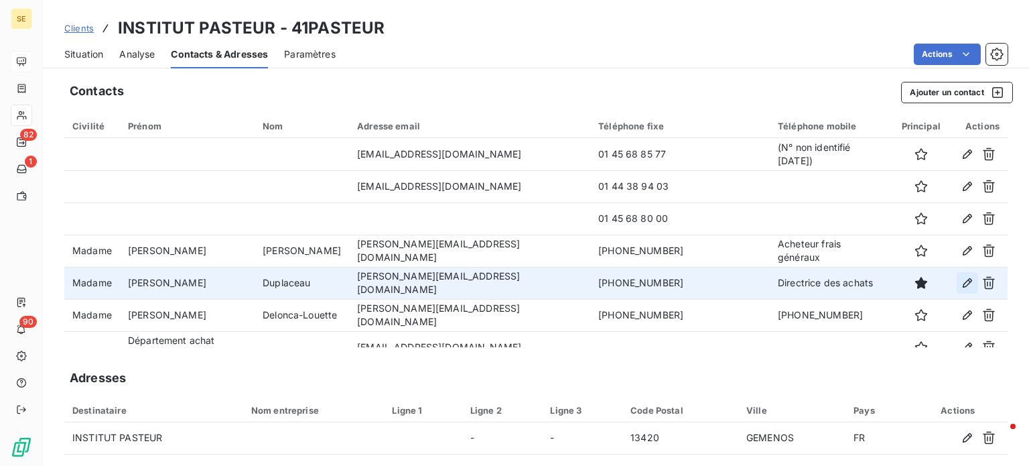
click at [961, 281] on icon "button" at bounding box center [967, 282] width 13 height 13
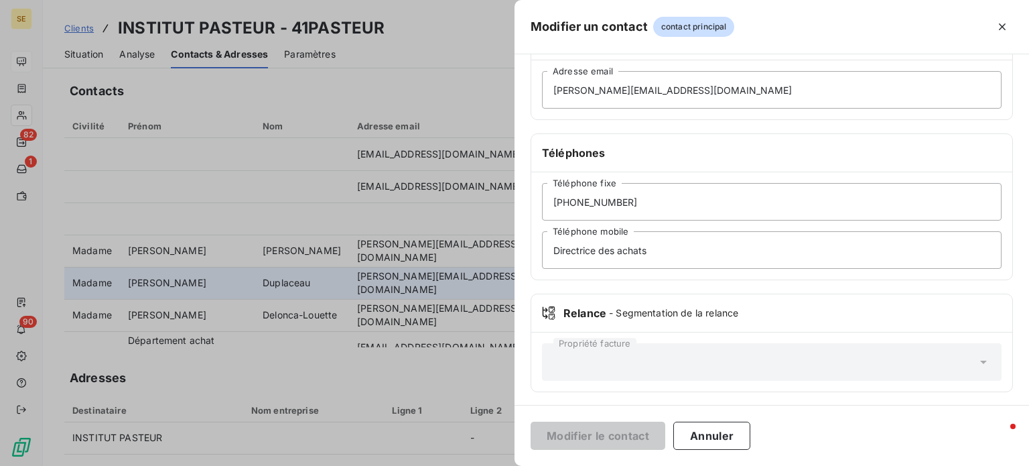
scroll to position [258, 0]
drag, startPoint x: 675, startPoint y: 246, endPoint x: 407, endPoint y: 241, distance: 267.3
click at [407, 466] on div "Modifier un contact contact principal Informations générales Civilité Madame [P…" at bounding box center [514, 466] width 1029 height 0
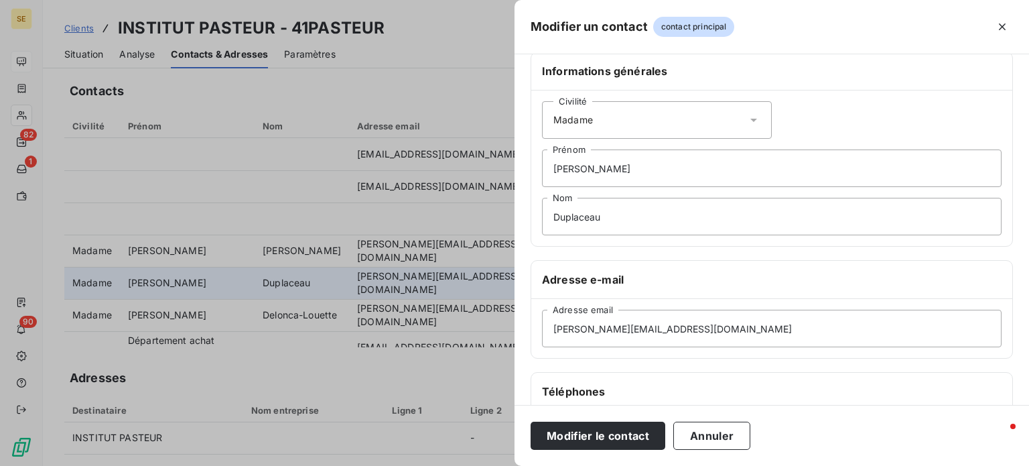
scroll to position [0, 0]
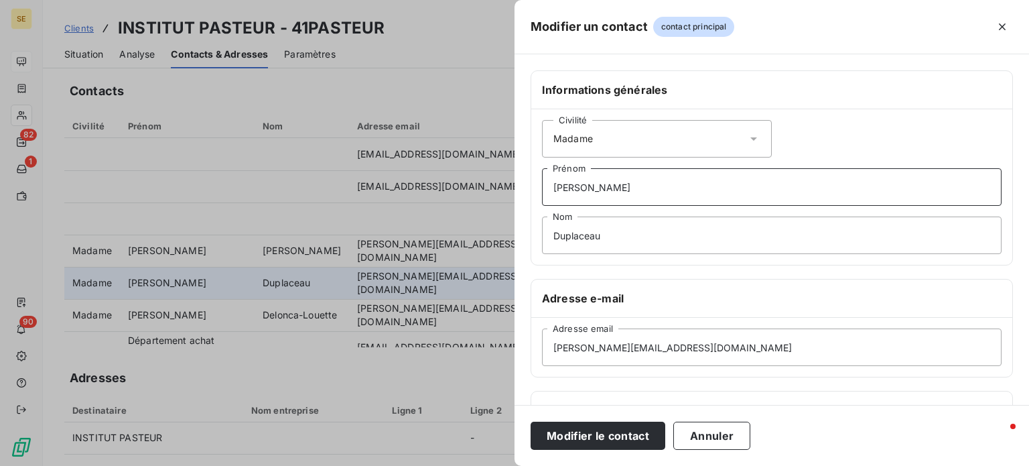
click at [644, 186] on input "[PERSON_NAME]" at bounding box center [772, 187] width 460 height 38
paste input "Directrice des achats"
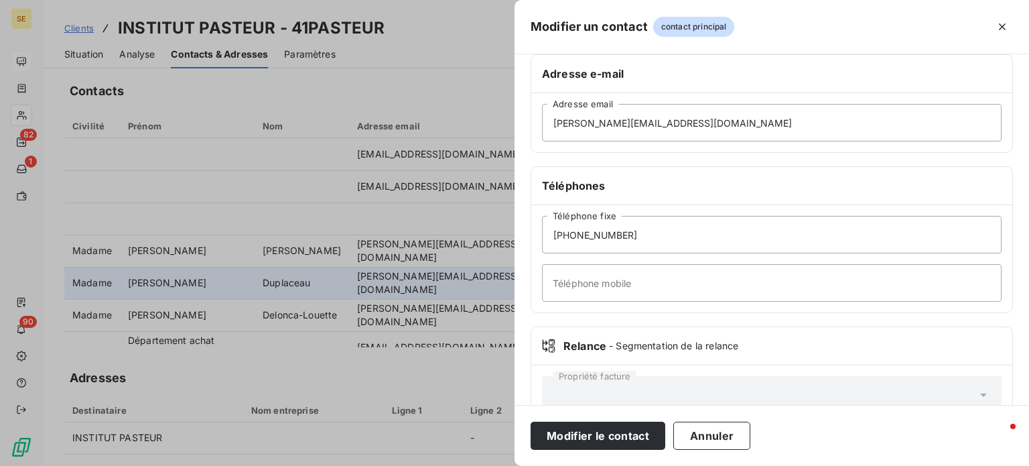
scroll to position [258, 0]
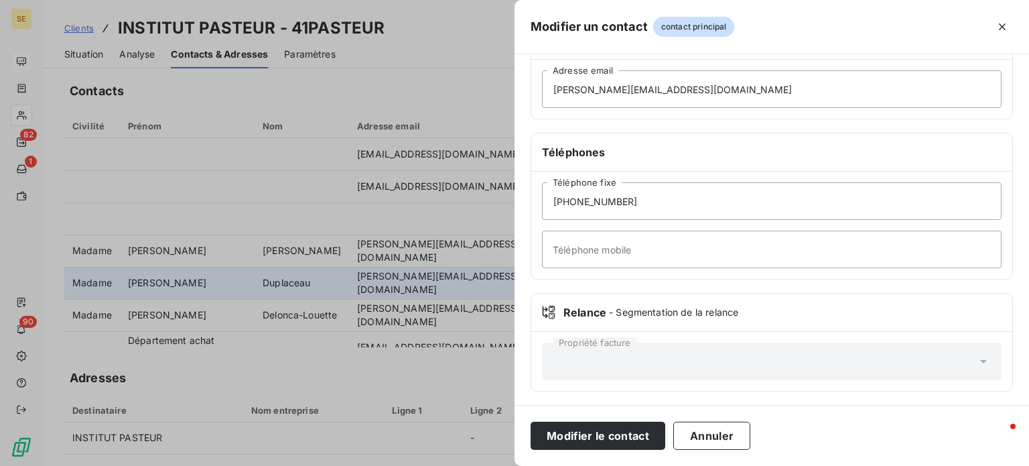
type input "[PERSON_NAME] / Directrice des achats"
click at [650, 250] on input "Téléphone mobile" at bounding box center [772, 249] width 460 height 38
type input "[PHONE_NUMBER]"
click at [531, 421] on button "Modifier le contact" at bounding box center [598, 435] width 135 height 28
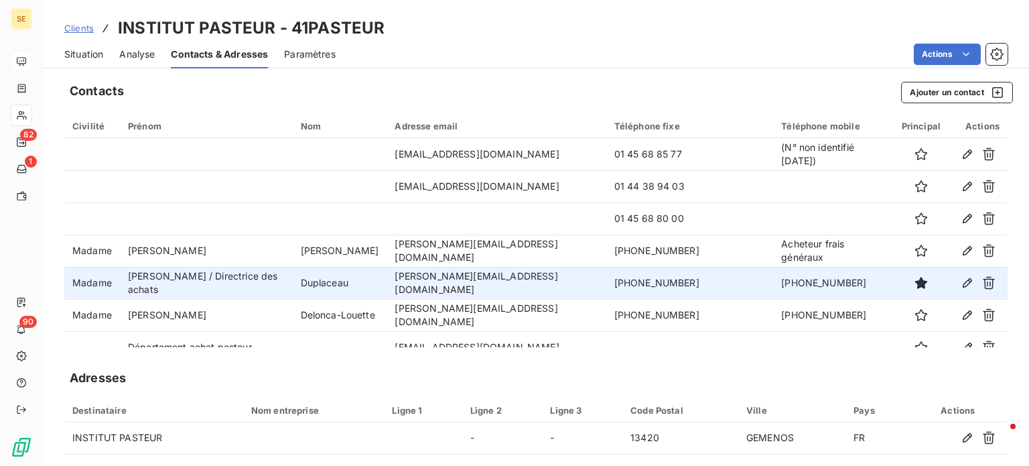
scroll to position [48, 0]
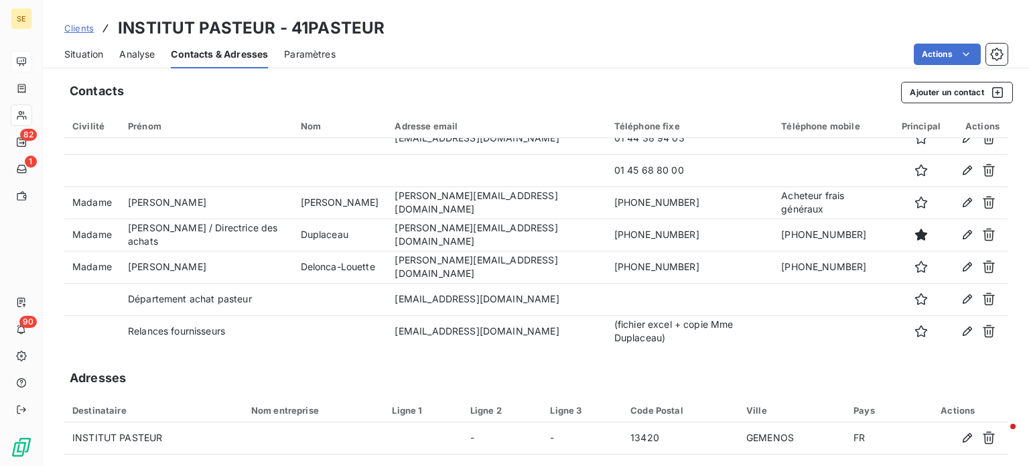
drag, startPoint x: 84, startPoint y: 56, endPoint x: 91, endPoint y: 58, distance: 7.2
click at [84, 56] on span "Situation" at bounding box center [83, 54] width 39 height 13
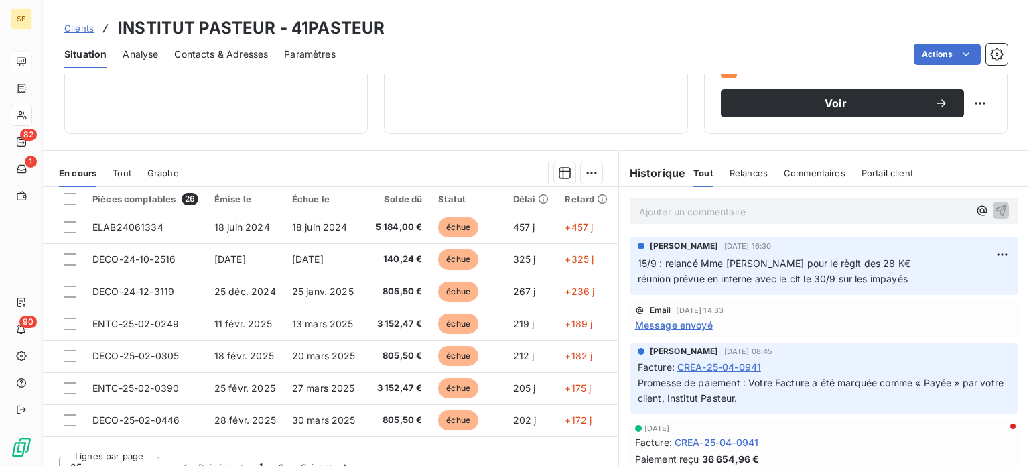
scroll to position [241, 0]
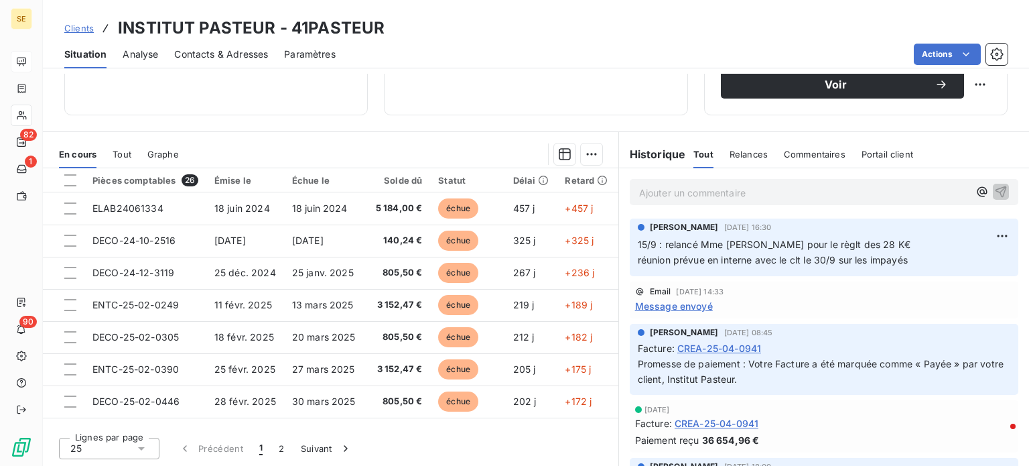
click at [82, 27] on span "Clients" at bounding box center [78, 28] width 29 height 11
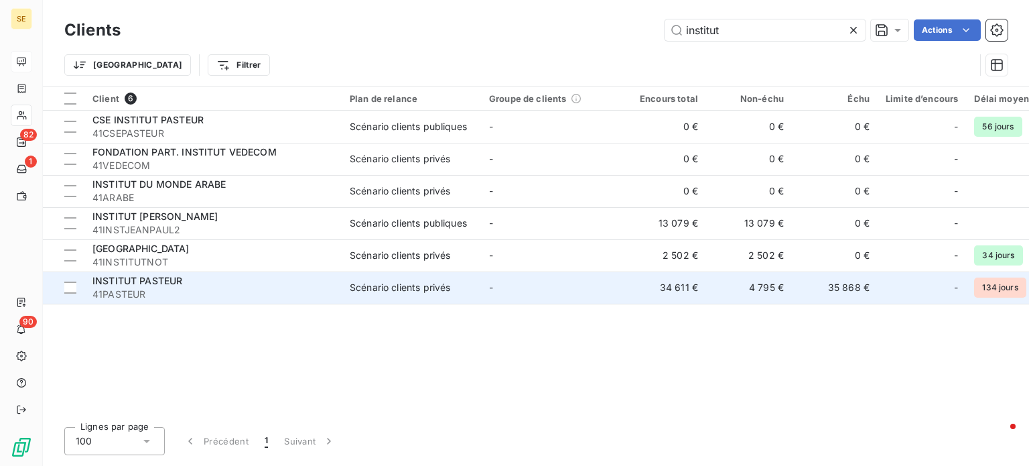
click at [168, 287] on span "41PASTEUR" at bounding box center [212, 293] width 241 height 13
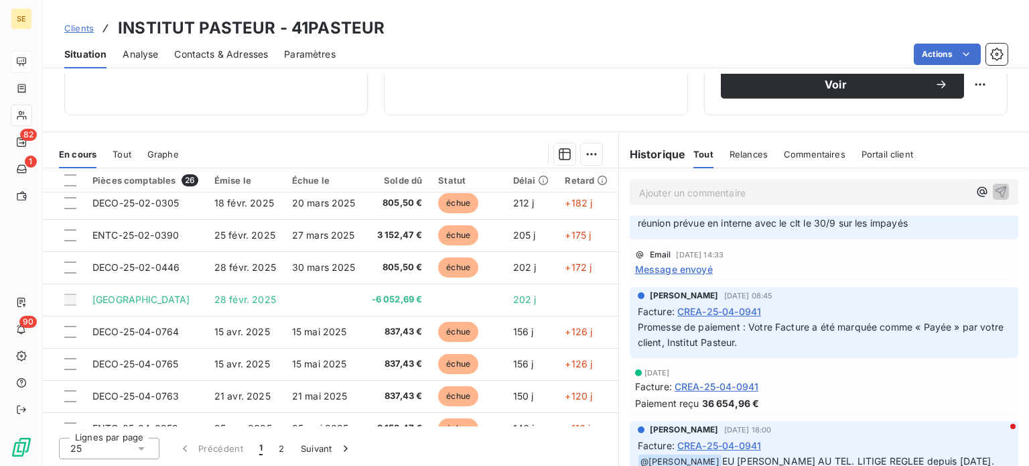
scroll to position [67, 0]
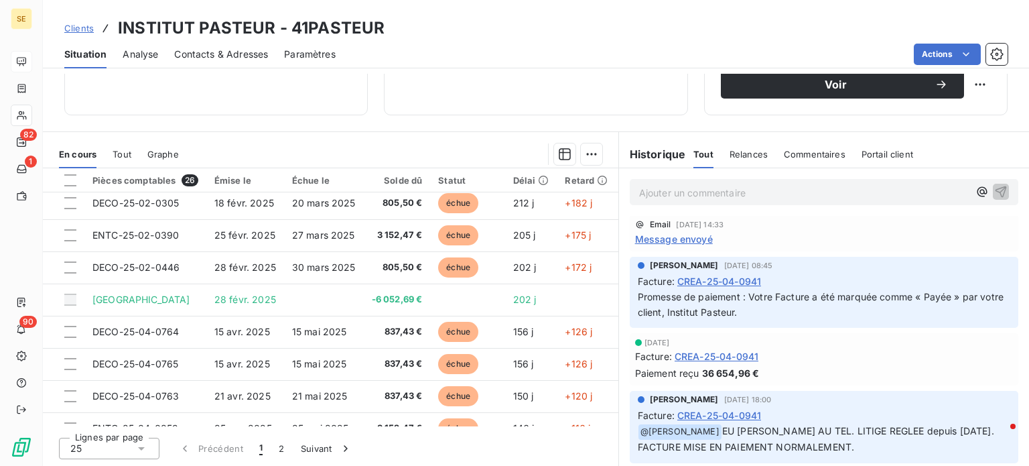
click at [713, 195] on p "Ajouter un commentaire ﻿" at bounding box center [804, 192] width 330 height 17
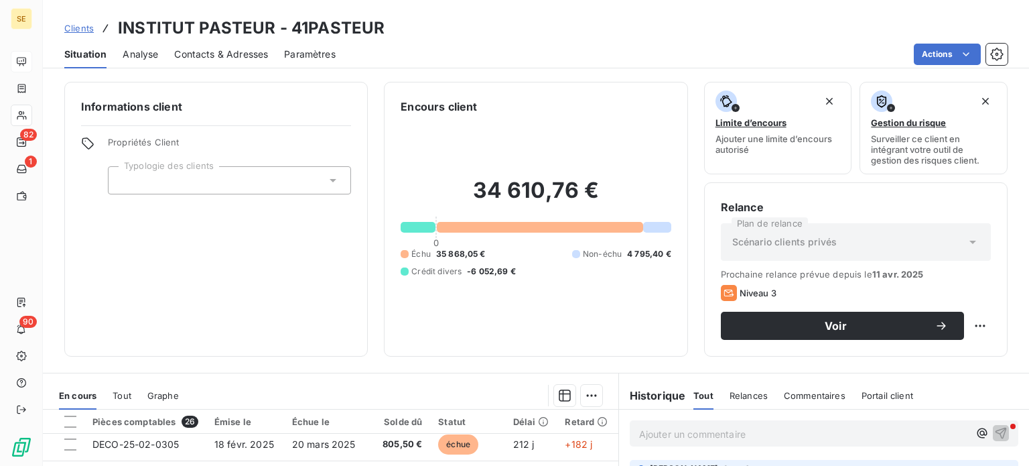
scroll to position [241, 0]
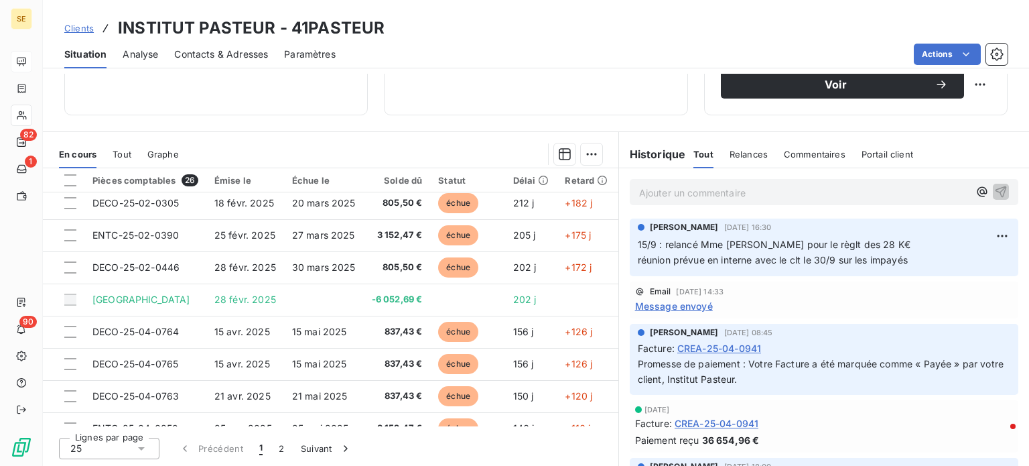
click at [652, 305] on span "Message envoyé" at bounding box center [674, 306] width 78 height 14
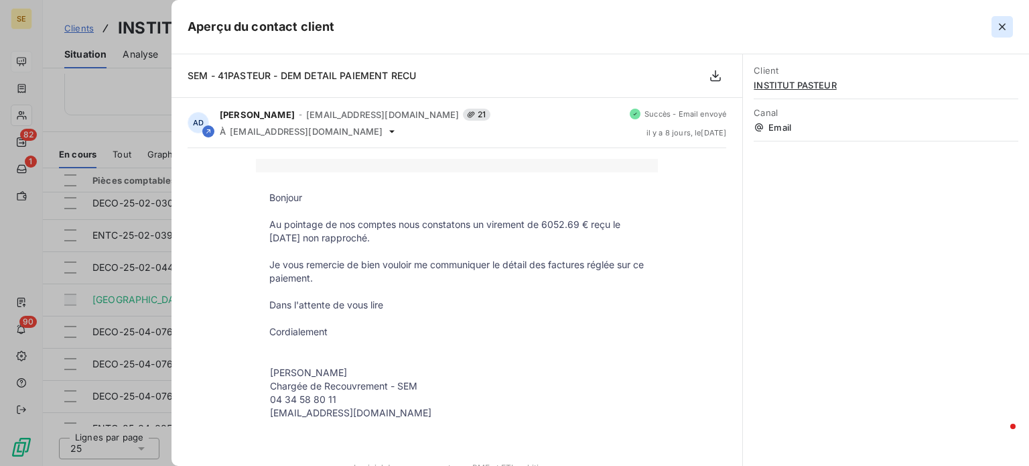
click at [998, 29] on icon "button" at bounding box center [1002, 26] width 13 height 13
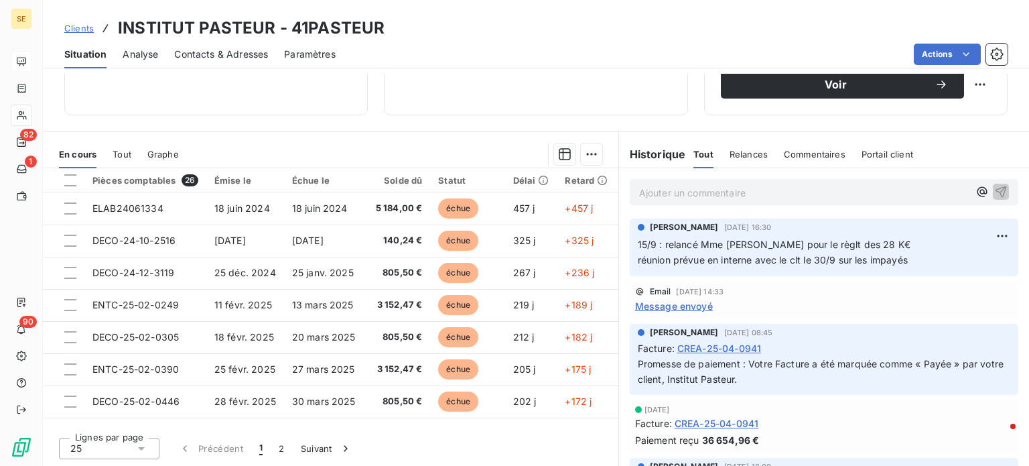
click at [693, 200] on p "Ajouter un commentaire ﻿" at bounding box center [804, 192] width 330 height 17
click at [770, 189] on p "18/9 : envoyé mail à Mme" at bounding box center [804, 191] width 330 height 15
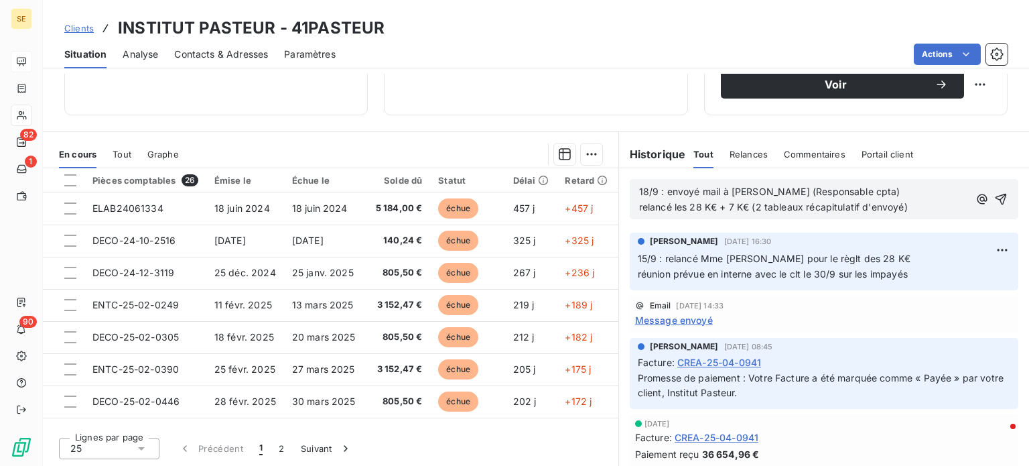
click at [898, 208] on span "18/9 : envoyé mail à [PERSON_NAME] (Responsable cpta) relancé les 28 K€ + 7 K€ …" at bounding box center [773, 199] width 269 height 27
click at [996, 196] on icon "button" at bounding box center [1001, 199] width 11 height 11
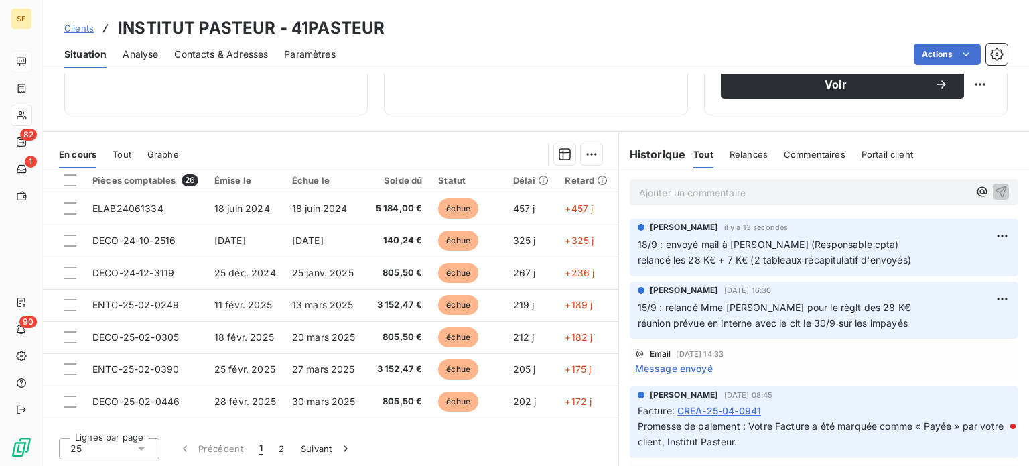
click at [78, 26] on span "Clients" at bounding box center [78, 28] width 29 height 11
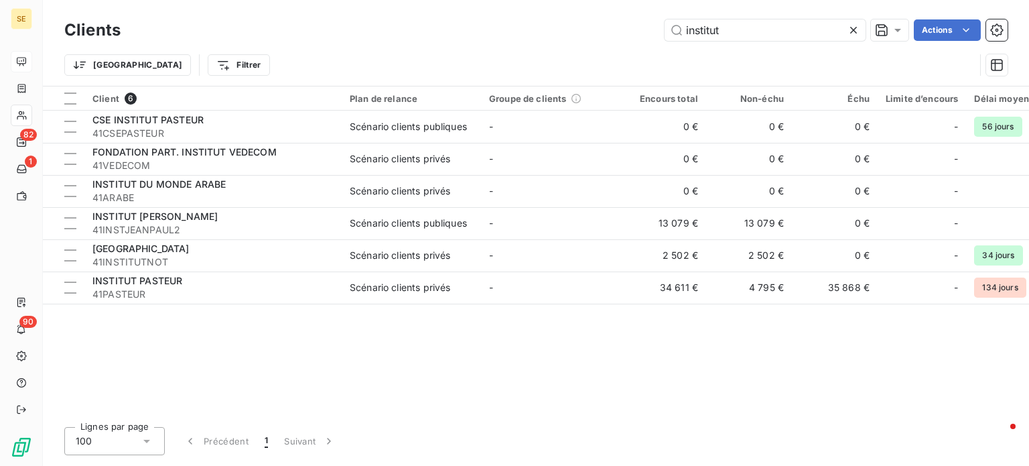
drag, startPoint x: 736, startPoint y: 31, endPoint x: 480, endPoint y: 36, distance: 256.6
click at [480, 38] on div "institut Actions" at bounding box center [572, 29] width 871 height 21
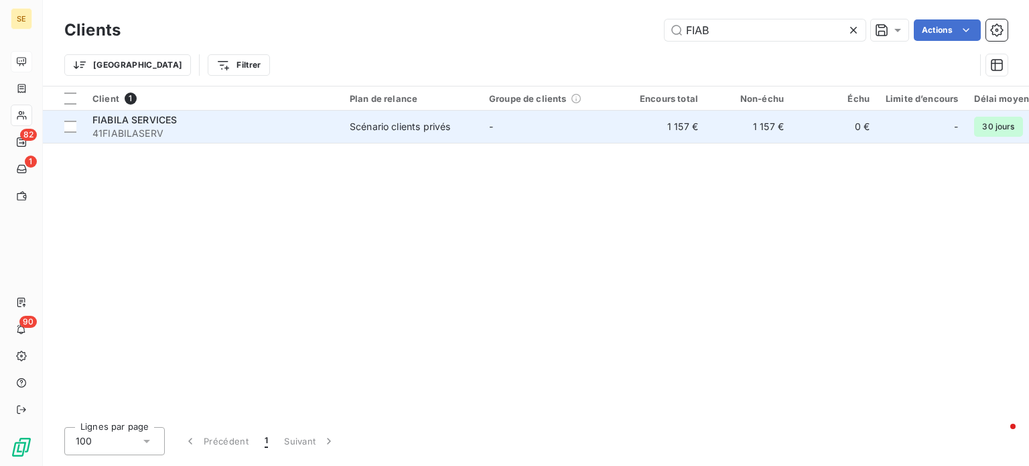
type input "FIAB"
click at [383, 129] on div "Scénario clients privés" at bounding box center [400, 126] width 100 height 13
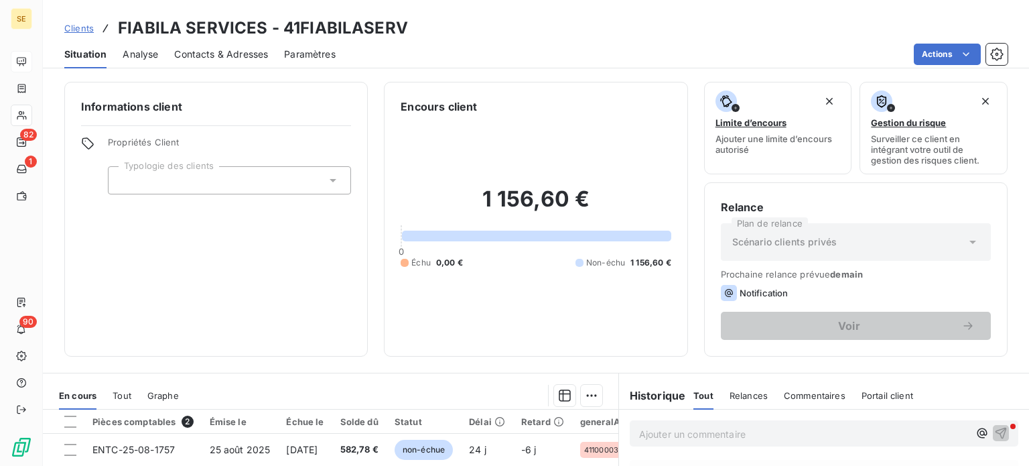
click at [204, 53] on span "Contacts & Adresses" at bounding box center [221, 54] width 94 height 13
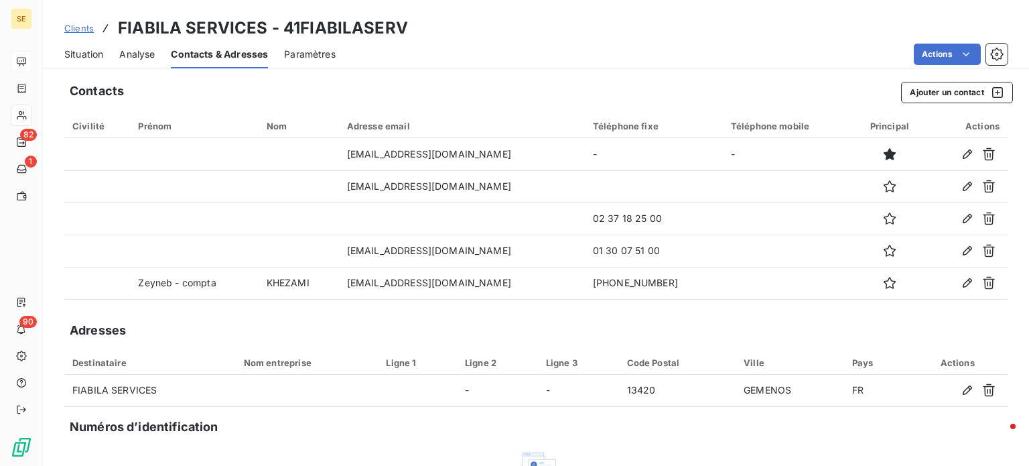
click at [88, 52] on span "Situation" at bounding box center [83, 54] width 39 height 13
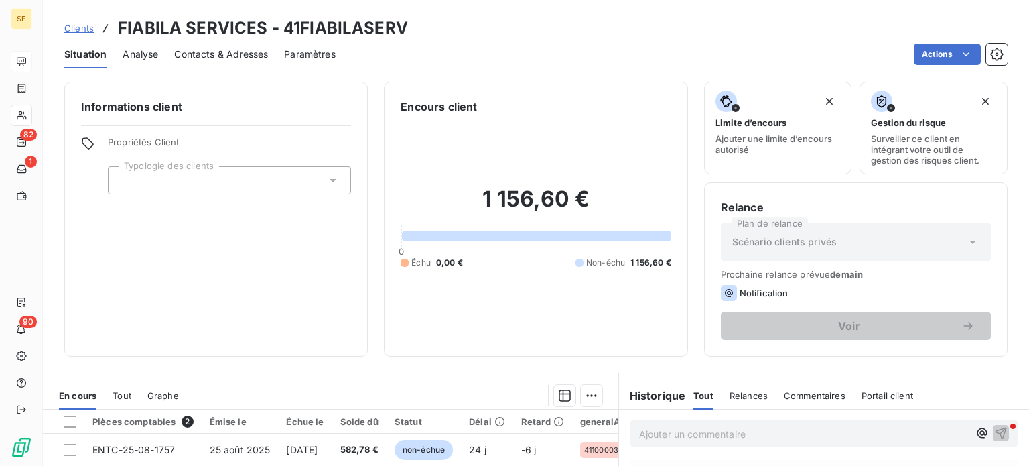
click at [74, 32] on span "Clients" at bounding box center [78, 28] width 29 height 11
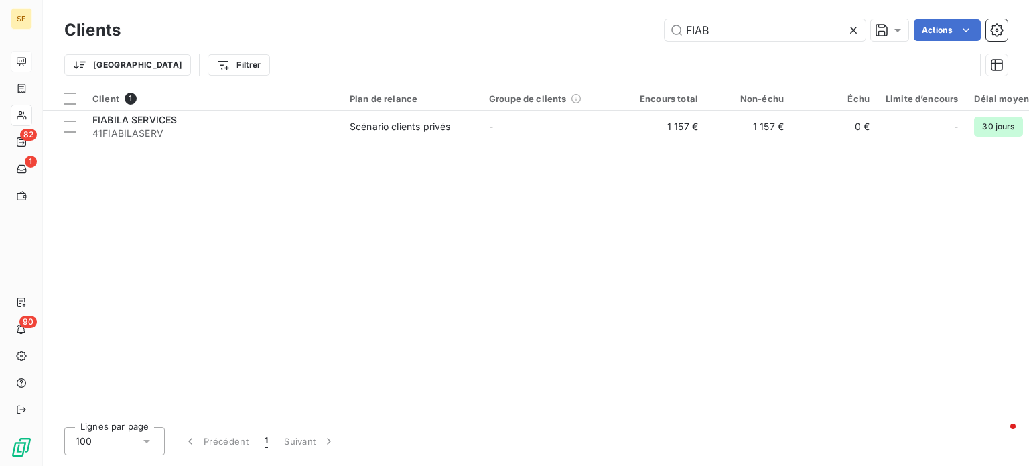
drag, startPoint x: 744, startPoint y: 31, endPoint x: 458, endPoint y: 36, distance: 286.8
click at [462, 34] on div "FIAB Actions" at bounding box center [572, 29] width 871 height 21
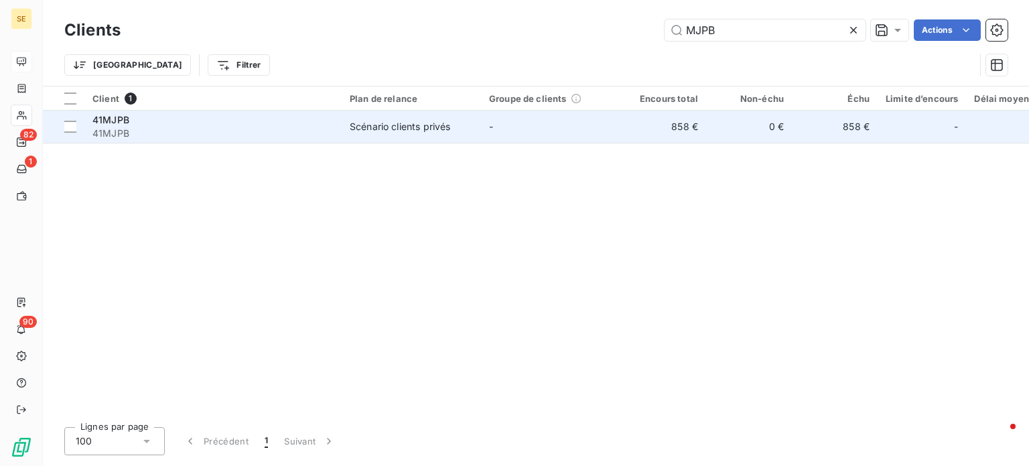
type input "MJPB"
click at [342, 133] on td "Scénario clients privés" at bounding box center [411, 127] width 139 height 32
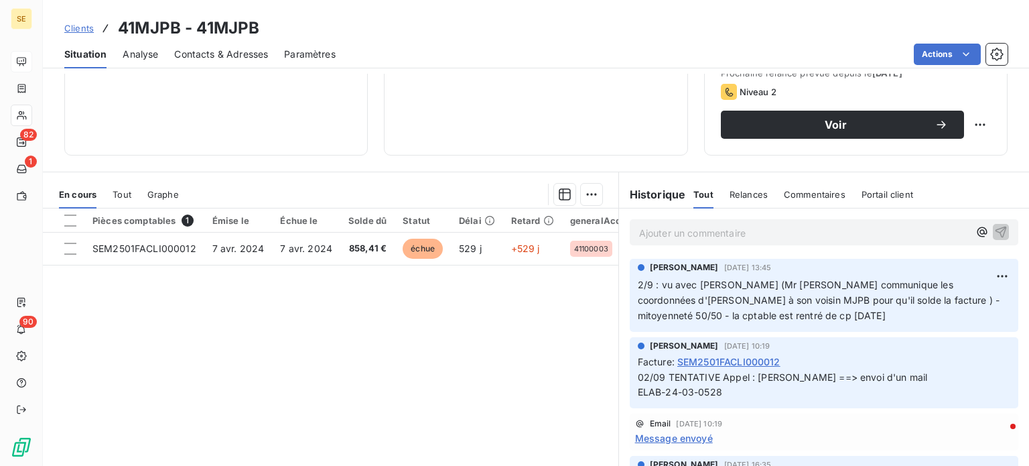
scroll to position [241, 0]
